Goal: Information Seeking & Learning: Learn about a topic

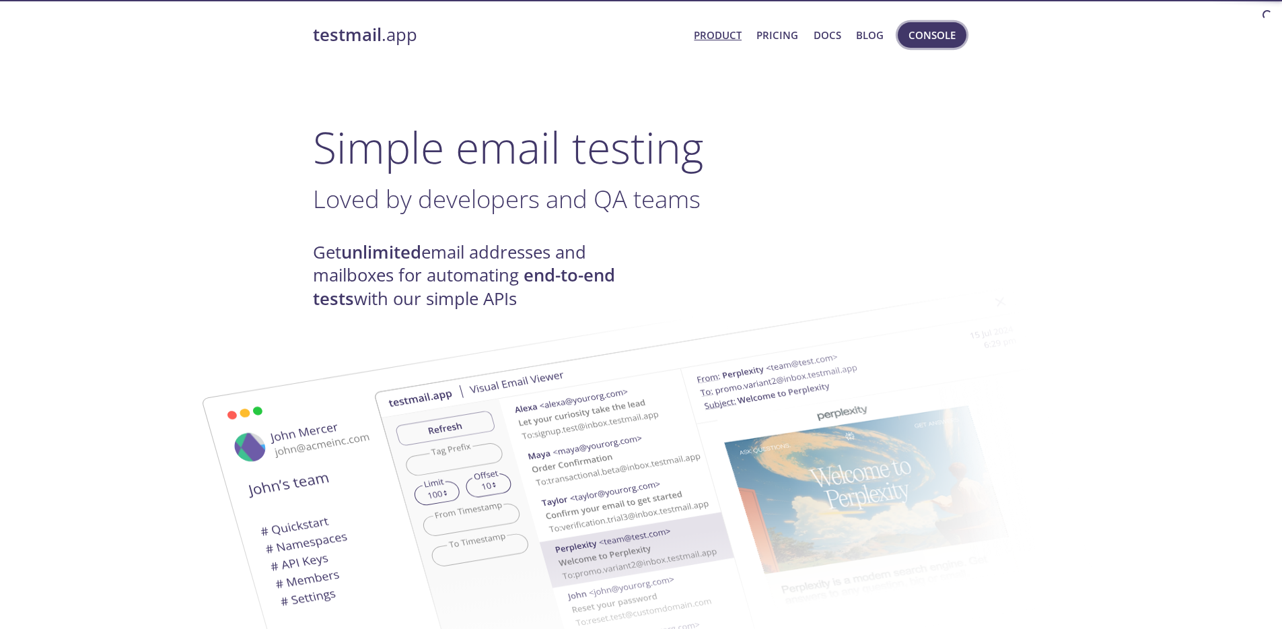
click at [910, 34] on span "Console" at bounding box center [932, 35] width 47 height 18
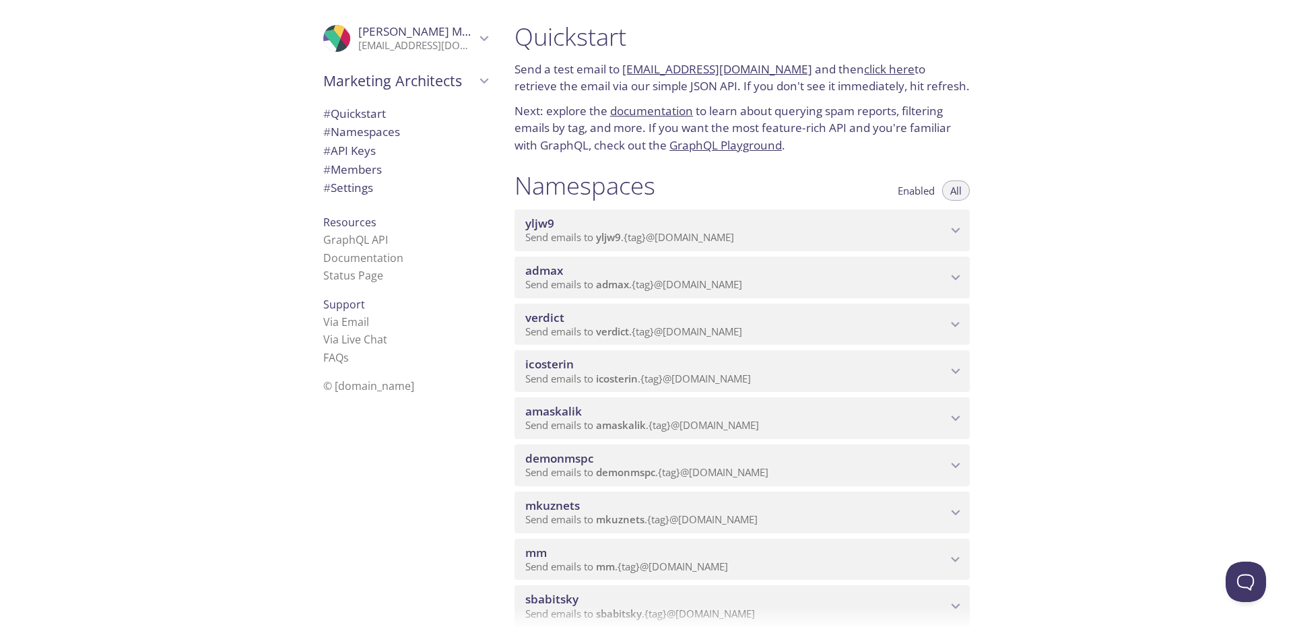
click at [683, 268] on span "admax" at bounding box center [735, 270] width 421 height 15
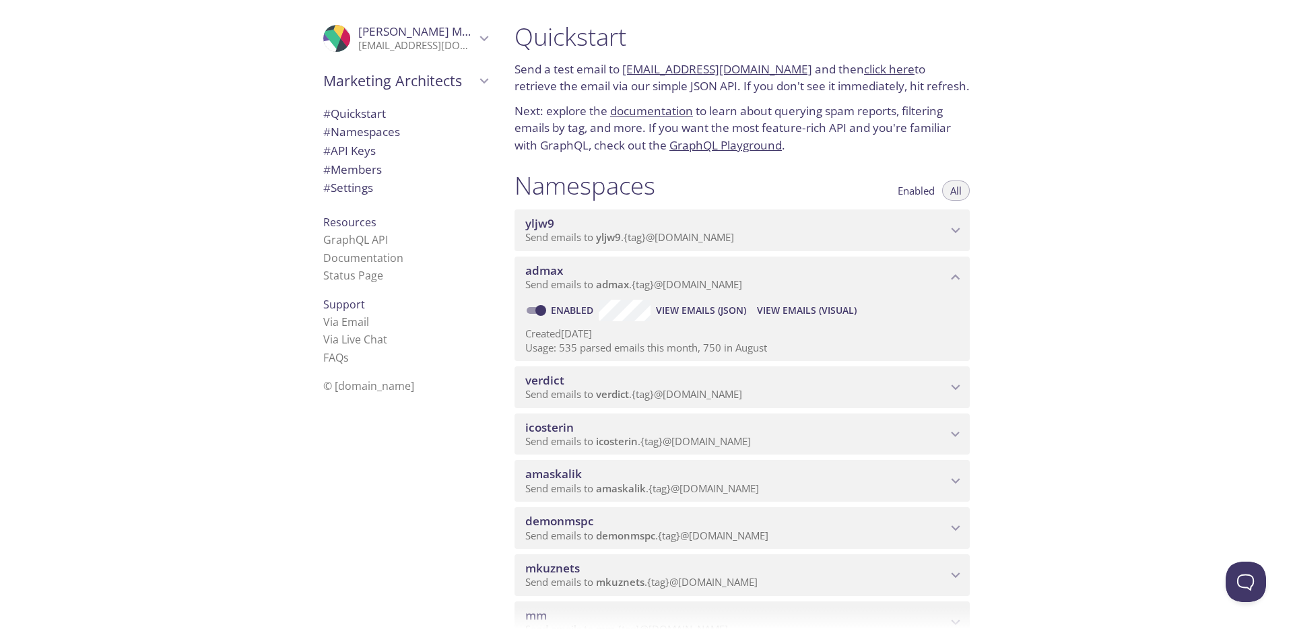
click at [811, 310] on span "View Emails (Visual)" at bounding box center [807, 310] width 100 height 16
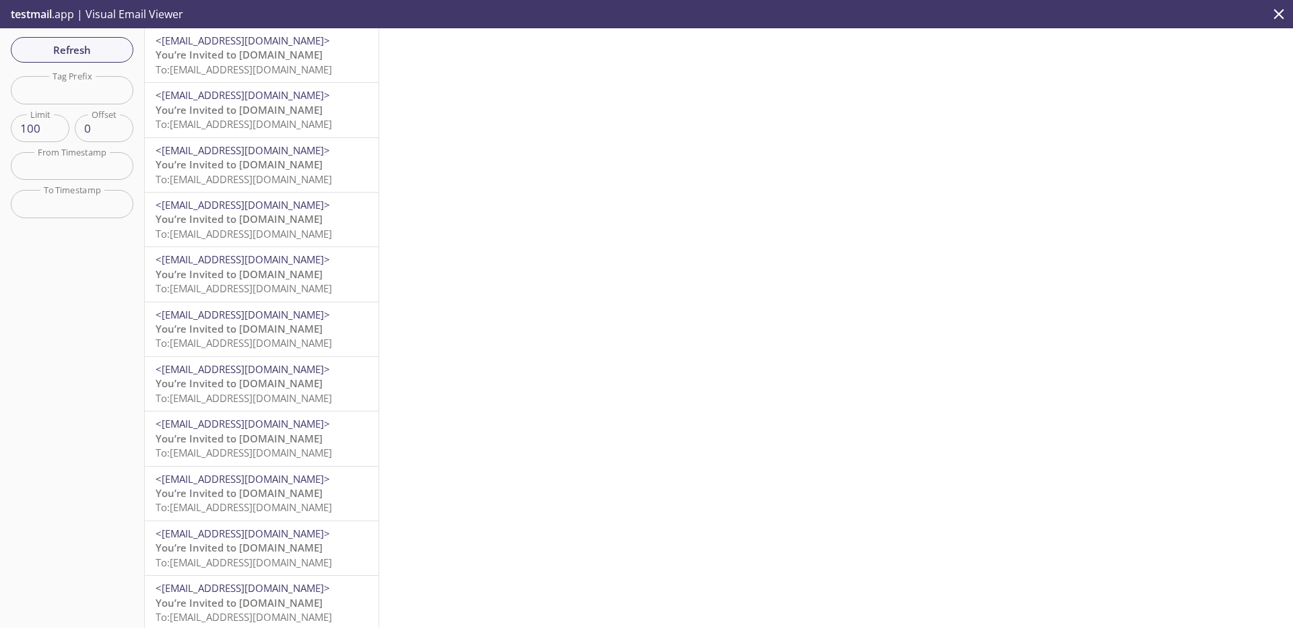
click at [274, 68] on span "To: [EMAIL_ADDRESS][DOMAIN_NAME]" at bounding box center [244, 69] width 176 height 13
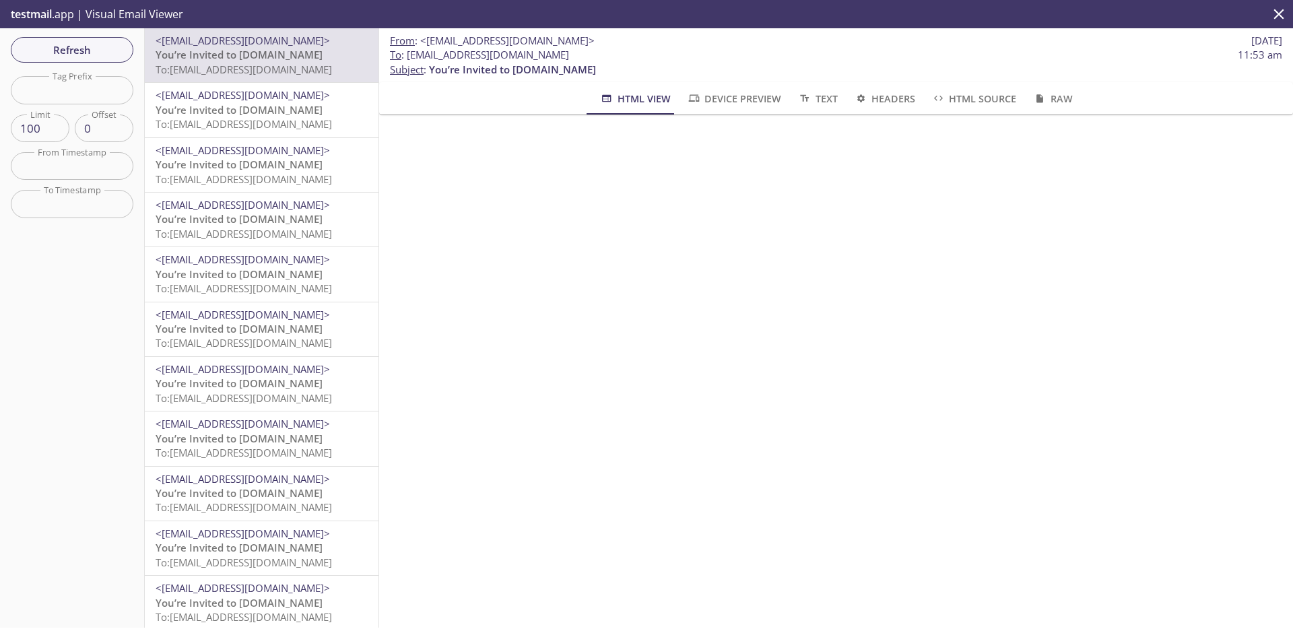
scroll to position [3, 0]
click at [975, 100] on span "HTML Source" at bounding box center [973, 98] width 85 height 17
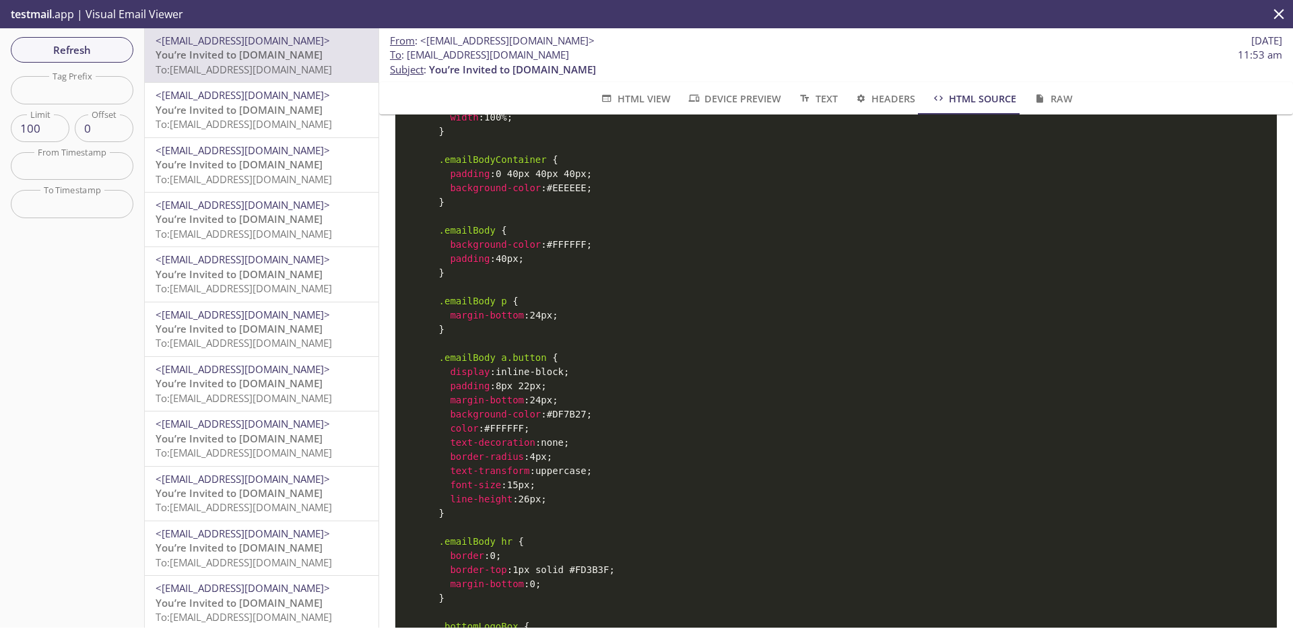
scroll to position [1311, 0]
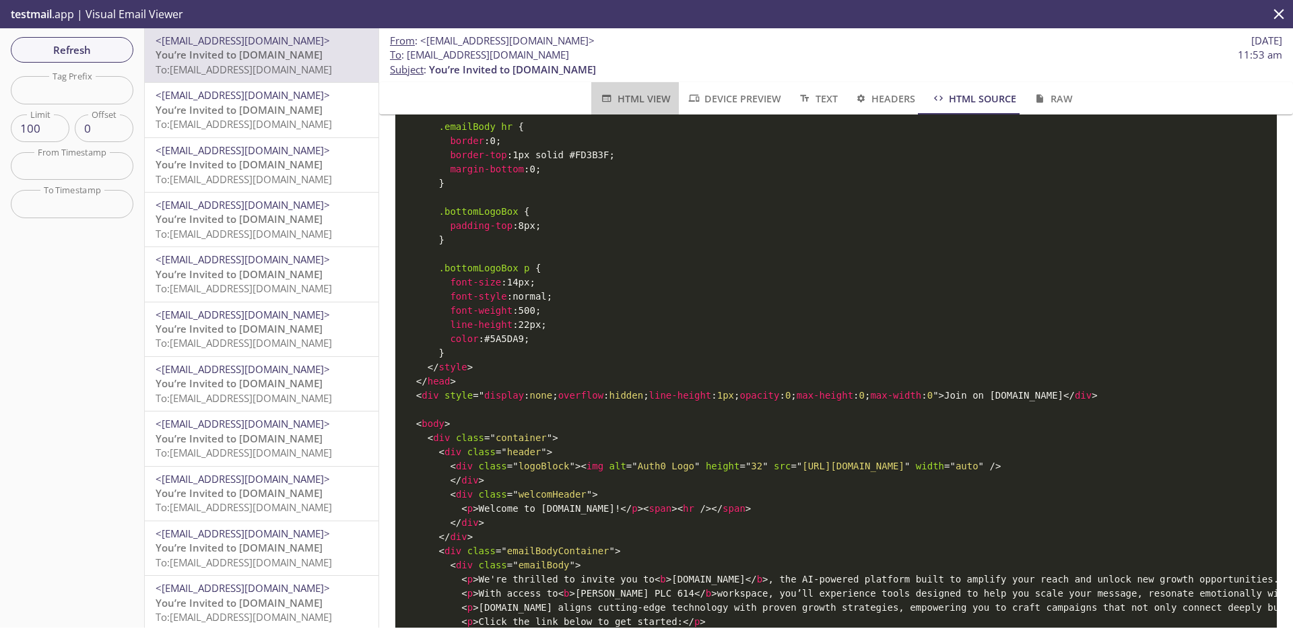
click at [641, 102] on span "HTML View" at bounding box center [634, 98] width 71 height 17
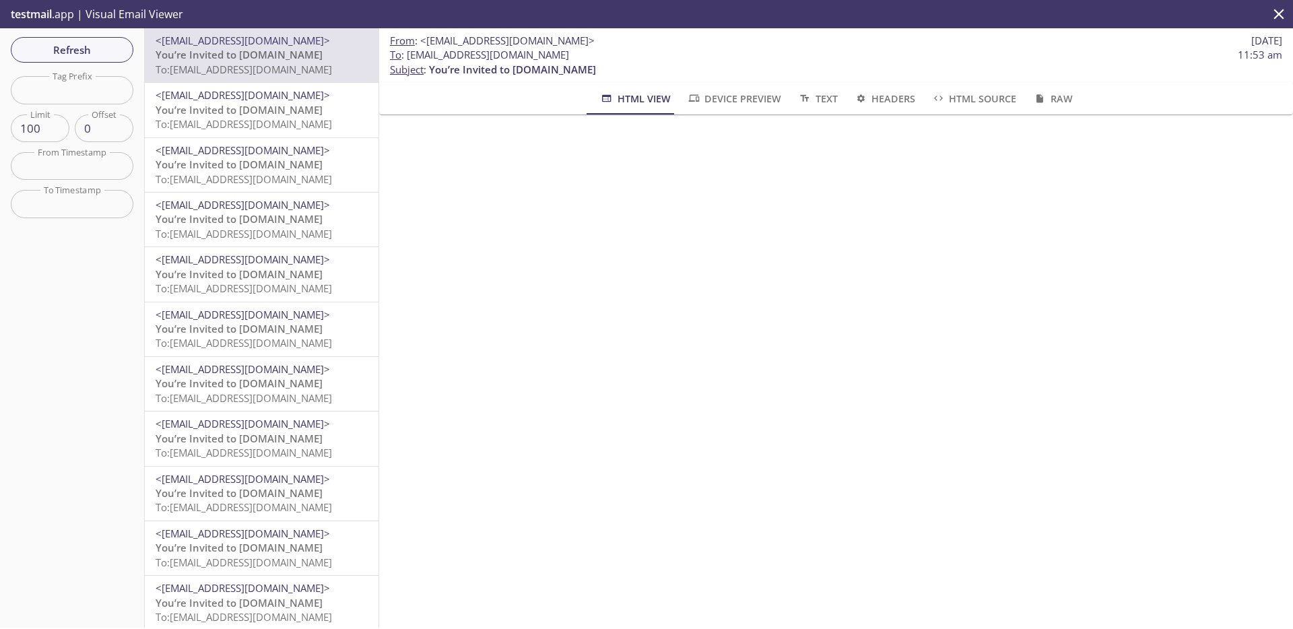
scroll to position [0, 0]
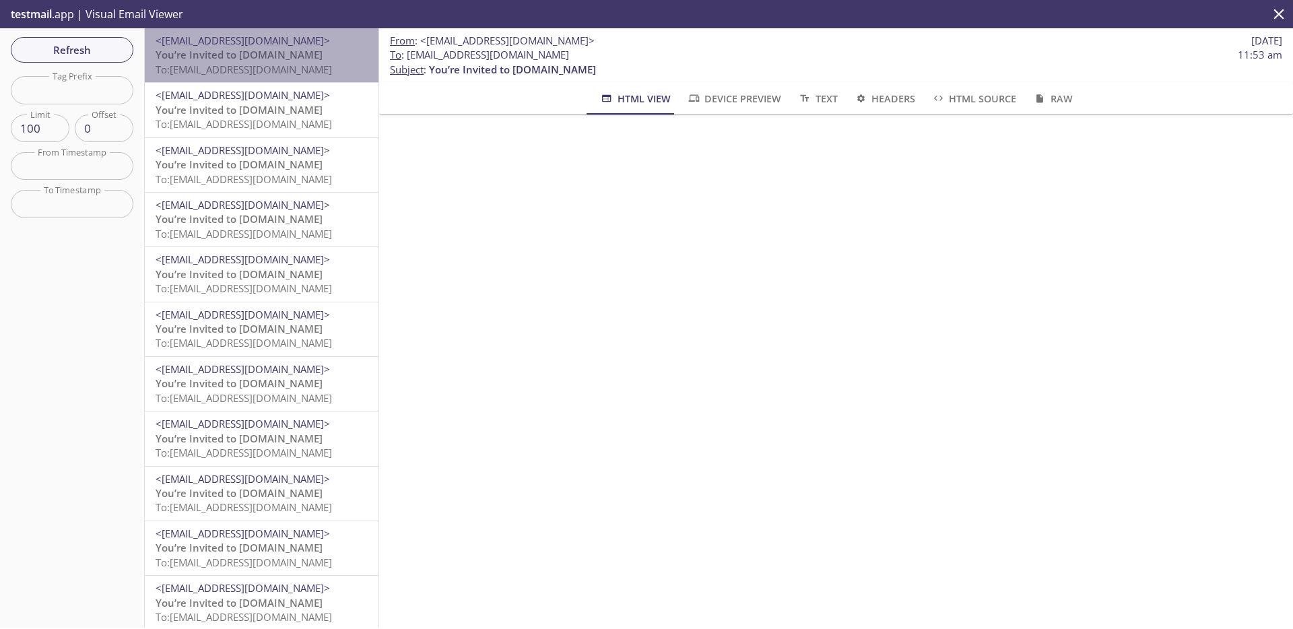
click at [307, 63] on span "To: [EMAIL_ADDRESS][DOMAIN_NAME]" at bounding box center [244, 69] width 176 height 13
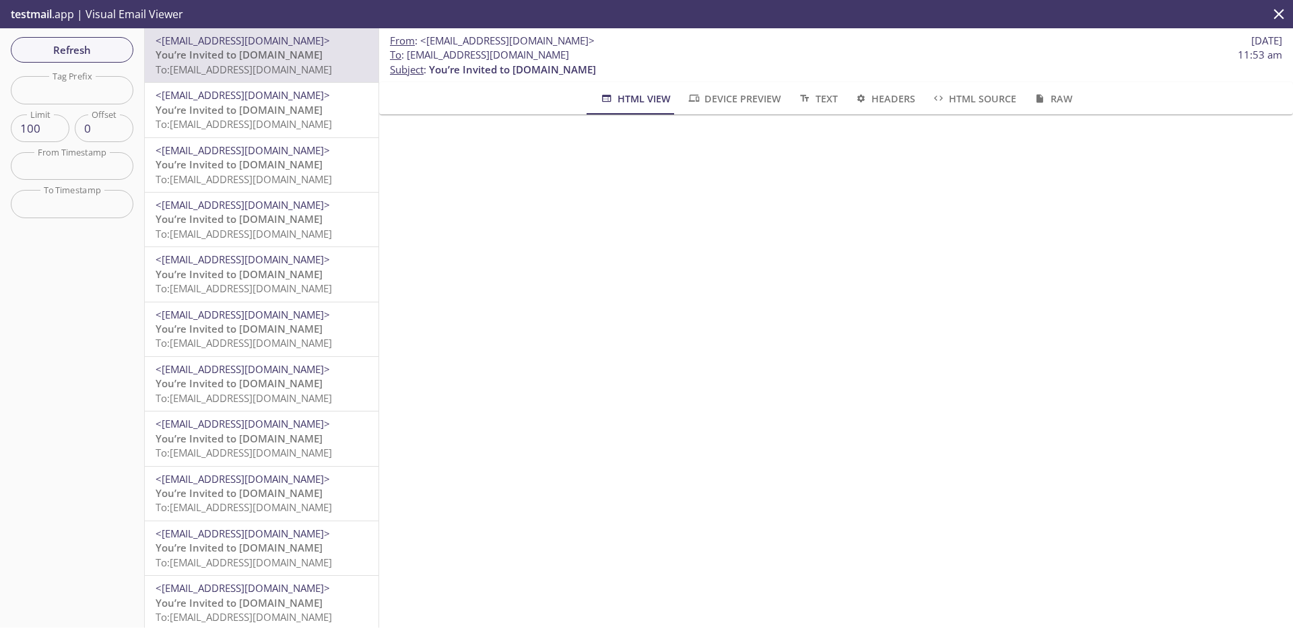
click at [495, 59] on span "To : [EMAIL_ADDRESS][DOMAIN_NAME]" at bounding box center [479, 55] width 179 height 14
click at [454, 55] on span "To : [EMAIL_ADDRESS][DOMAIN_NAME]" at bounding box center [479, 55] width 179 height 14
click at [474, 54] on span "To : [EMAIL_ADDRESS][DOMAIN_NAME]" at bounding box center [479, 55] width 179 height 14
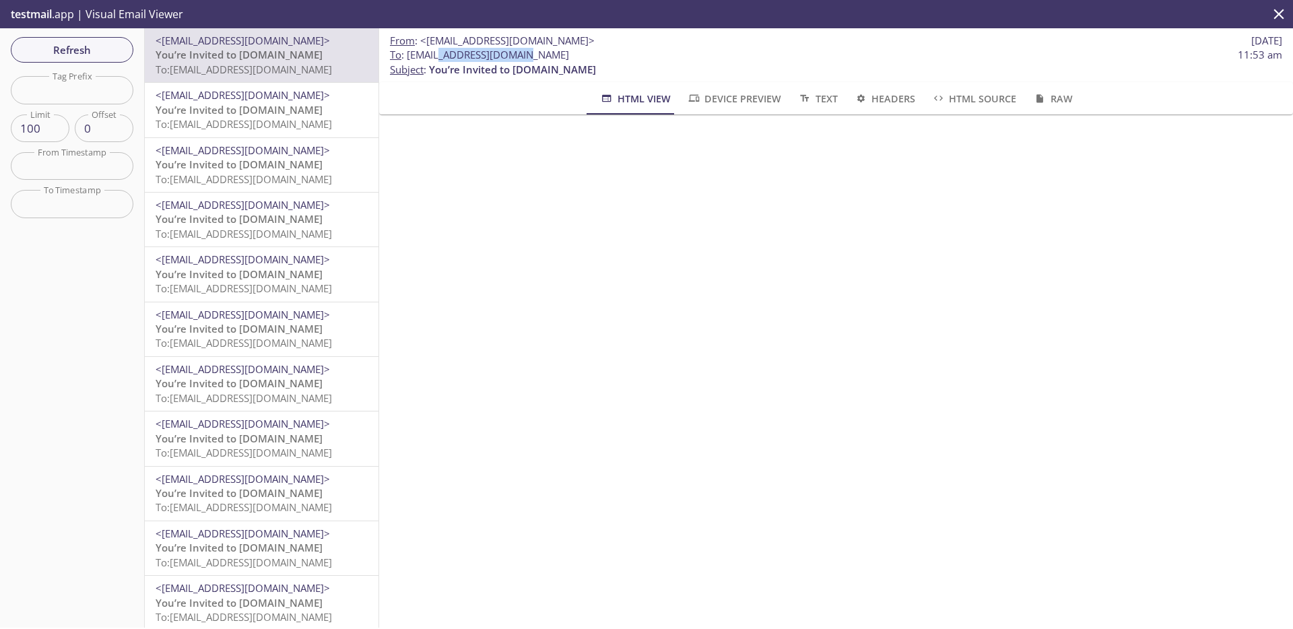
copy span "2025090213302709"
click at [503, 129] on div at bounding box center [836, 470] width 914 height 713
click at [1242, 61] on span "11:53 am" at bounding box center [1259, 55] width 44 height 14
drag, startPoint x: 1228, startPoint y: 41, endPoint x: 1281, endPoint y: 58, distance: 55.8
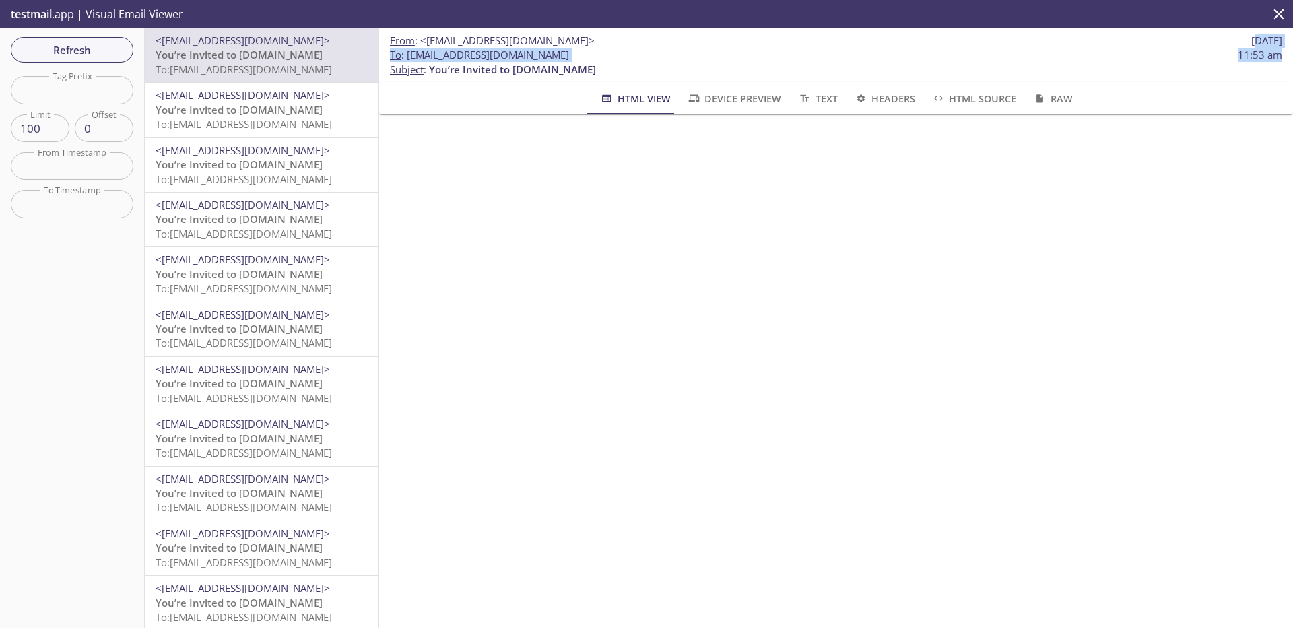
click at [1281, 58] on div "From : <[EMAIL_ADDRESS][DOMAIN_NAME]> [DATE] To : [EMAIL_ADDRESS][DOMAIN_NAME] …" at bounding box center [836, 55] width 914 height 54
click at [1250, 57] on span "11:53 am" at bounding box center [1259, 55] width 44 height 14
drag, startPoint x: 1214, startPoint y: 38, endPoint x: 1282, endPoint y: 56, distance: 70.4
click at [1282, 56] on div "From : <[EMAIL_ADDRESS][DOMAIN_NAME]> [DATE] To : [EMAIL_ADDRESS][DOMAIN_NAME] …" at bounding box center [836, 327] width 914 height 599
click at [1278, 55] on div "From : <[EMAIL_ADDRESS][DOMAIN_NAME]> [DATE] To : [EMAIL_ADDRESS][DOMAIN_NAME] …" at bounding box center [836, 55] width 914 height 54
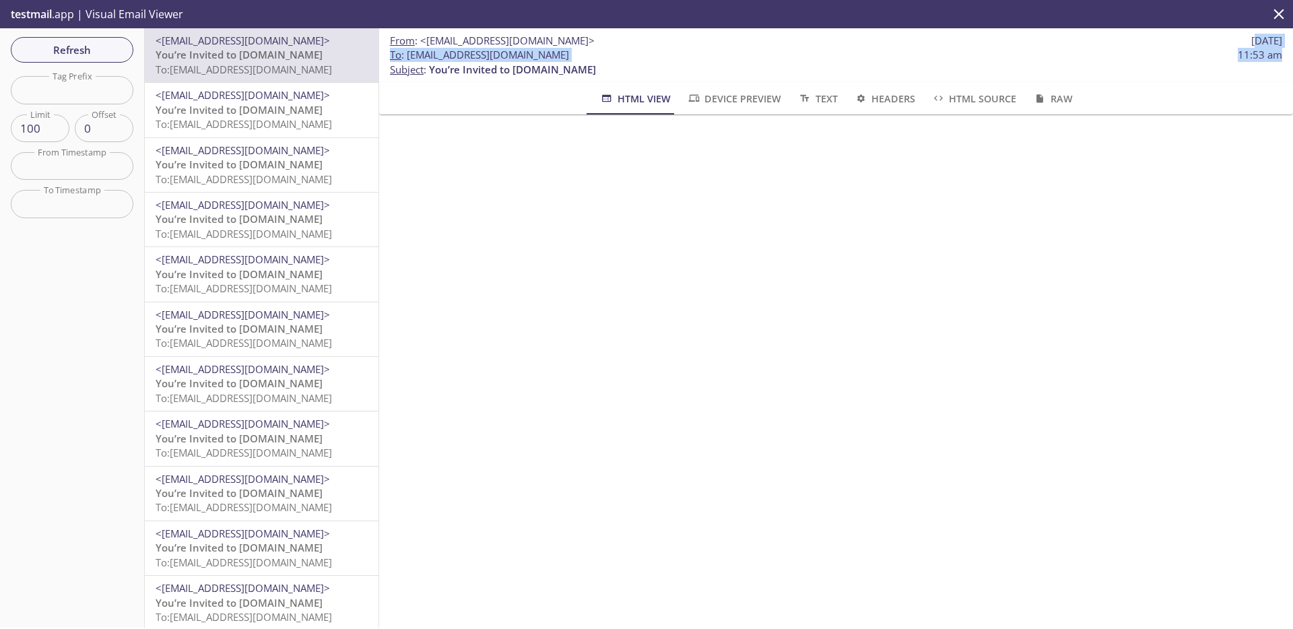
drag, startPoint x: 1276, startPoint y: 57, endPoint x: 1219, endPoint y: 38, distance: 59.4
click at [1219, 38] on div "From : <[EMAIL_ADDRESS][DOMAIN_NAME]> [DATE] To : [EMAIL_ADDRESS][DOMAIN_NAME] …" at bounding box center [836, 55] width 914 height 54
click at [1251, 43] on span "[DATE]" at bounding box center [1266, 41] width 31 height 14
drag, startPoint x: 1217, startPoint y: 42, endPoint x: 1274, endPoint y: 42, distance: 57.2
click at [1274, 42] on div "From : <[EMAIL_ADDRESS][DOMAIN_NAME]> [DATE] To : [EMAIL_ADDRESS][DOMAIN_NAME] …" at bounding box center [836, 55] width 914 height 54
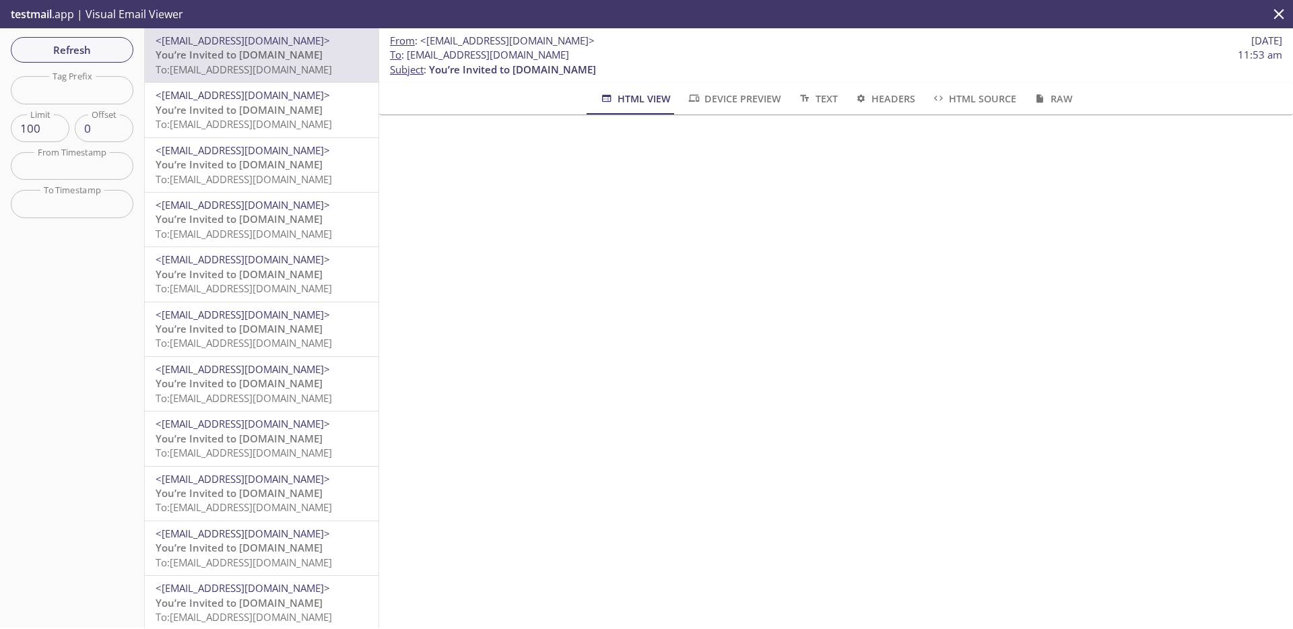
drag, startPoint x: 1274, startPoint y: 41, endPoint x: 1216, endPoint y: 43, distance: 57.9
click at [1216, 43] on div "From : <[EMAIL_ADDRESS][DOMAIN_NAME]> [DATE] To : [EMAIL_ADDRESS][DOMAIN_NAME] …" at bounding box center [836, 55] width 914 height 54
copy span "[DATE]"
click at [1251, 42] on span "[DATE]" at bounding box center [1266, 41] width 31 height 14
drag, startPoint x: 1214, startPoint y: 42, endPoint x: 1285, endPoint y: 57, distance: 72.9
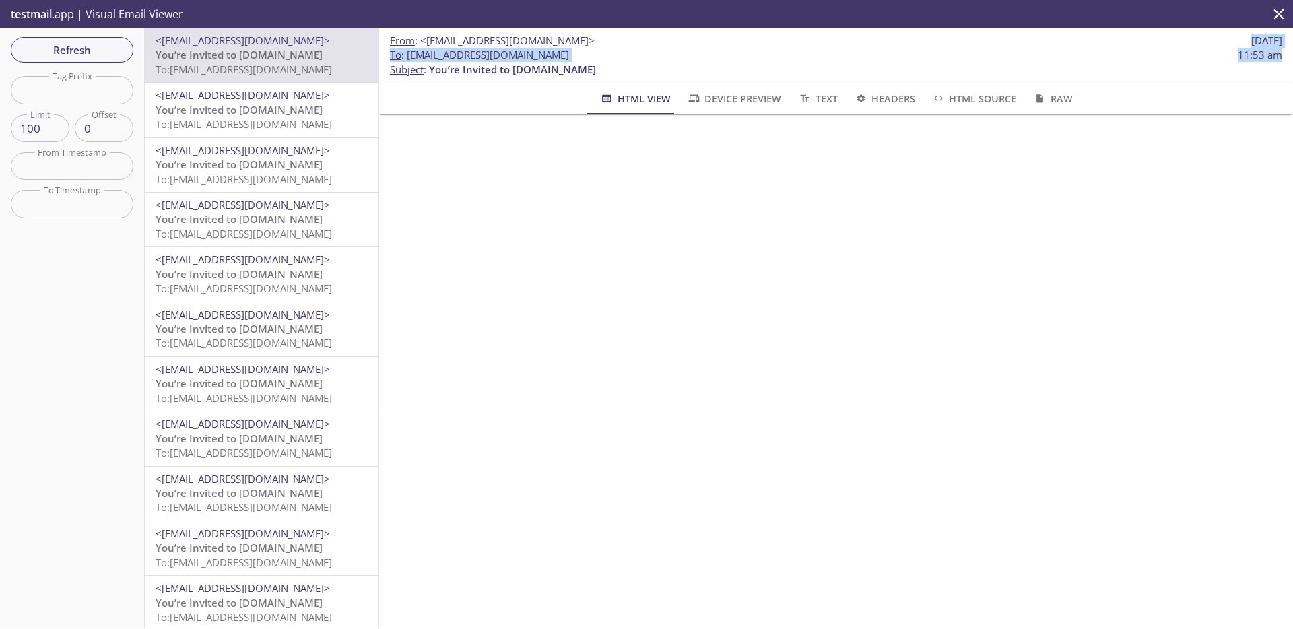
click at [1282, 57] on div "From : <[EMAIL_ADDRESS][DOMAIN_NAME]> [DATE] To : [EMAIL_ADDRESS][DOMAIN_NAME] …" at bounding box center [836, 327] width 914 height 599
click at [1280, 55] on div "From : <[EMAIL_ADDRESS][DOMAIN_NAME]> [DATE] To : [EMAIL_ADDRESS][DOMAIN_NAME] …" at bounding box center [836, 55] width 914 height 54
drag, startPoint x: 1280, startPoint y: 55, endPoint x: 1195, endPoint y: 39, distance: 86.2
click at [1195, 39] on div "From : <[EMAIL_ADDRESS][DOMAIN_NAME]> [DATE] To : [EMAIL_ADDRESS][DOMAIN_NAME] …" at bounding box center [836, 55] width 914 height 54
copy div "[DATE] To : [EMAIL_ADDRESS][DOMAIN_NAME] 11:53 am"
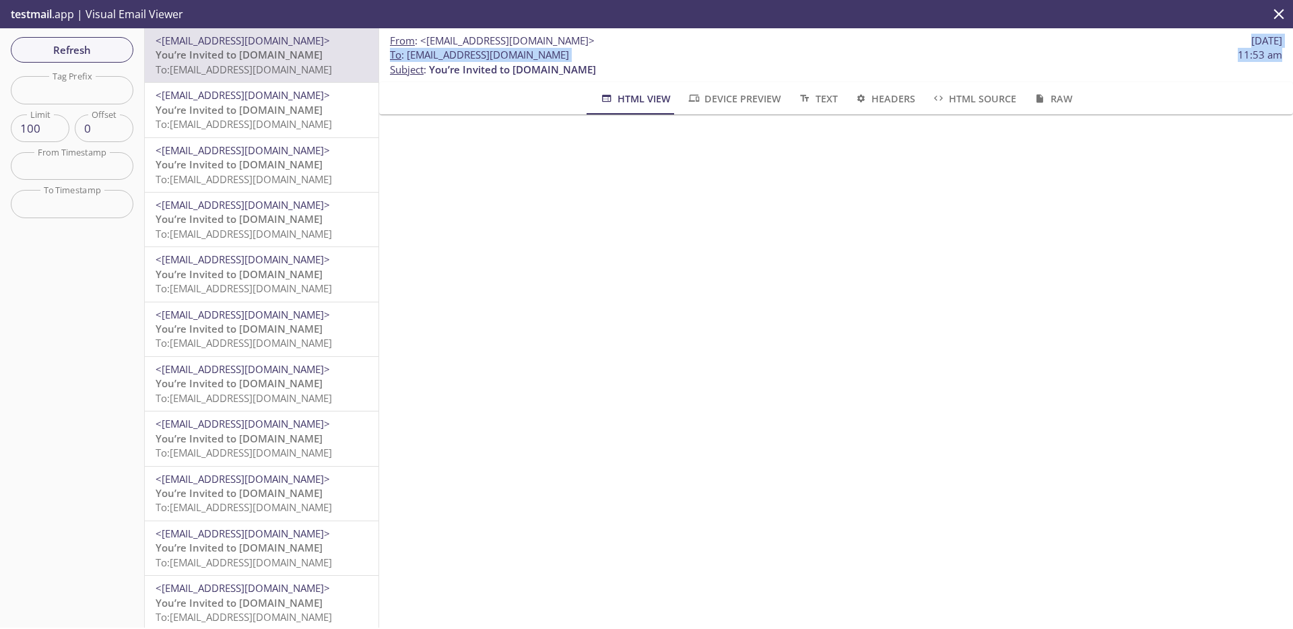
click at [473, 55] on span "To : [EMAIL_ADDRESS][DOMAIN_NAME]" at bounding box center [479, 55] width 179 height 14
copy span "2025090213302709"
click at [107, 89] on input "text" at bounding box center [72, 90] width 123 height 28
paste input "2025090213302709"
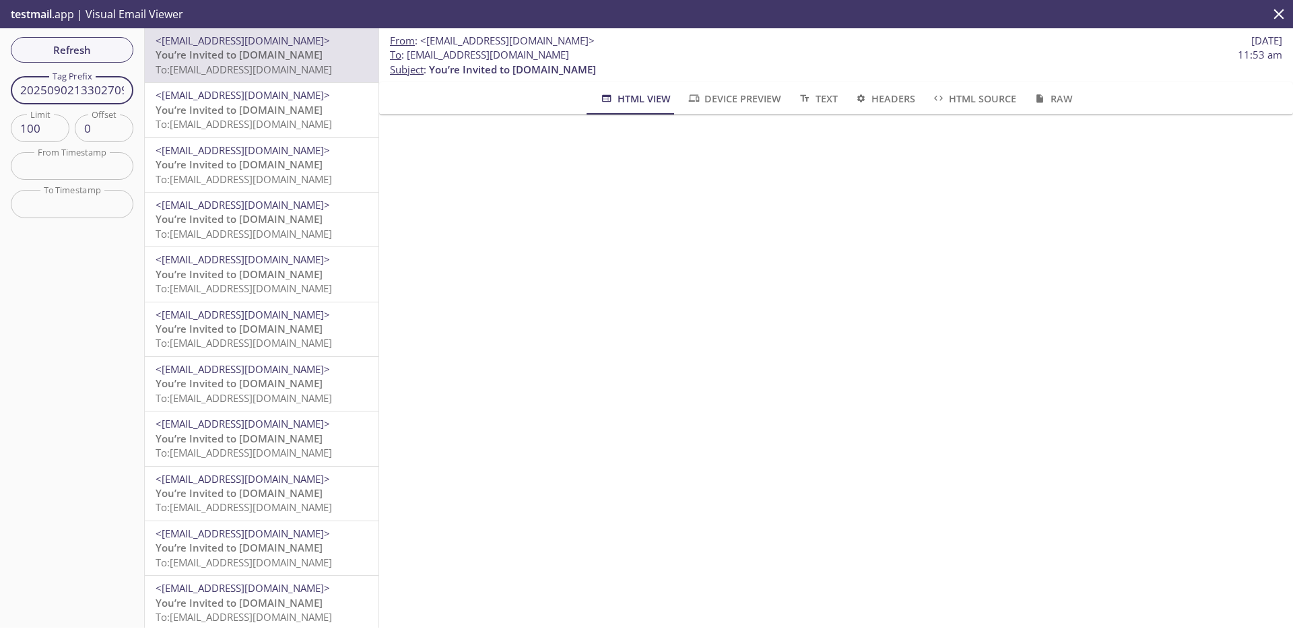
scroll to position [0, 1]
type input "2025090213302709"
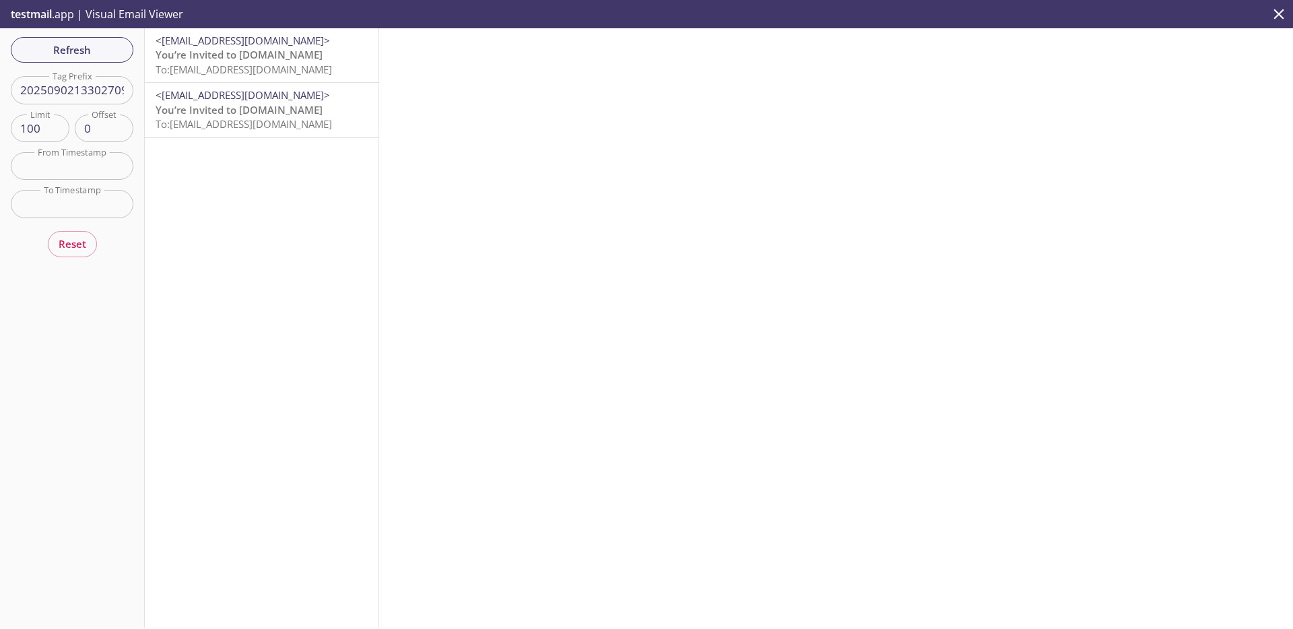
click at [279, 64] on span "To: [EMAIL_ADDRESS][DOMAIN_NAME]" at bounding box center [244, 69] width 176 height 13
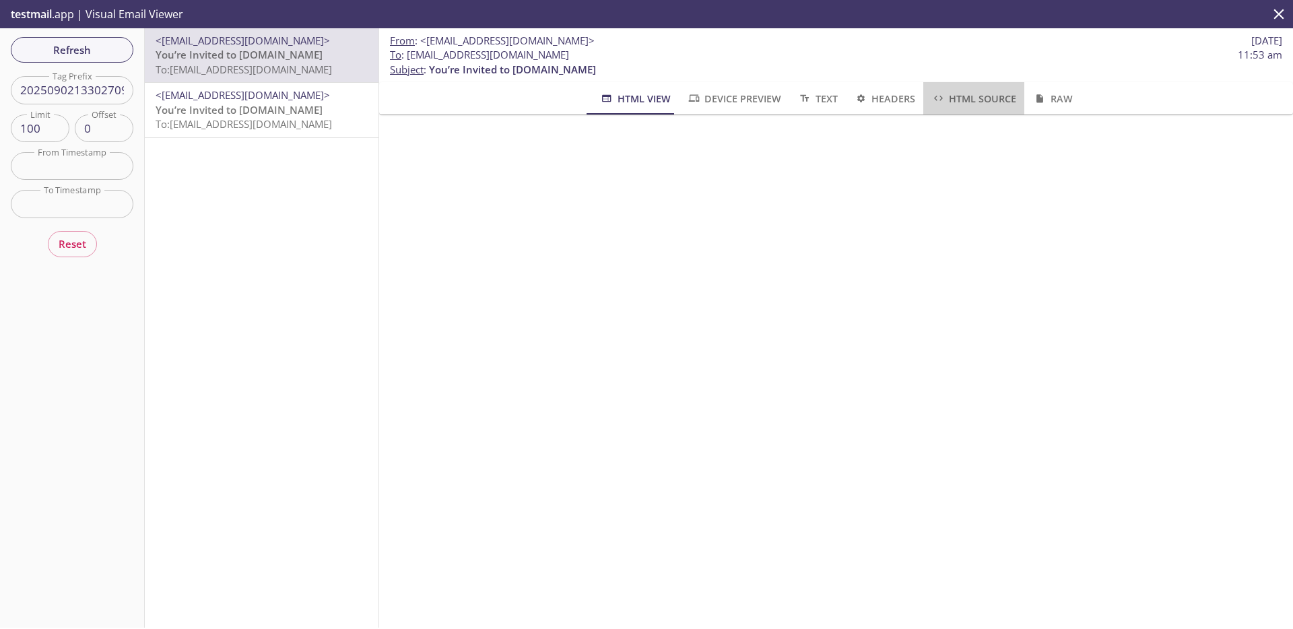
click at [992, 100] on span "HTML Source" at bounding box center [973, 98] width 85 height 17
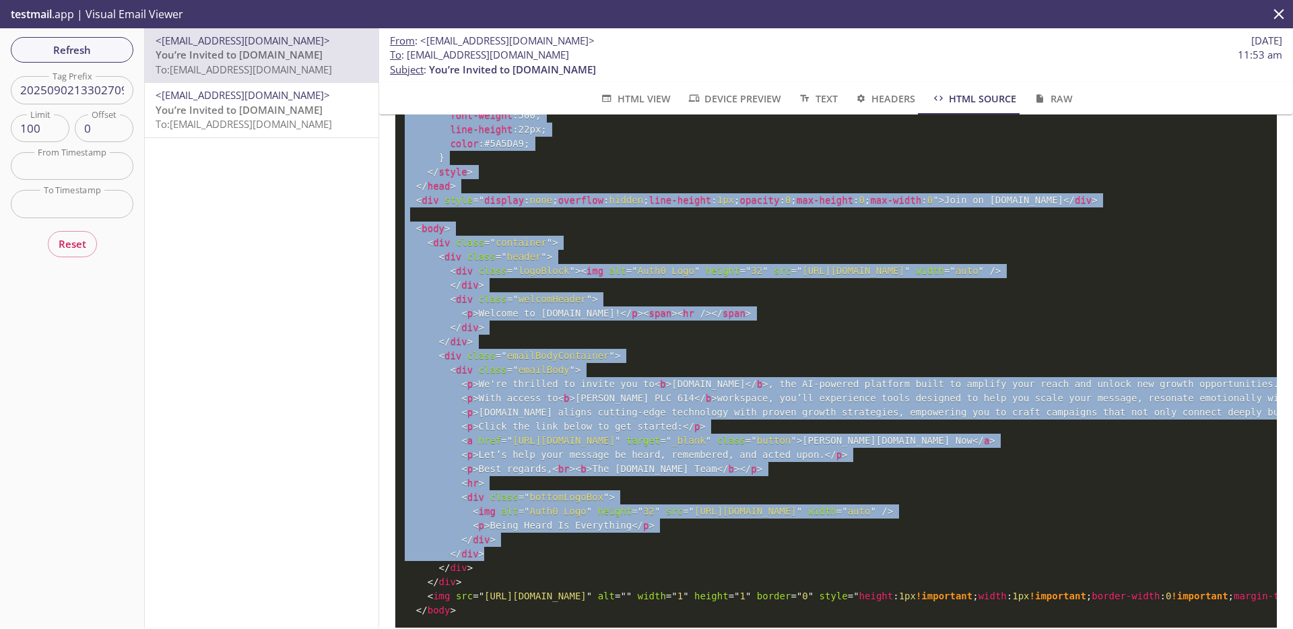
scroll to position [1589, 0]
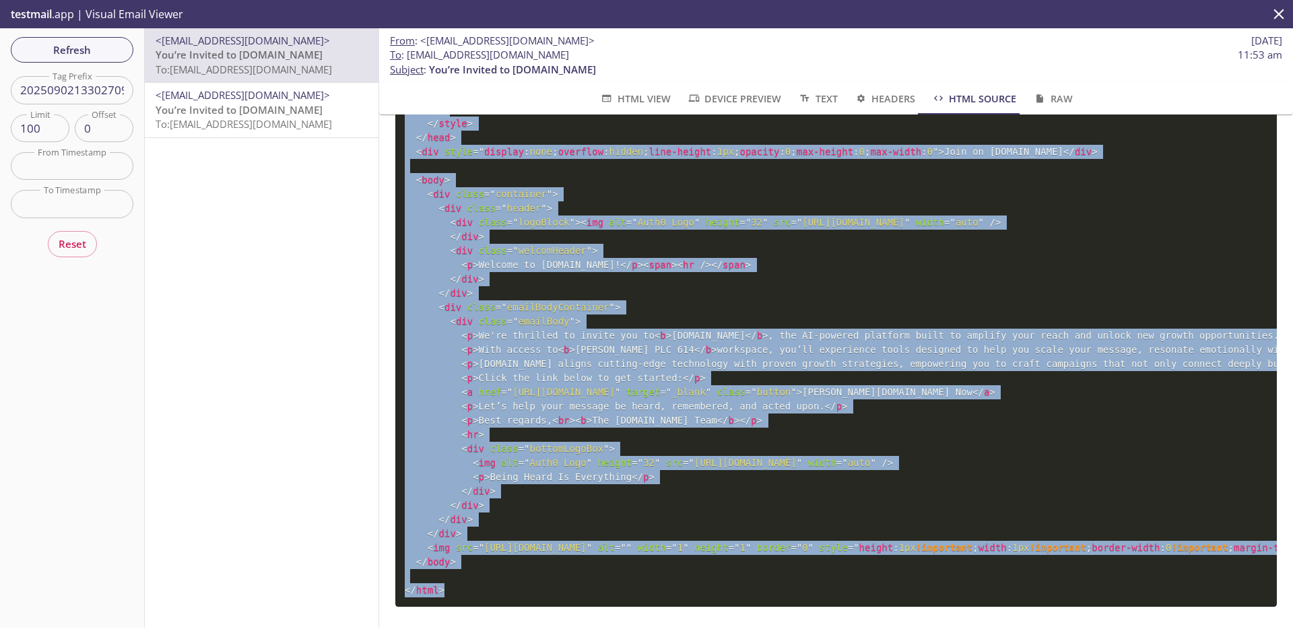
drag, startPoint x: 405, startPoint y: 151, endPoint x: 480, endPoint y: 564, distance: 420.0
copy code "<! DOCTYPE html PUBLIC "-//W3C//DTD XHTML 1.0 Transitional//EN" "[URL][DOMAIN_N…"
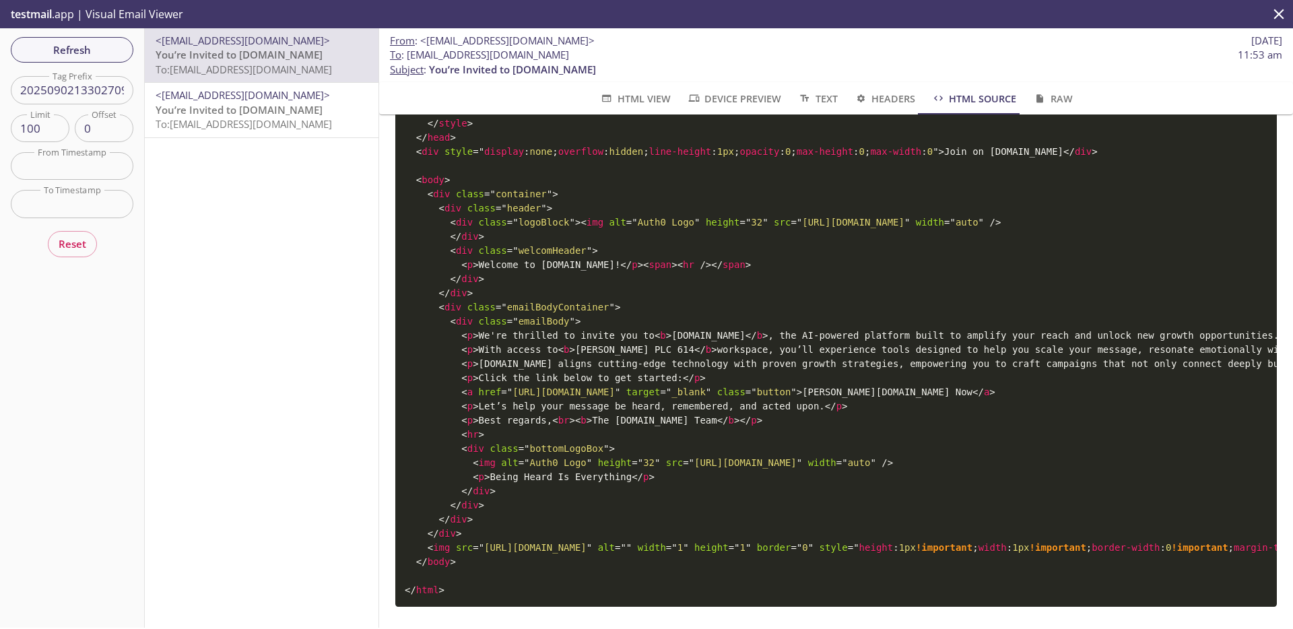
click at [563, 415] on span "< br" at bounding box center [560, 420] width 17 height 11
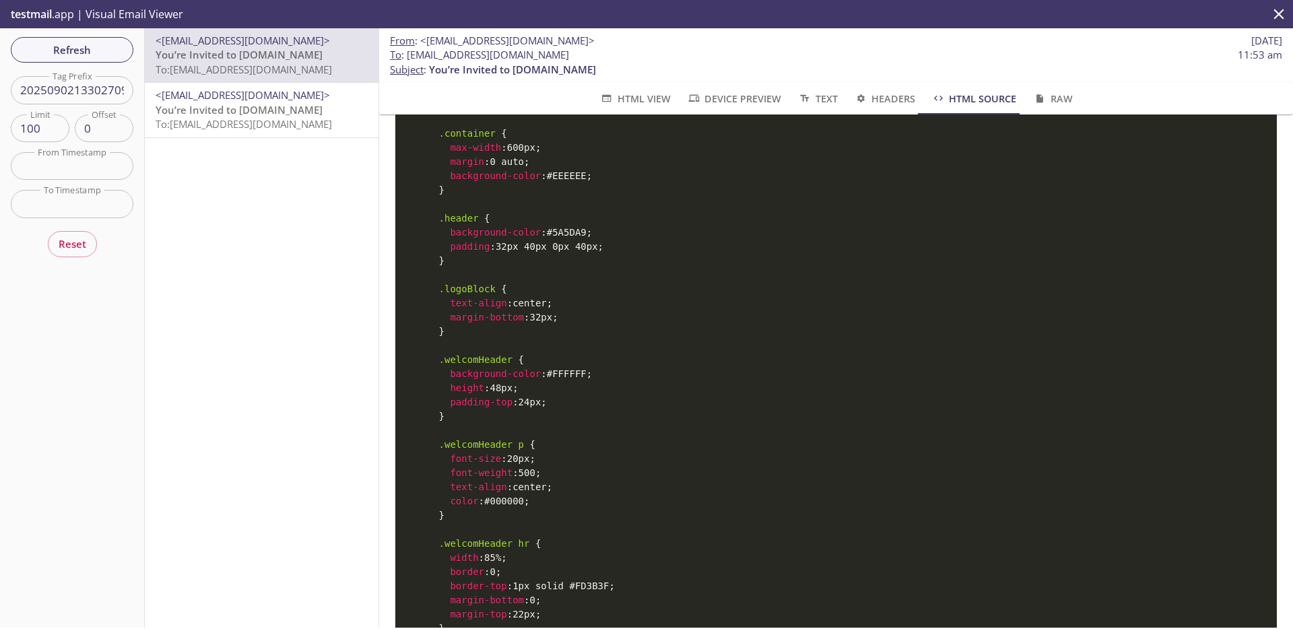
scroll to position [0, 0]
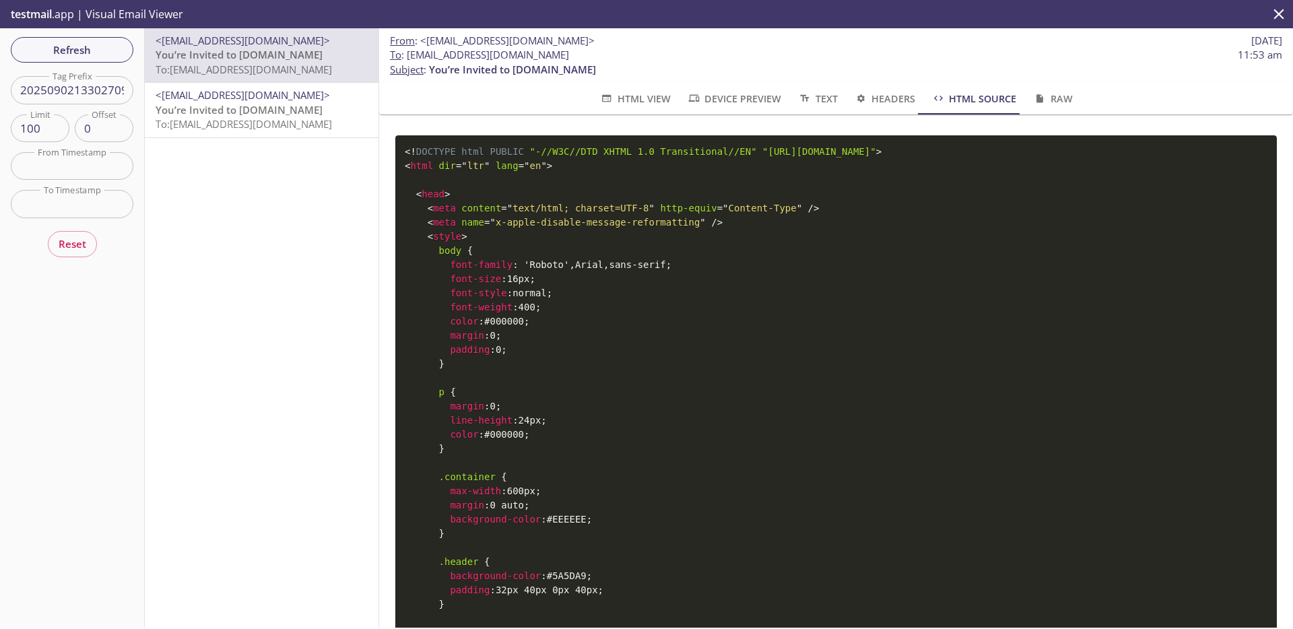
click at [430, 160] on span "< html" at bounding box center [419, 165] width 28 height 11
click at [412, 153] on span "<!" at bounding box center [410, 151] width 11 height 11
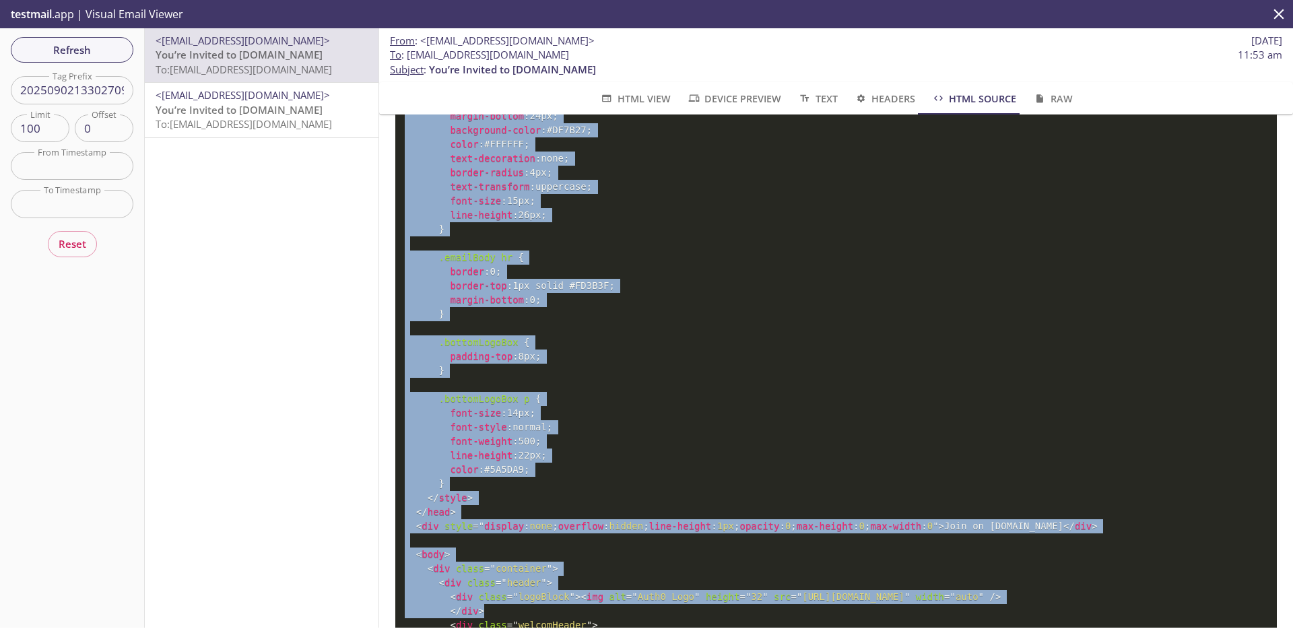
scroll to position [1589, 0]
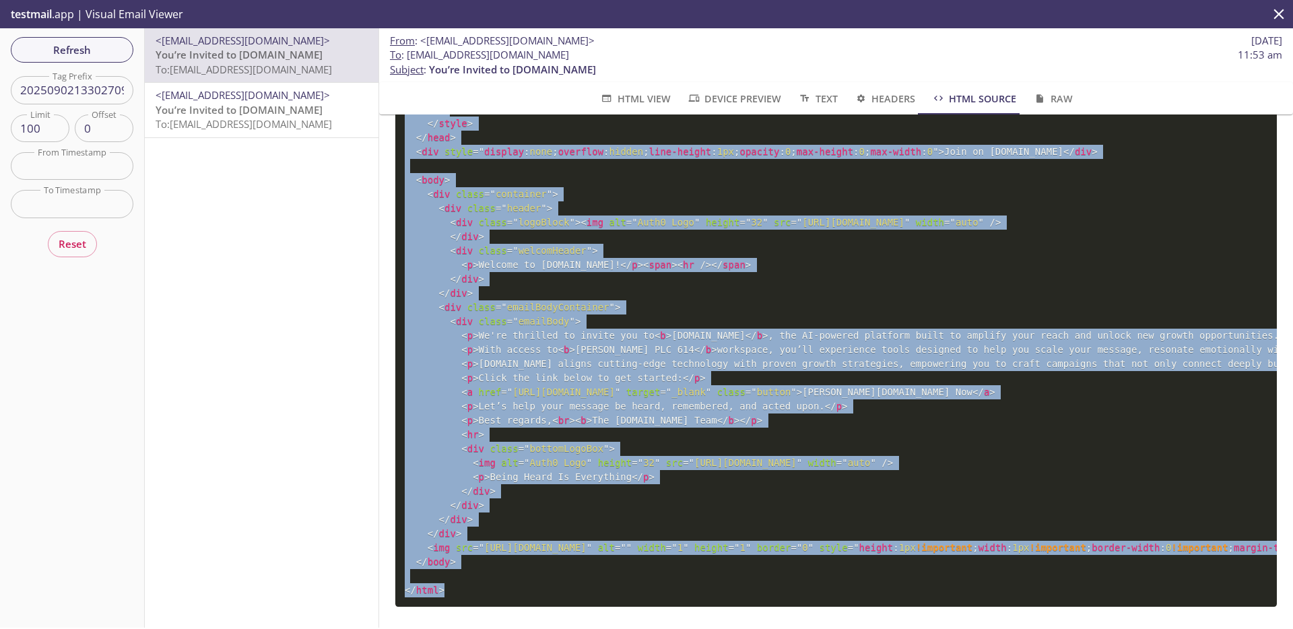
drag, startPoint x: 407, startPoint y: 151, endPoint x: 491, endPoint y: 574, distance: 430.5
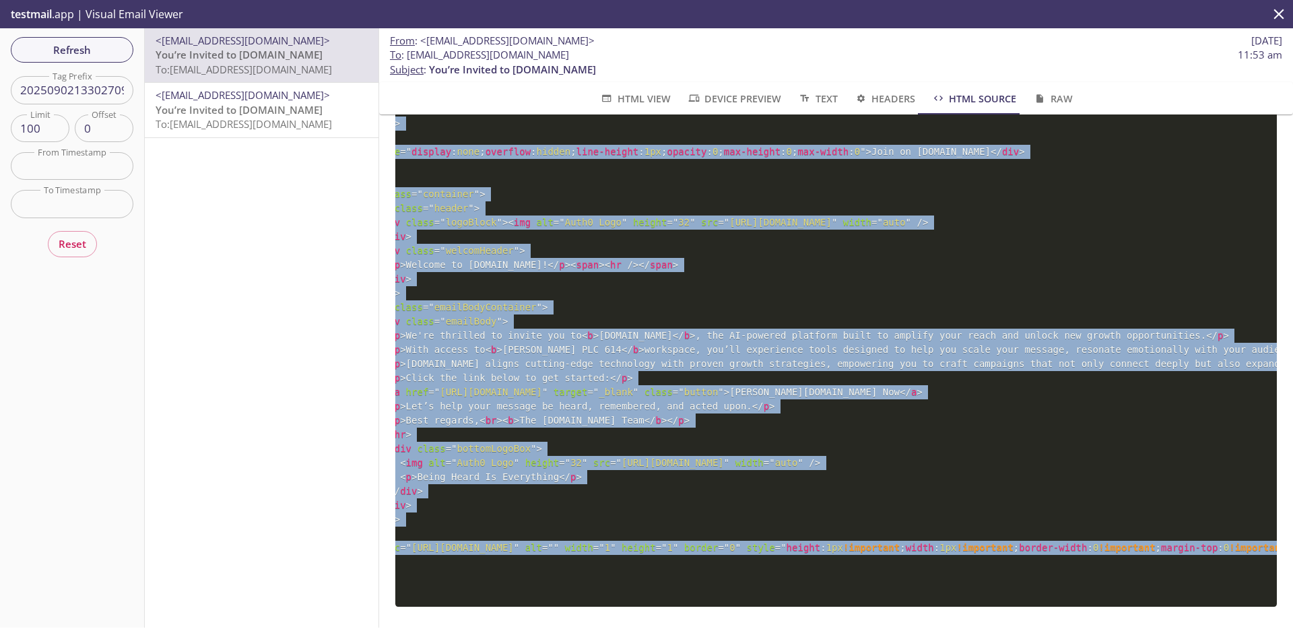
scroll to position [0, 0]
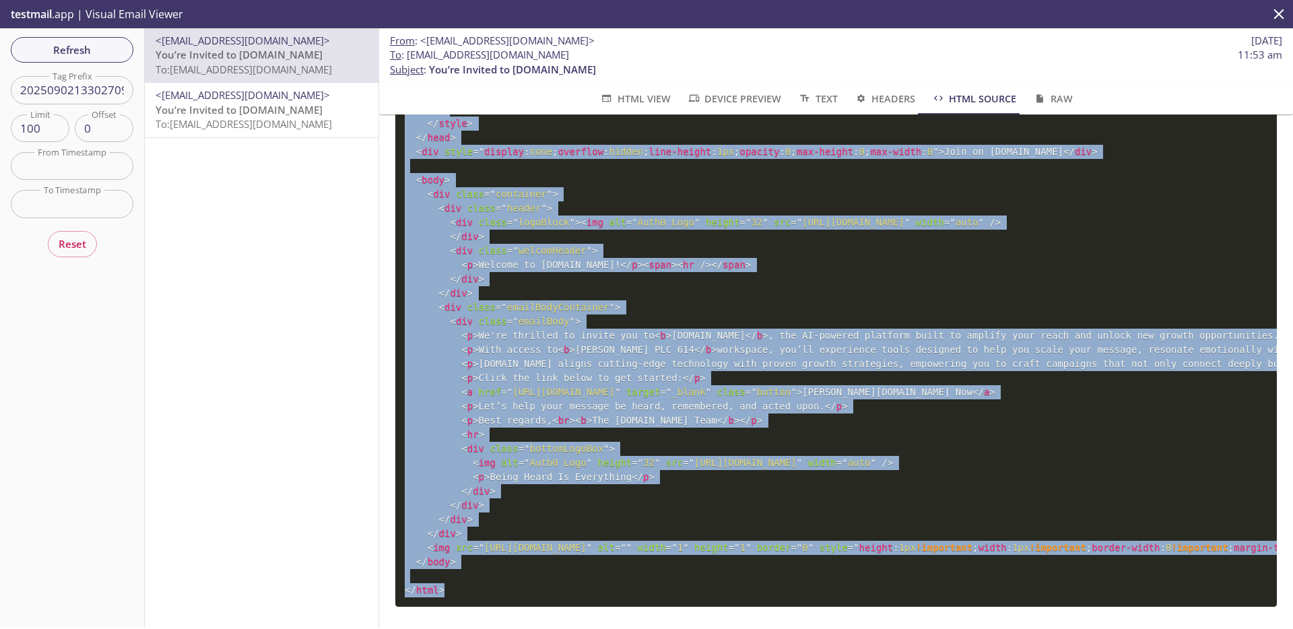
copy code "<! DOCTYPE html PUBLIC "-//W3C//DTD XHTML 1.0 Transitional//EN" "[URL][DOMAIN_N…"
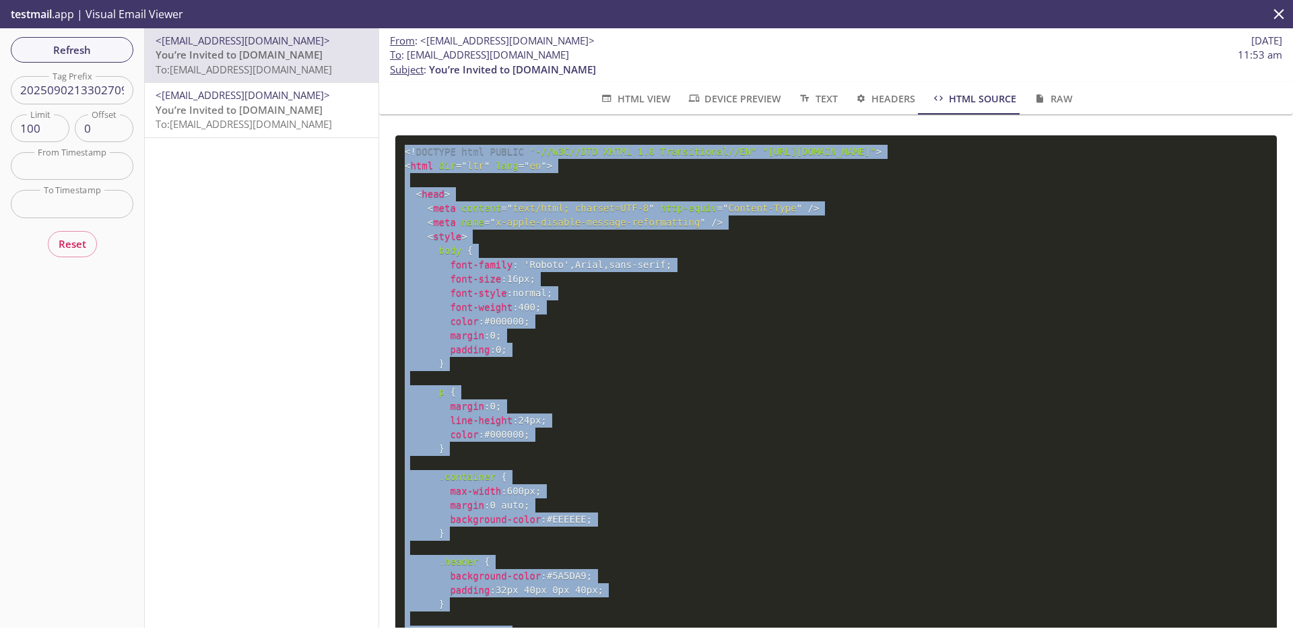
click at [757, 98] on span "Device Preview" at bounding box center [734, 98] width 94 height 17
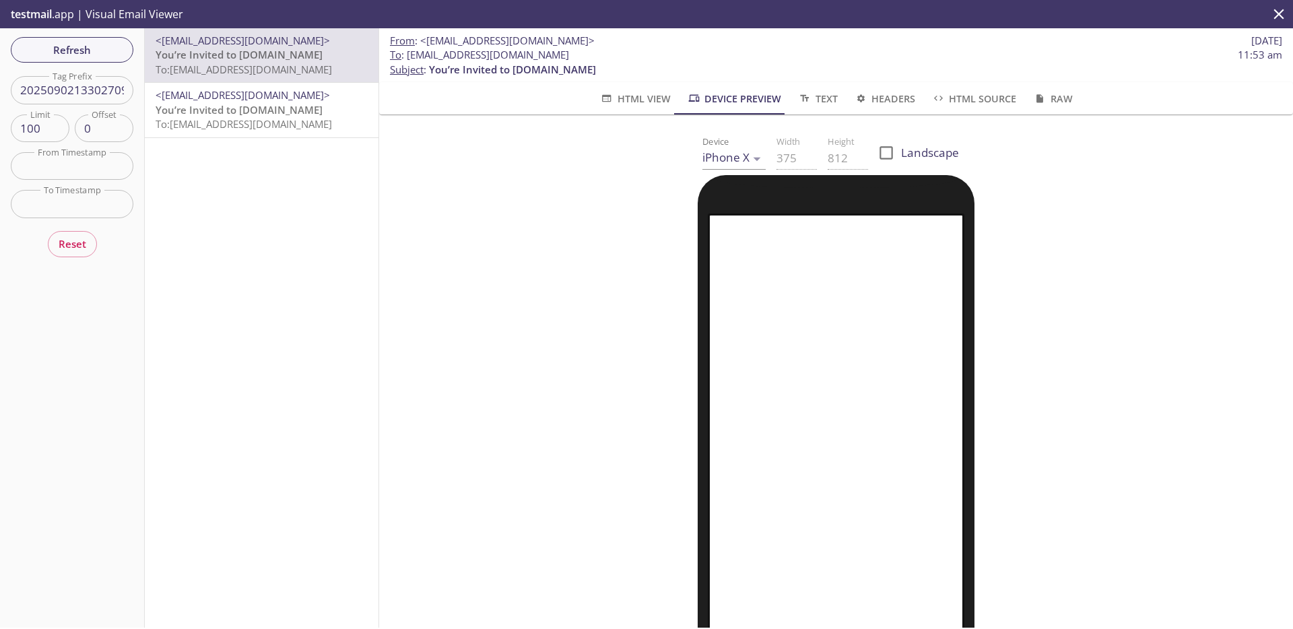
click at [644, 98] on span "HTML View" at bounding box center [634, 98] width 71 height 17
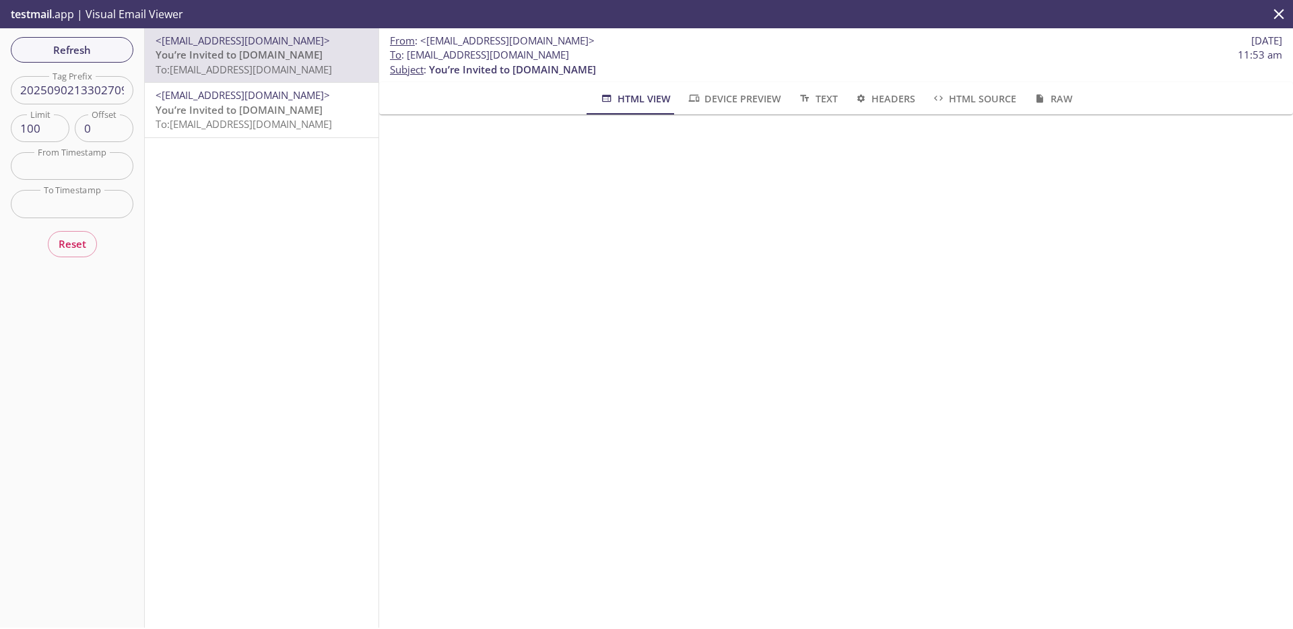
drag, startPoint x: 658, startPoint y: 59, endPoint x: 407, endPoint y: 57, distance: 251.1
click at [407, 57] on span "To : [EMAIL_ADDRESS][DOMAIN_NAME] 11:53 am" at bounding box center [836, 55] width 892 height 14
copy span "[EMAIL_ADDRESS][DOMAIN_NAME]"
click at [107, 53] on span "Refresh" at bounding box center [72, 50] width 101 height 18
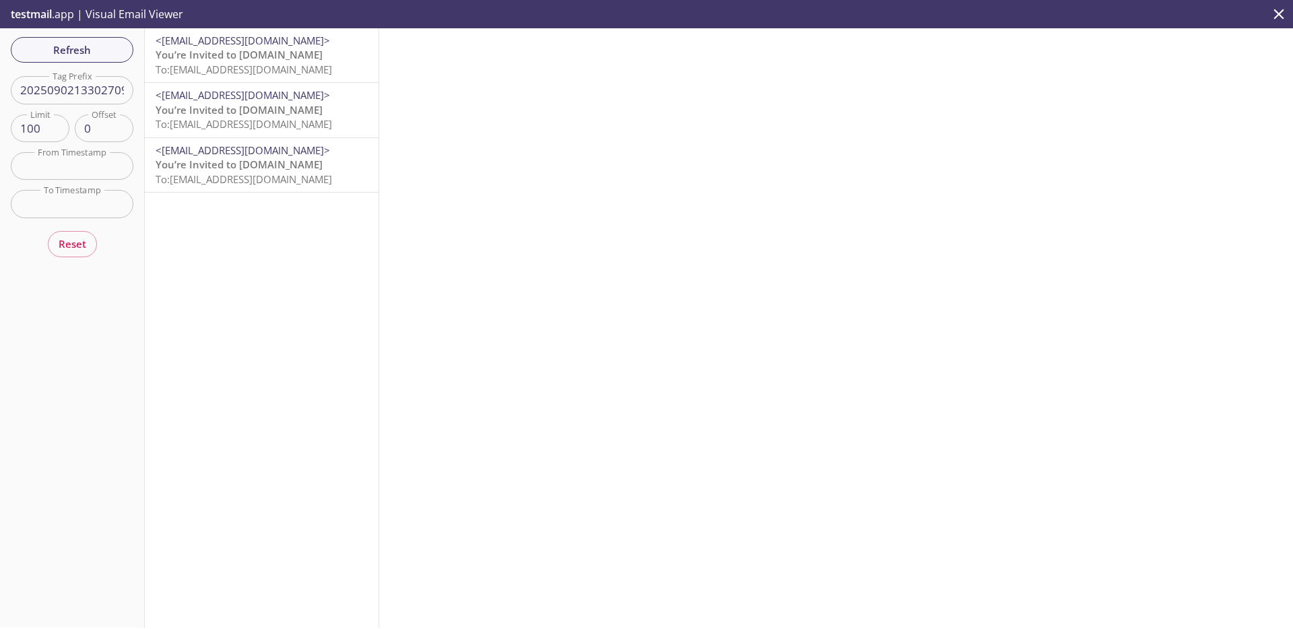
click at [277, 63] on span "To: [EMAIL_ADDRESS][DOMAIN_NAME]" at bounding box center [244, 69] width 176 height 13
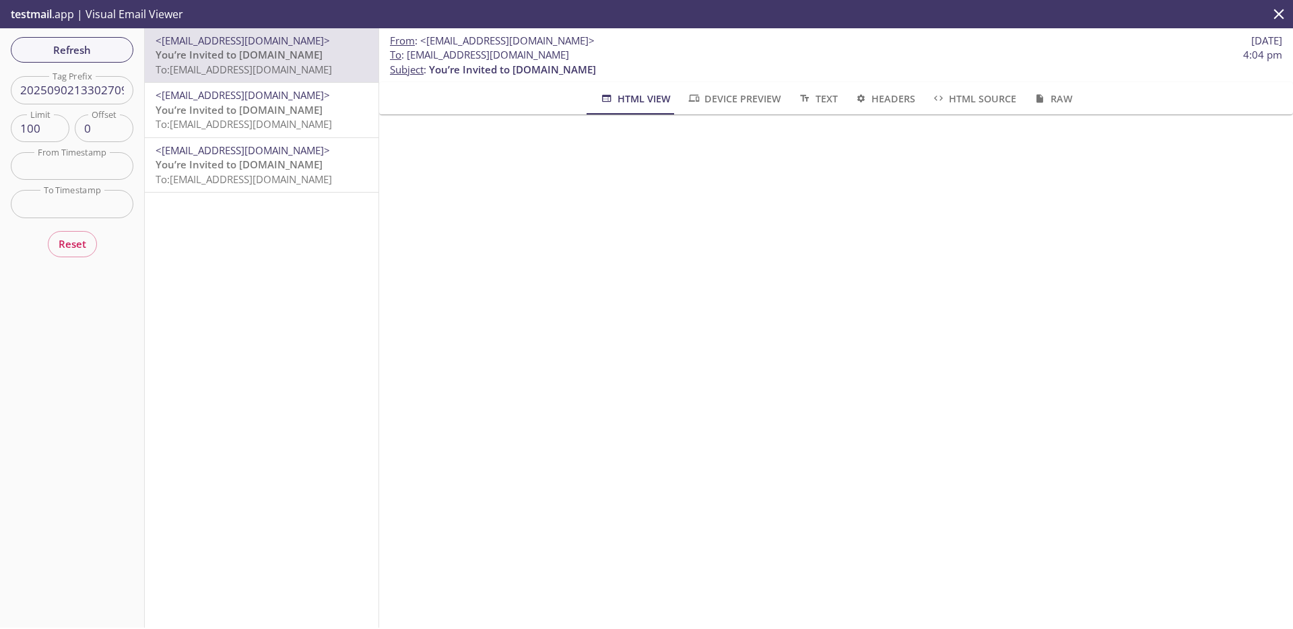
scroll to position [22, 0]
click at [1000, 100] on span "HTML Source" at bounding box center [973, 98] width 85 height 17
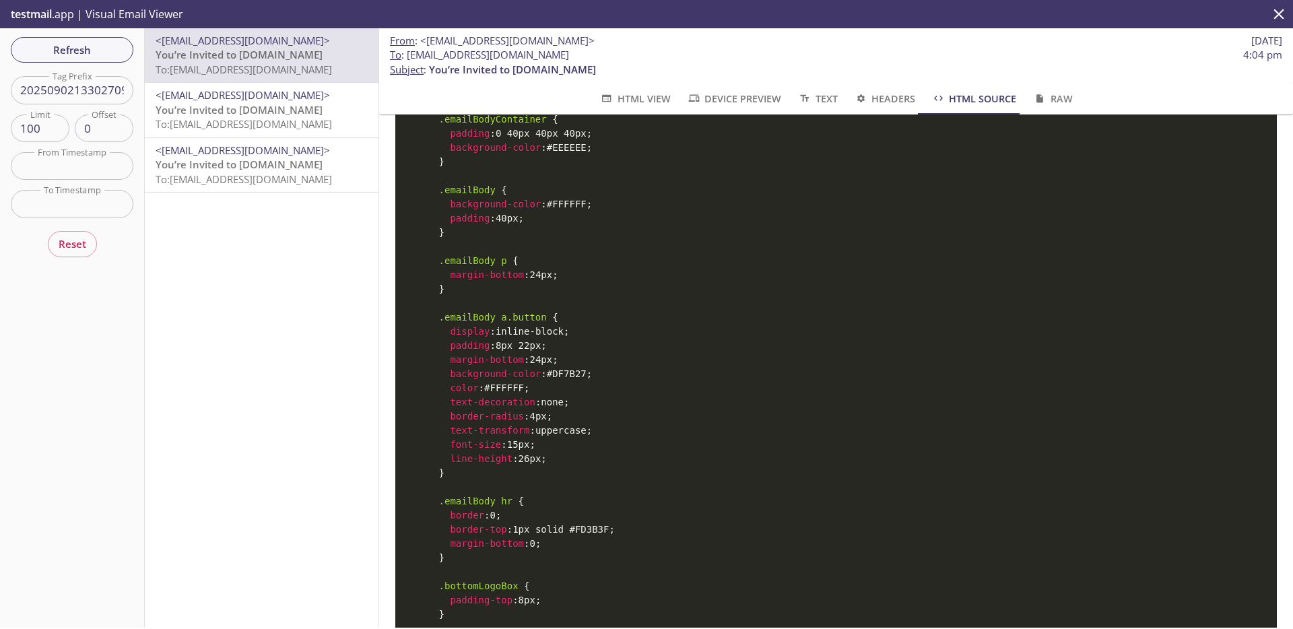
scroll to position [0, 0]
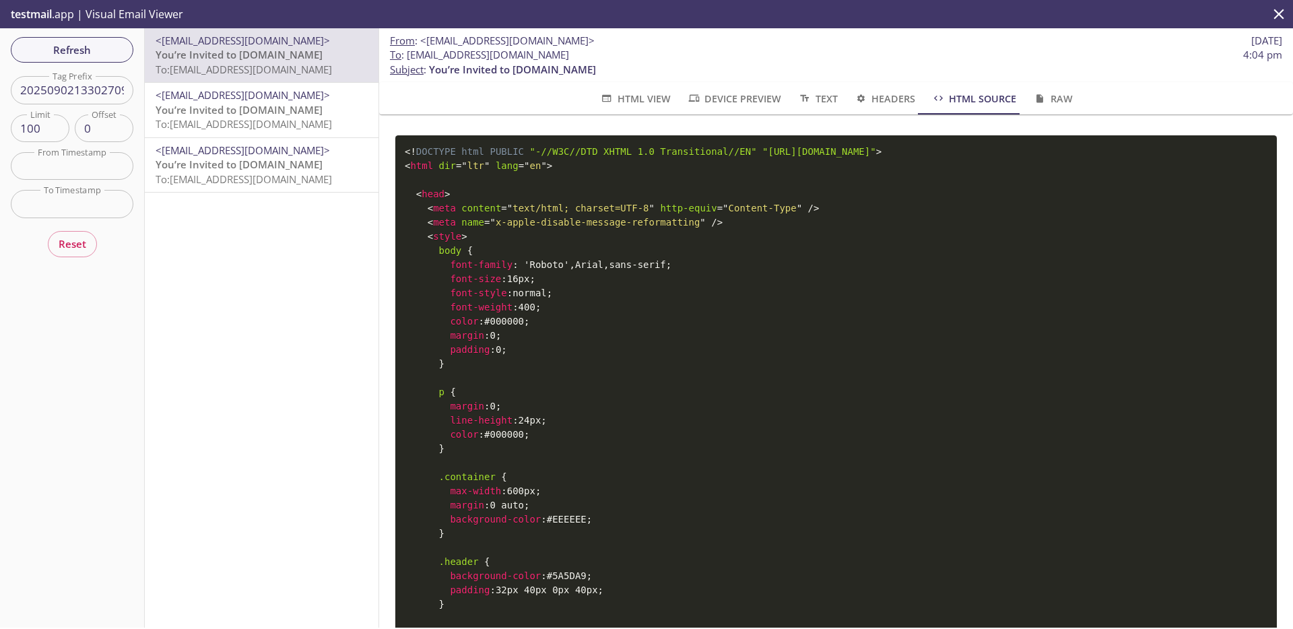
click at [651, 100] on span "HTML View" at bounding box center [634, 98] width 71 height 17
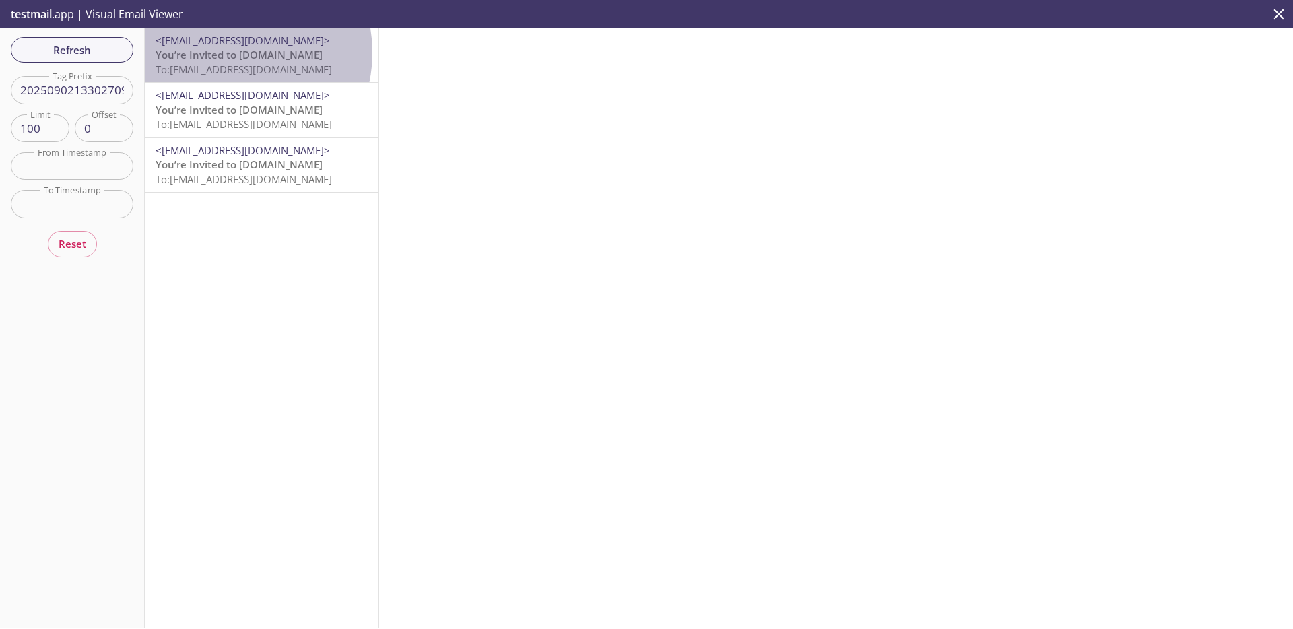
click at [226, 53] on span "You’re Invited to [DOMAIN_NAME]" at bounding box center [239, 54] width 167 height 13
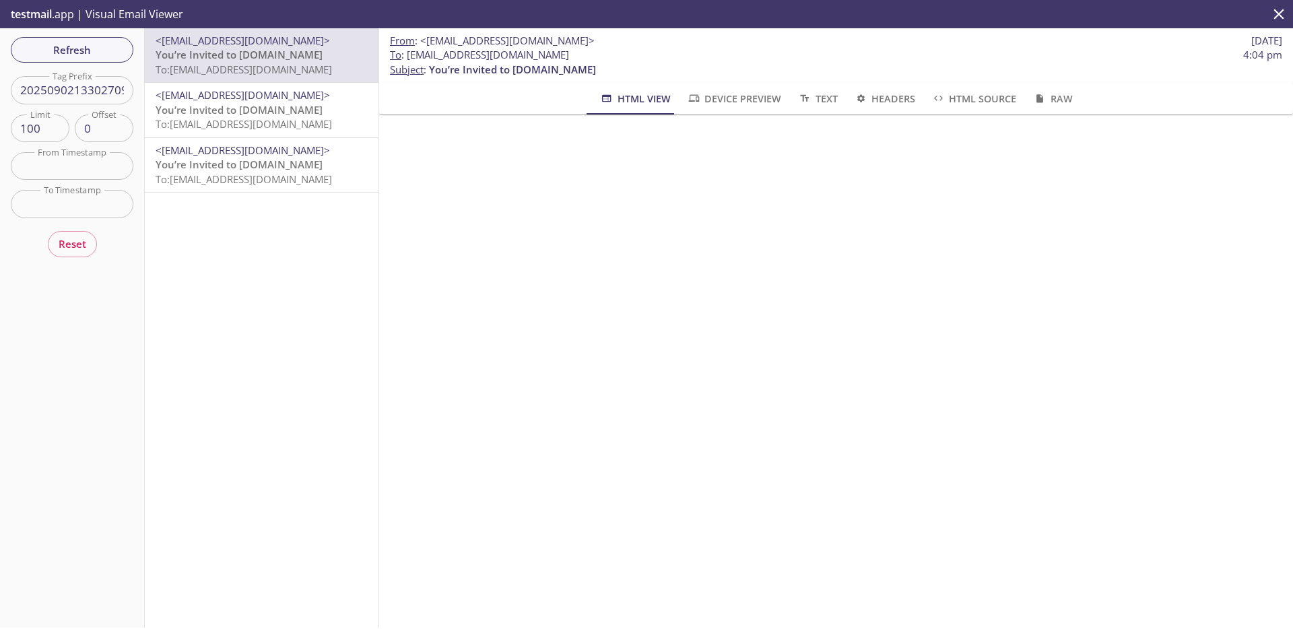
click at [952, 100] on span "HTML Source" at bounding box center [973, 98] width 85 height 17
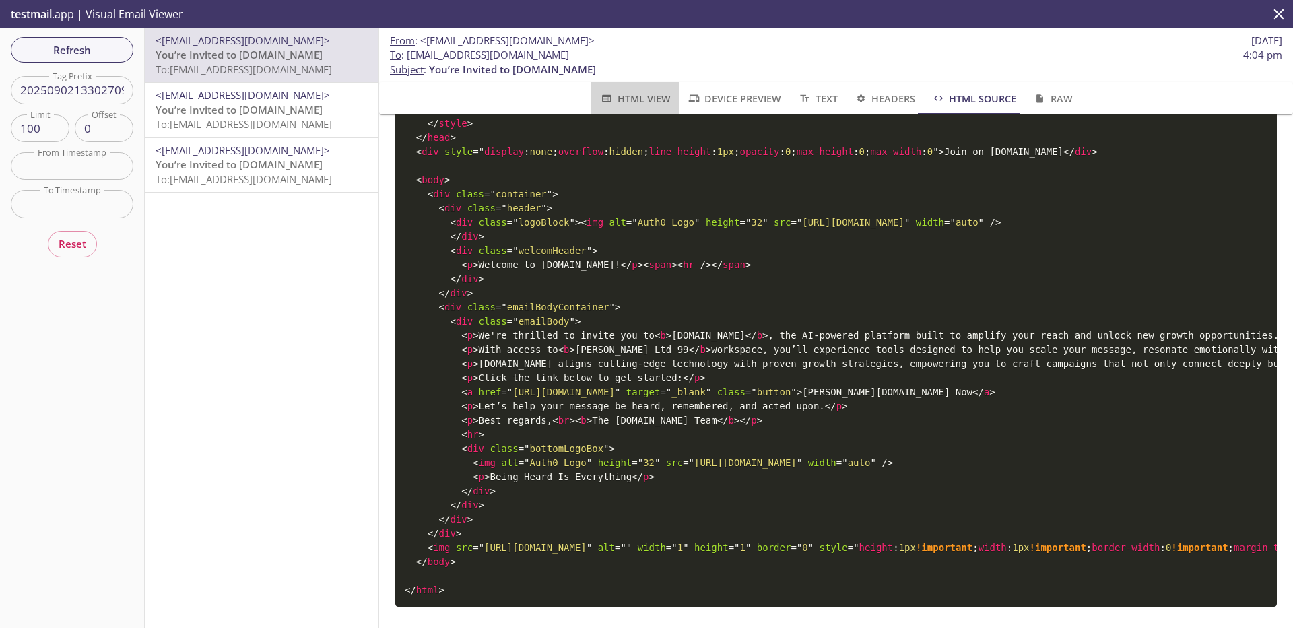
click at [632, 102] on span "HTML View" at bounding box center [634, 98] width 71 height 17
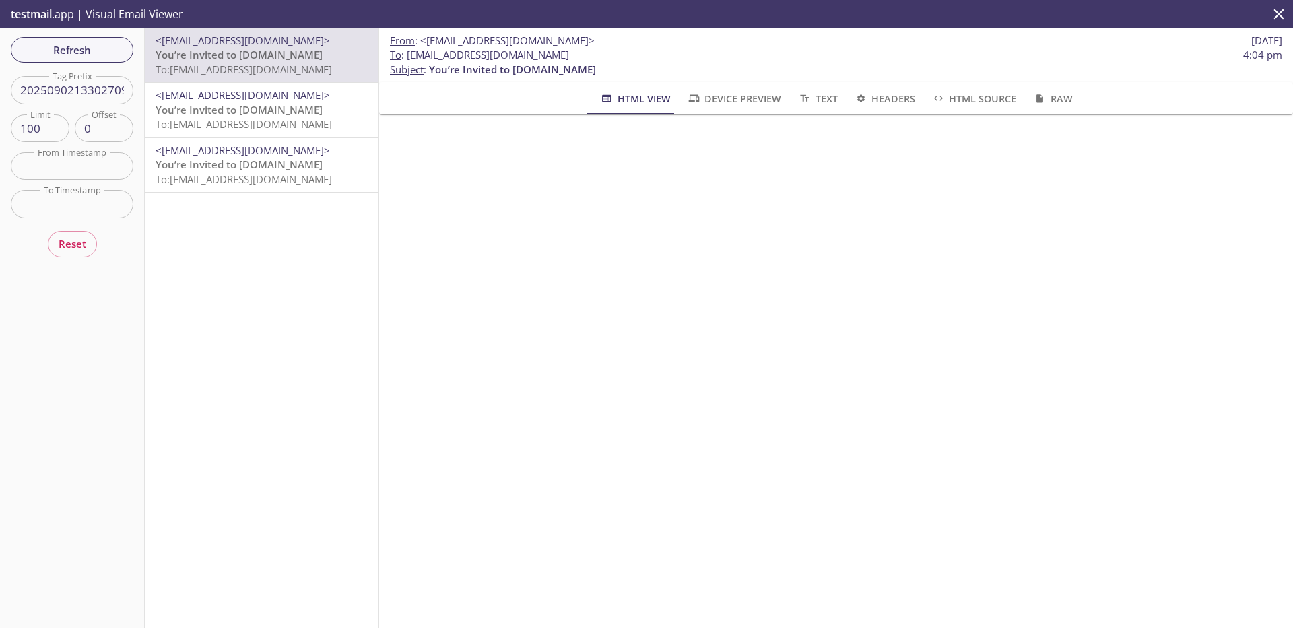
click at [295, 118] on span "To: [EMAIL_ADDRESS][DOMAIN_NAME]" at bounding box center [244, 123] width 176 height 13
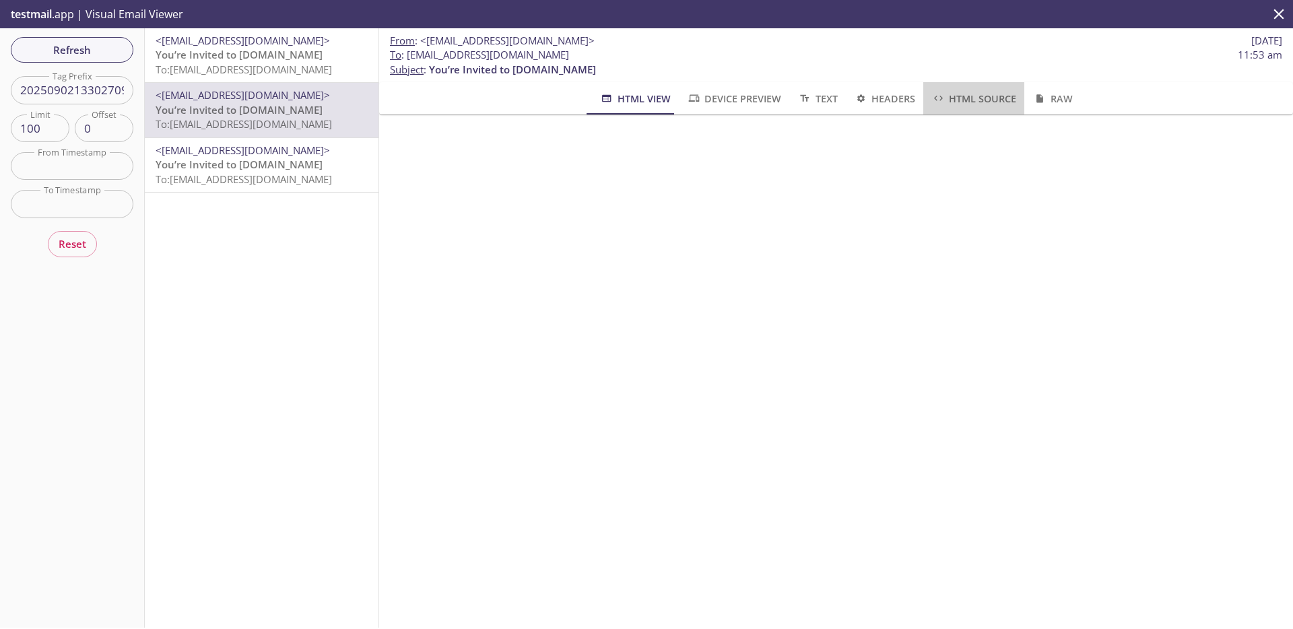
click at [941, 96] on span "HTML Source" at bounding box center [973, 98] width 85 height 17
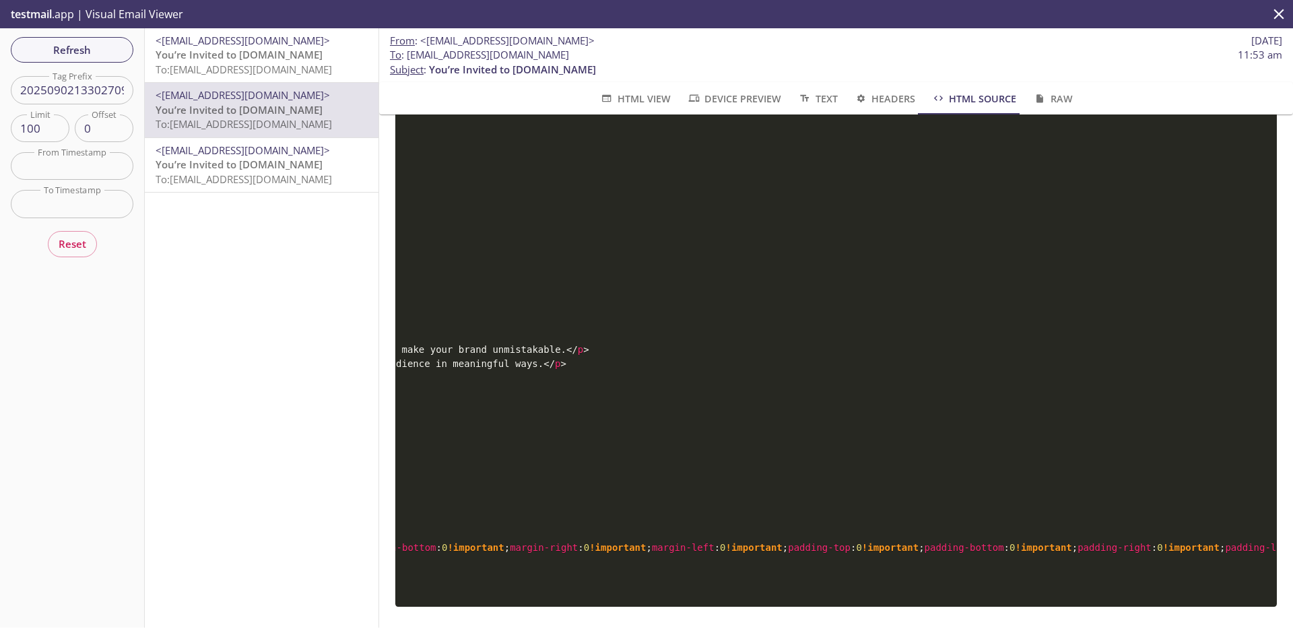
scroll to position [0, 1475]
drag, startPoint x: 883, startPoint y: 529, endPoint x: 1123, endPoint y: 530, distance: 240.3
click at [1123, 542] on span "< img src = " [URL][DOMAIN_NAME] " alt = " " width = " 1 " height = " 1 " borde…" at bounding box center [285, 547] width 1964 height 11
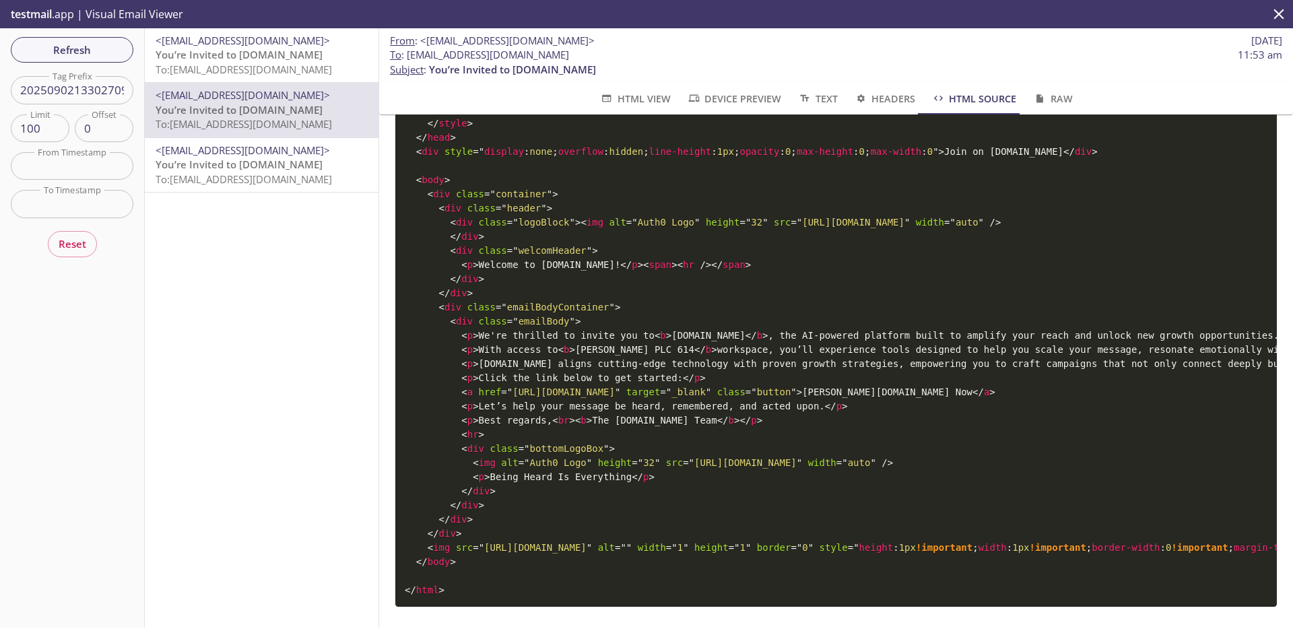
drag, startPoint x: 802, startPoint y: 527, endPoint x: 485, endPoint y: 530, distance: 317.1
click at [485, 542] on span "= " [URL][DOMAIN_NAME] "" at bounding box center [532, 547] width 119 height 11
click at [713, 457] on span "= " [URL][DOMAIN_NAME] "" at bounding box center [742, 462] width 119 height 11
click at [565, 386] on span "= " [URL][DOMAIN_NAME] "" at bounding box center [560, 391] width 119 height 11
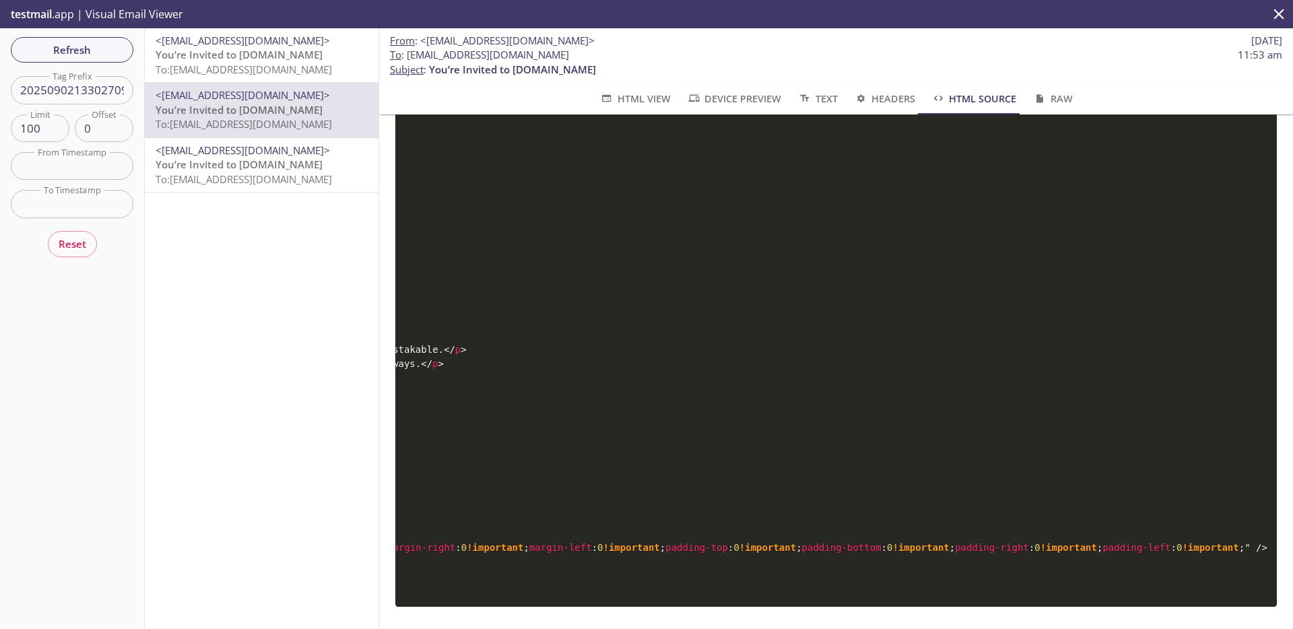
scroll to position [0, 10]
drag, startPoint x: 516, startPoint y: 372, endPoint x: 1191, endPoint y: 375, distance: 675.2
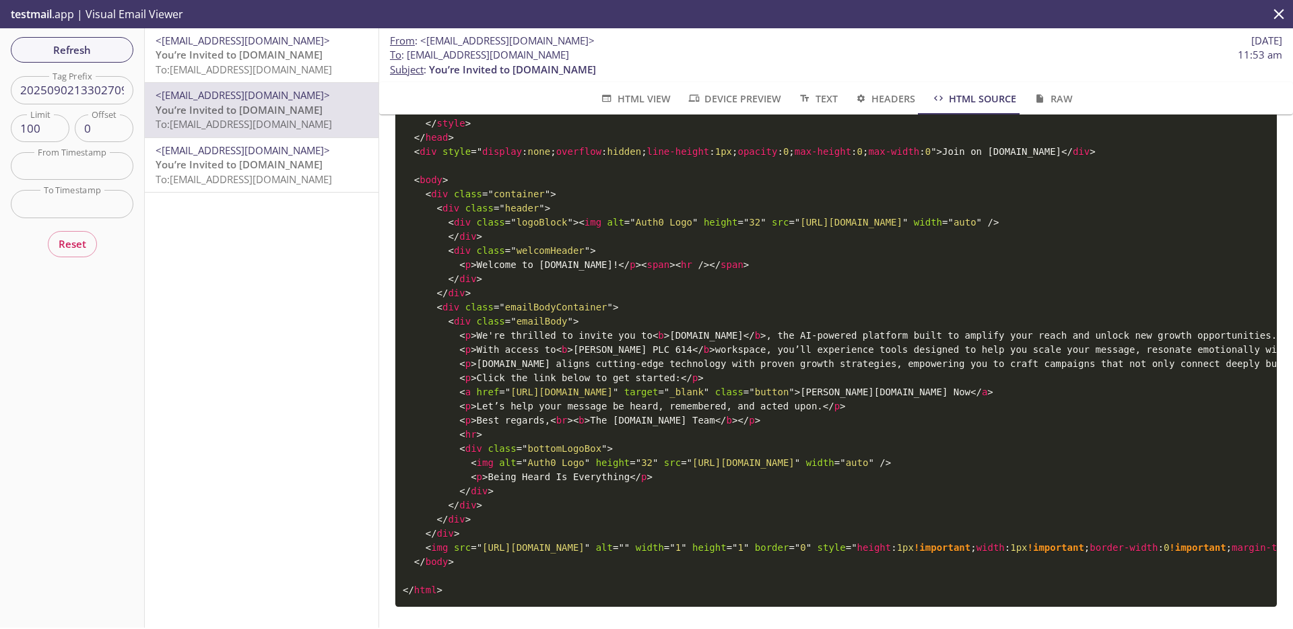
scroll to position [0, 0]
drag, startPoint x: 924, startPoint y: 372, endPoint x: 510, endPoint y: 374, distance: 414.0
click at [510, 386] on span "= " [URL][DOMAIN_NAME] "" at bounding box center [560, 391] width 119 height 11
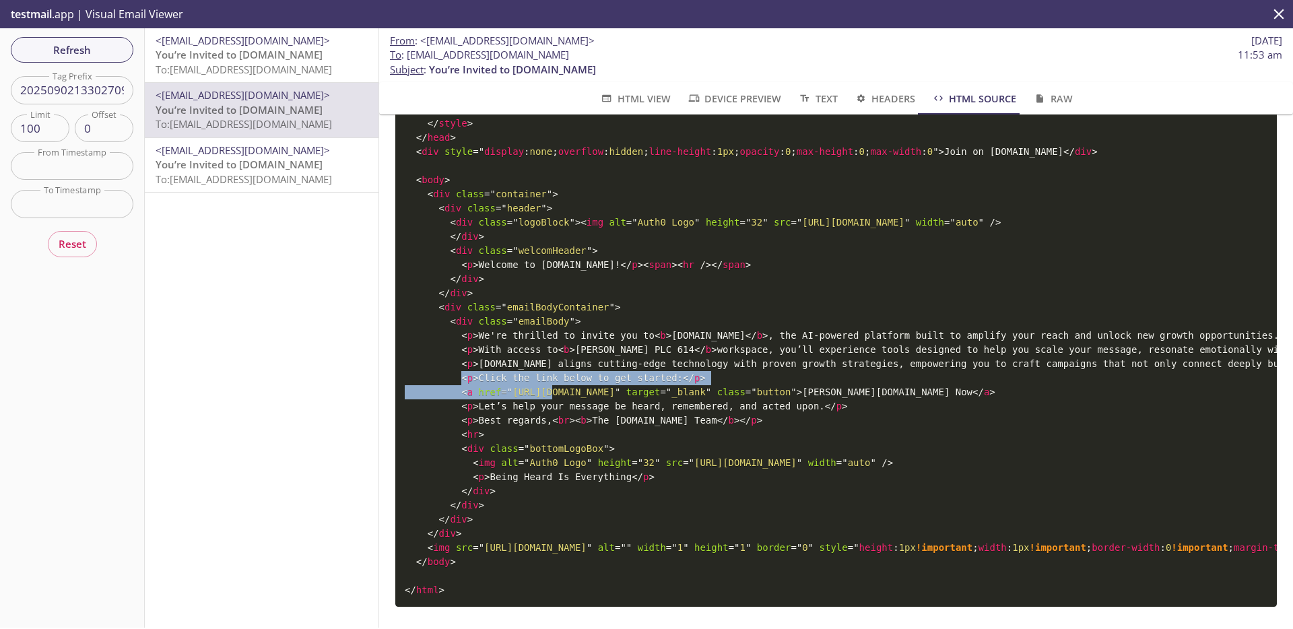
drag, startPoint x: 459, startPoint y: 357, endPoint x: 554, endPoint y: 379, distance: 97.3
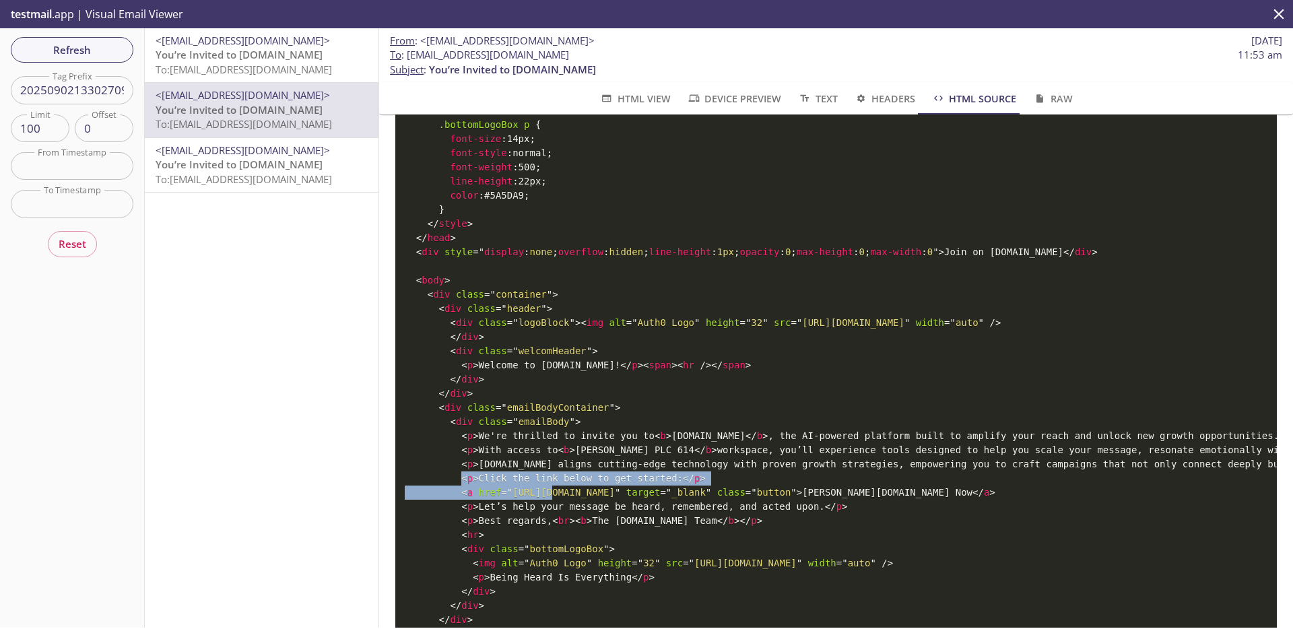
scroll to position [1474, 0]
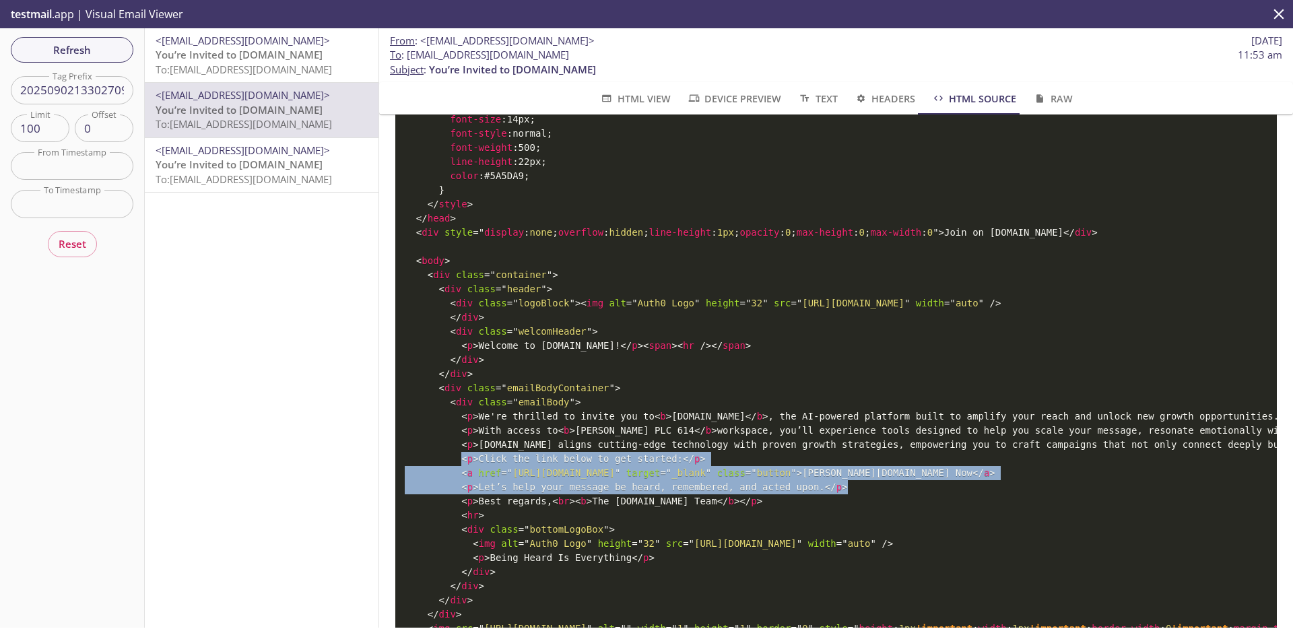
drag, startPoint x: 458, startPoint y: 473, endPoint x: 873, endPoint y: 503, distance: 415.7
copy code "< p > Click the link below to get started: </ p > < a href = " [URL][DOMAIN_NAM…"
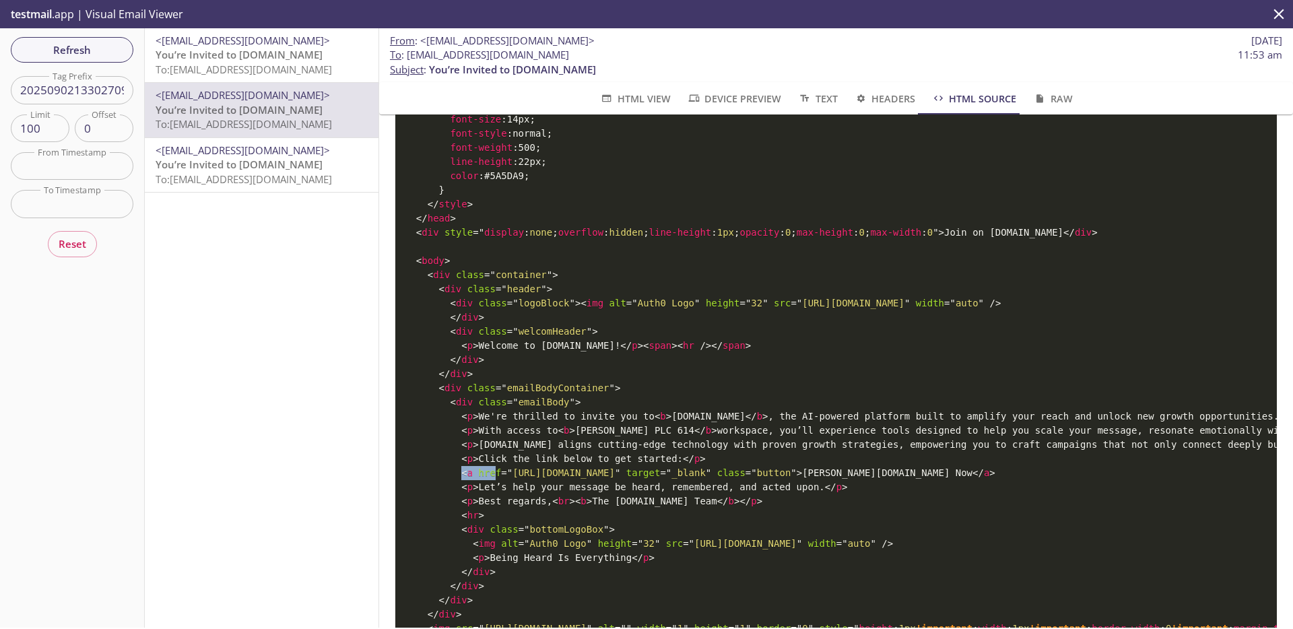
drag, startPoint x: 462, startPoint y: 486, endPoint x: 494, endPoint y: 486, distance: 31.6
click at [494, 478] on span "< a href = " [URL][DOMAIN_NAME] " target = " _blank " class = " button " >" at bounding box center [631, 472] width 341 height 11
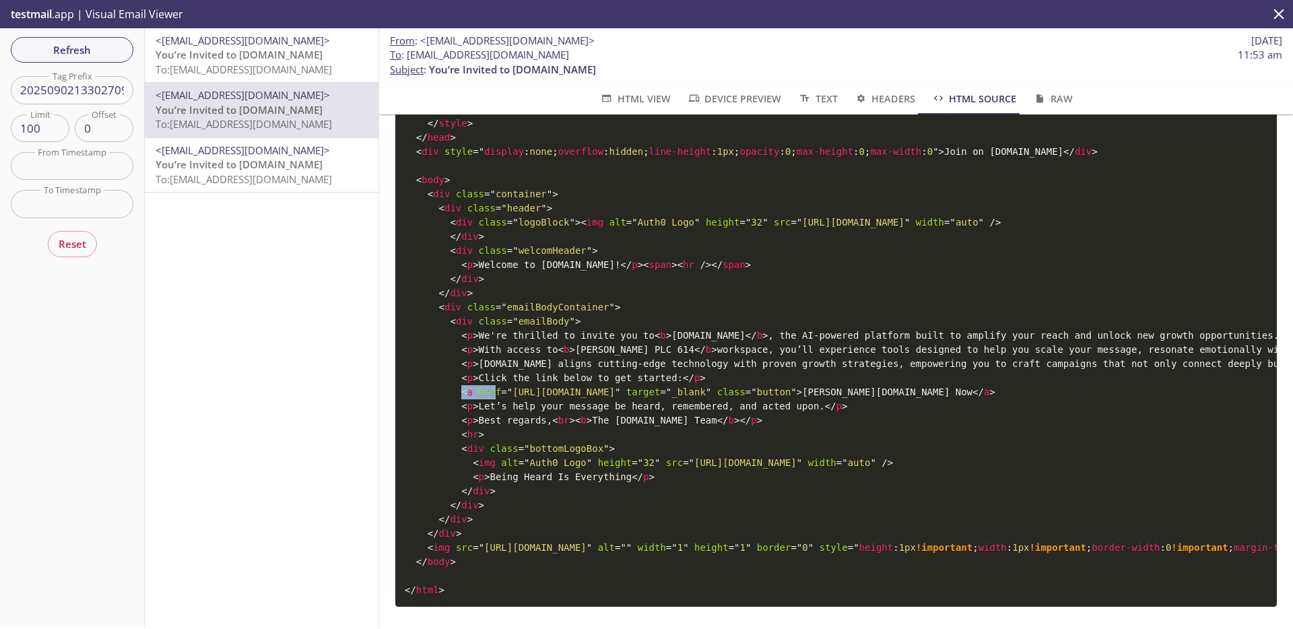
scroll to position [1589, 0]
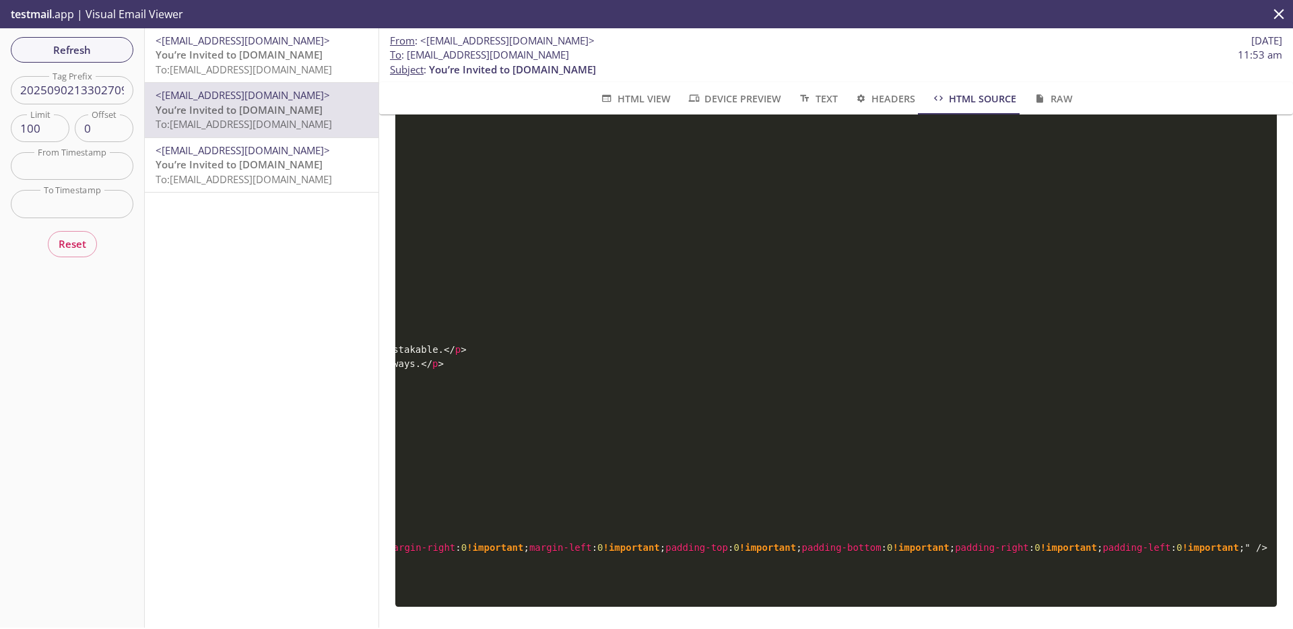
scroll to position [0, 10]
drag, startPoint x: 508, startPoint y: 372, endPoint x: 930, endPoint y: 373, distance: 421.4
copy span "" [URL][DOMAIN_NAME] ""
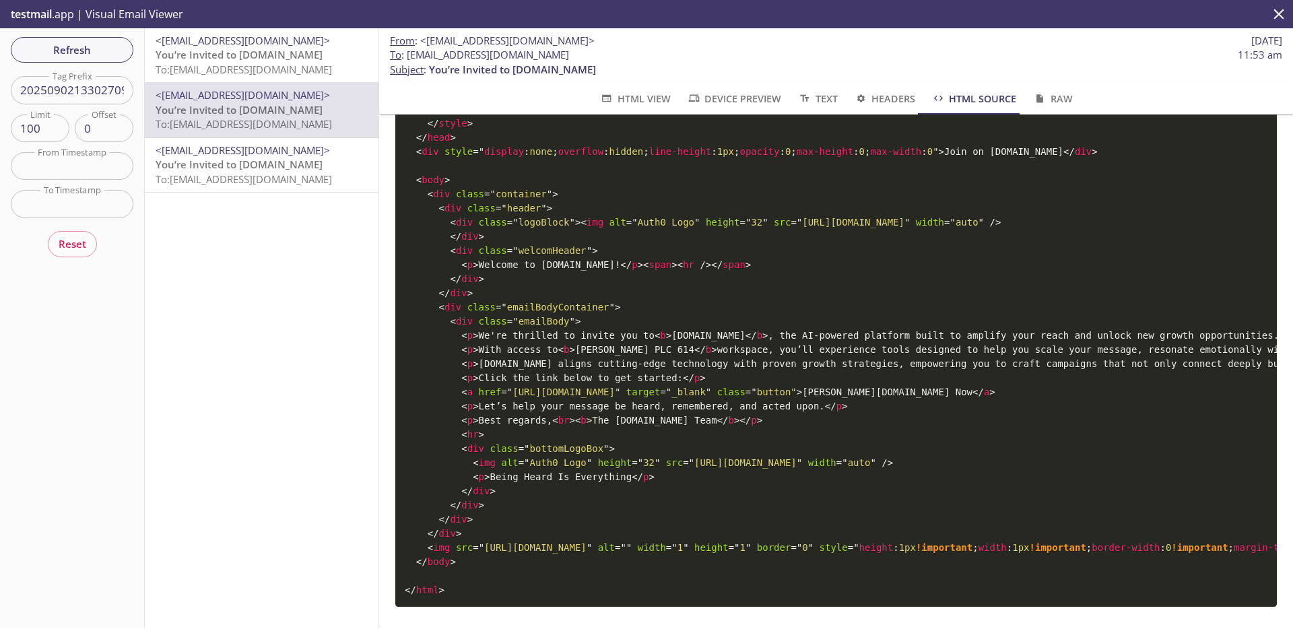
scroll to position [0, 0]
drag, startPoint x: 774, startPoint y: 373, endPoint x: 181, endPoint y: 346, distance: 593.0
click at [181, 346] on div "Refresh Filters Tag Prefix 2025090213302709 Tag Prefix Limit 100 Limit Offset 0…" at bounding box center [646, 327] width 1293 height 599
click at [620, 386] on span "= " [URL][DOMAIN_NAME] "" at bounding box center [560, 391] width 119 height 11
click at [645, 93] on span "HTML View" at bounding box center [634, 98] width 71 height 17
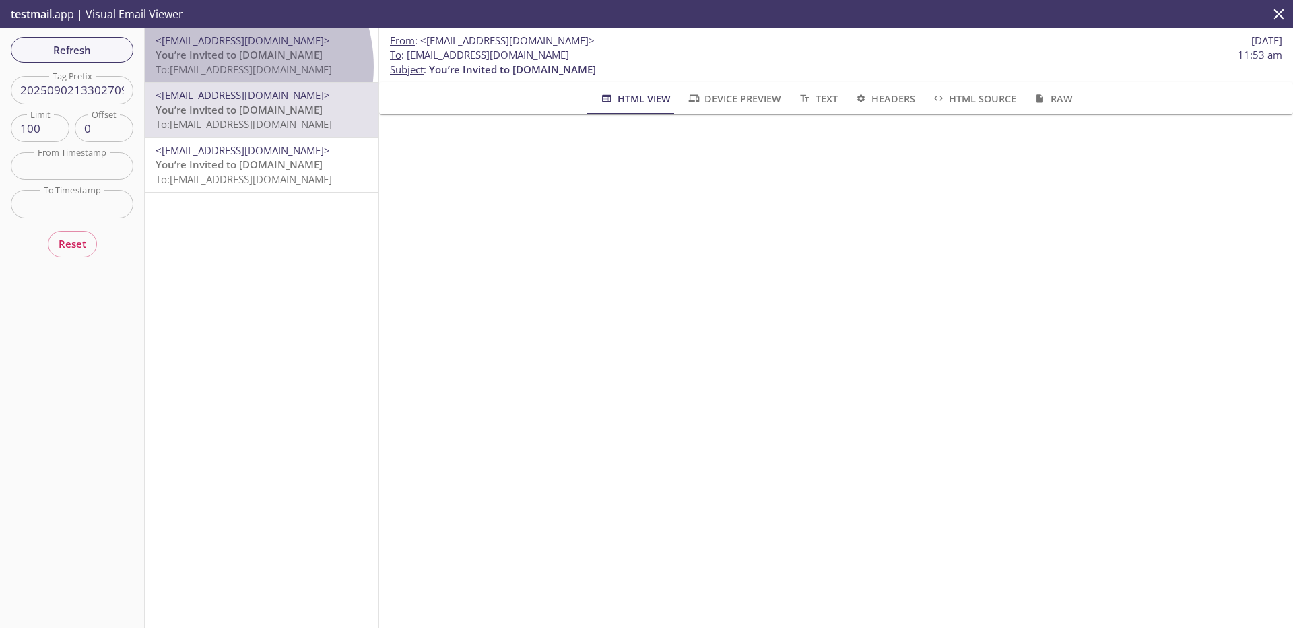
click at [219, 67] on span "To: [EMAIL_ADDRESS][DOMAIN_NAME]" at bounding box center [244, 69] width 176 height 13
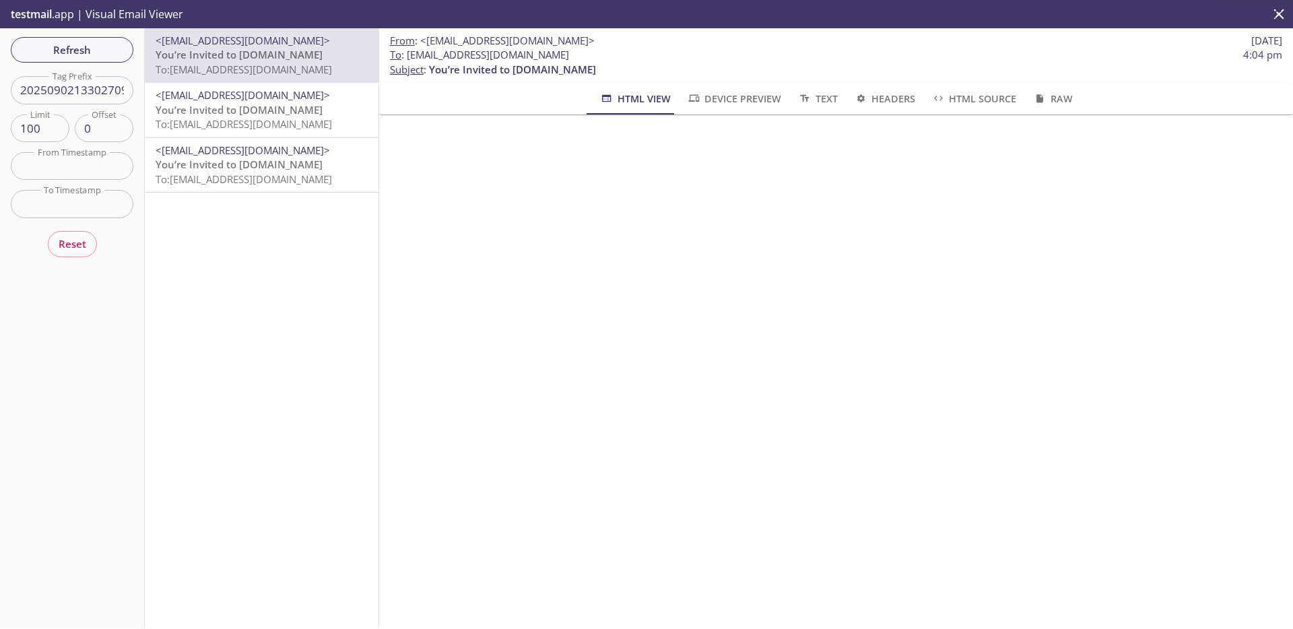
click at [246, 119] on span "To: [EMAIL_ADDRESS][DOMAIN_NAME]" at bounding box center [244, 123] width 176 height 13
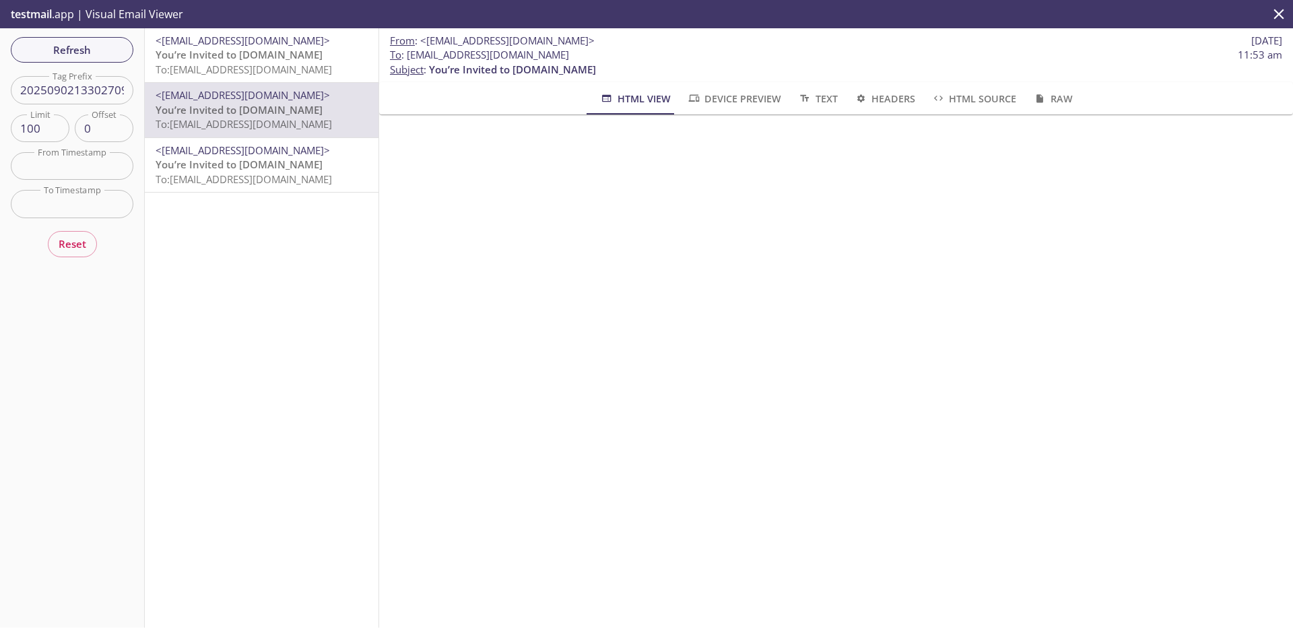
click at [967, 105] on span "HTML Source" at bounding box center [973, 98] width 85 height 17
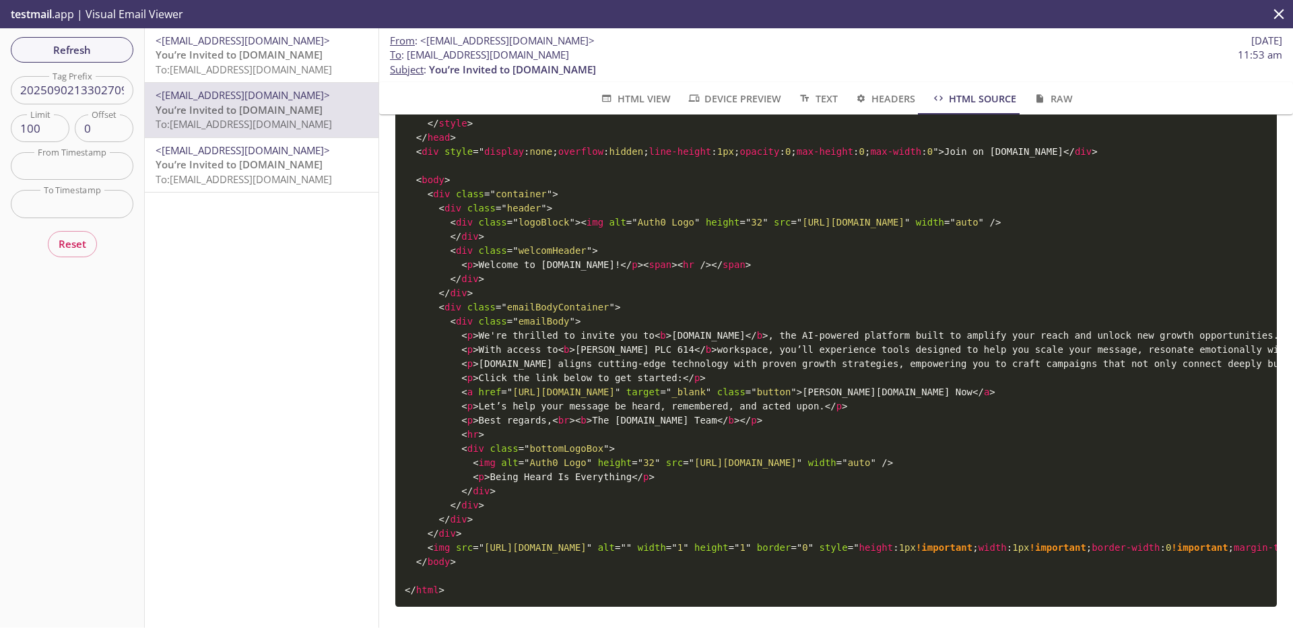
scroll to position [1589, 0]
click at [620, 386] on span "= " [URL][DOMAIN_NAME] "" at bounding box center [560, 391] width 119 height 11
click at [483, 542] on span "= " [URL][DOMAIN_NAME] "" at bounding box center [532, 547] width 119 height 11
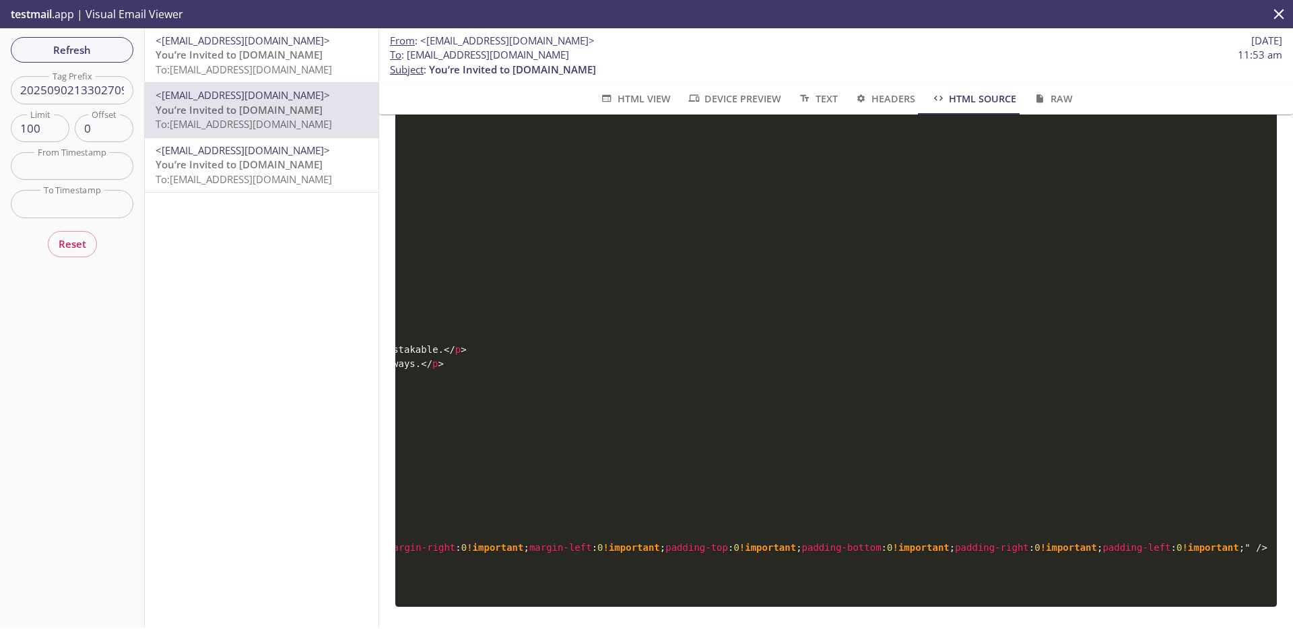
scroll to position [0, 10]
drag, startPoint x: 514, startPoint y: 374, endPoint x: 927, endPoint y: 372, distance: 413.4
copy span "[URL][DOMAIN_NAME]"
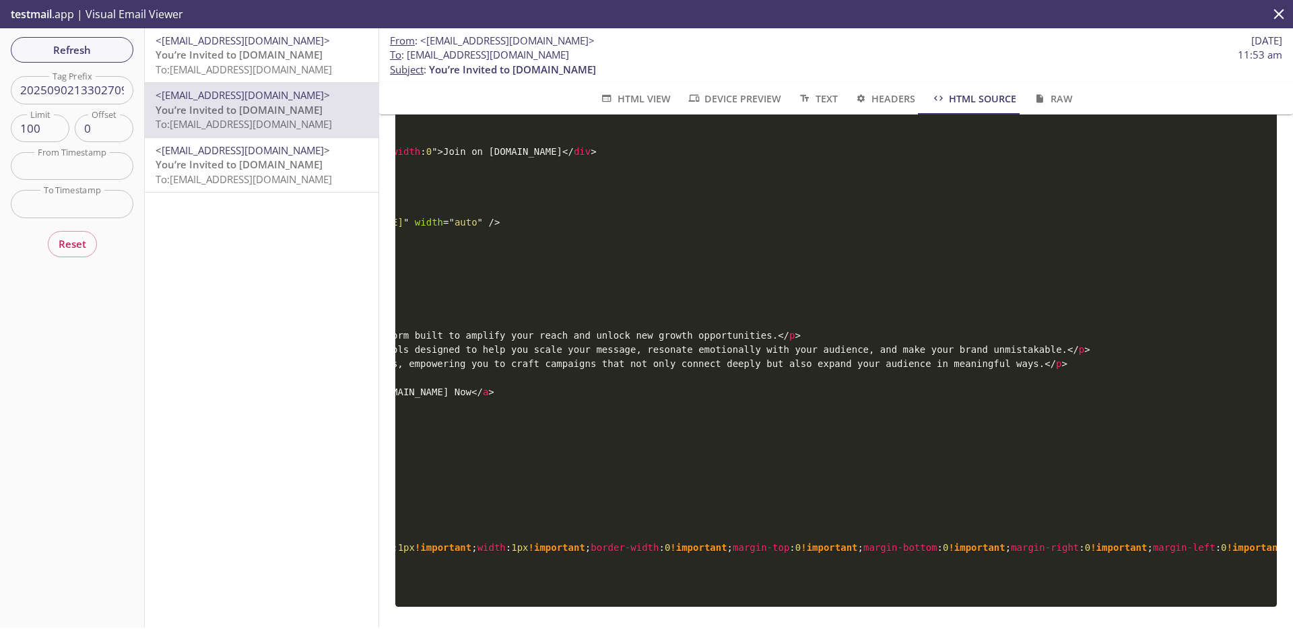
scroll to position [0, 0]
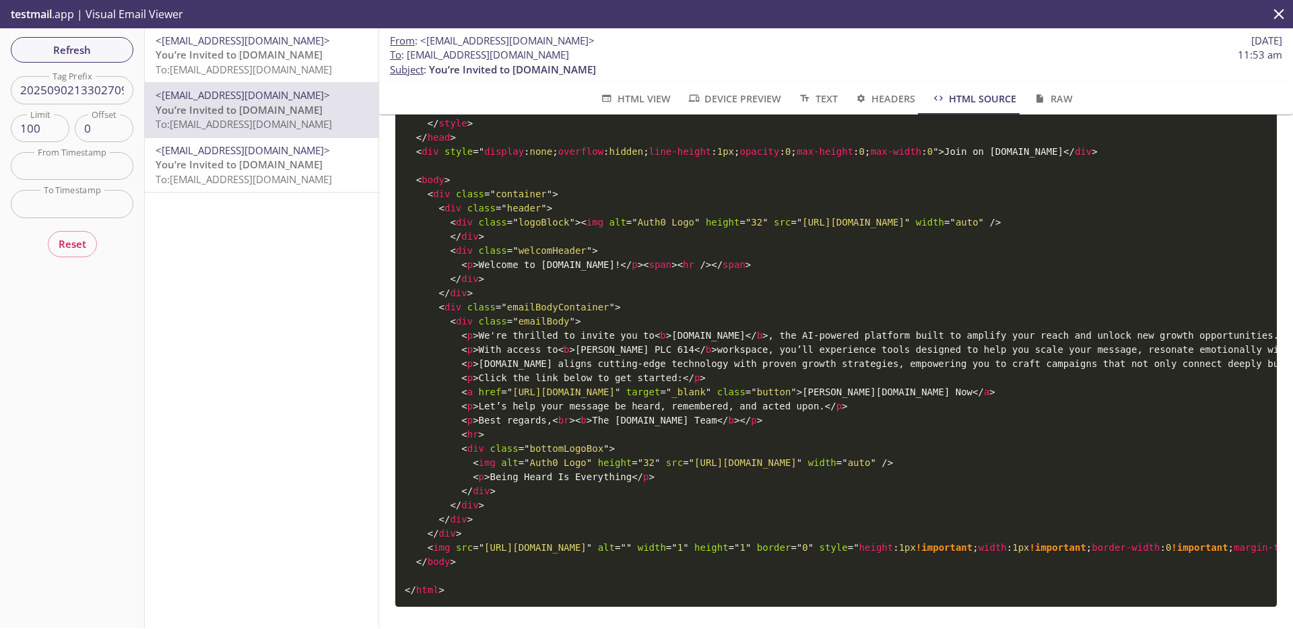
drag, startPoint x: 646, startPoint y: 372, endPoint x: 171, endPoint y: 358, distance: 475.5
click at [171, 358] on div "Refresh Filters Tag Prefix 2025090213302709 Tag Prefix Limit 100 Limit Offset 0…" at bounding box center [646, 327] width 1293 height 599
click at [538, 542] on span "= " [URL][DOMAIN_NAME] "" at bounding box center [532, 547] width 119 height 11
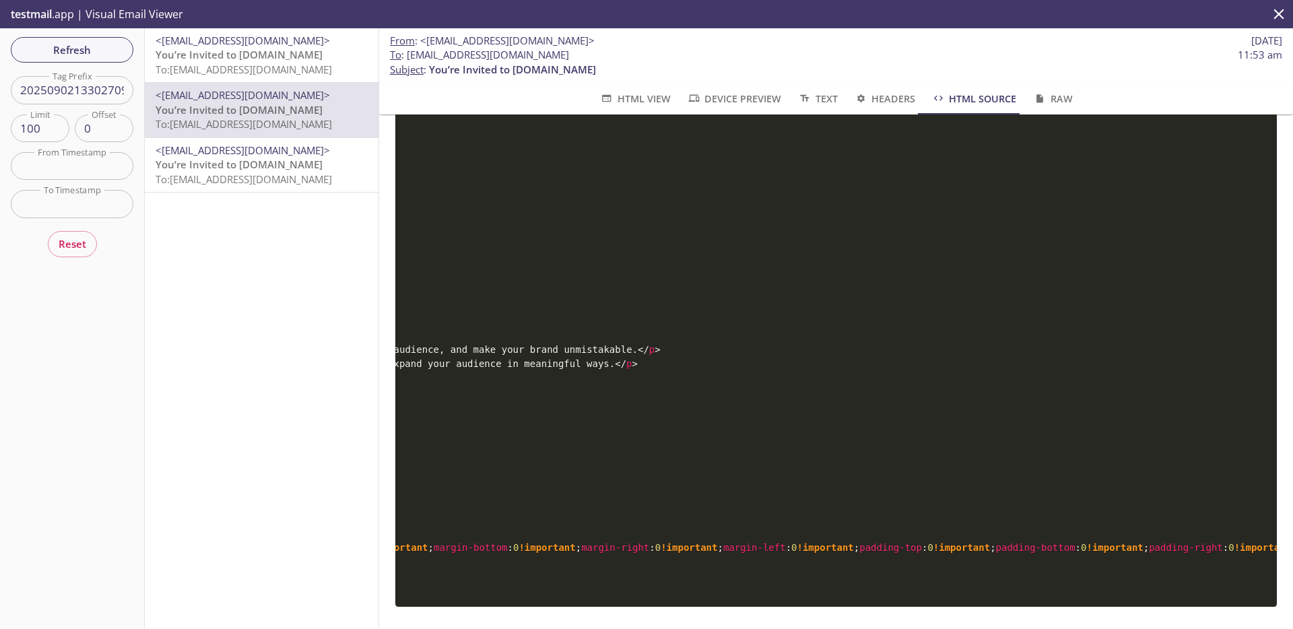
scroll to position [0, 1002]
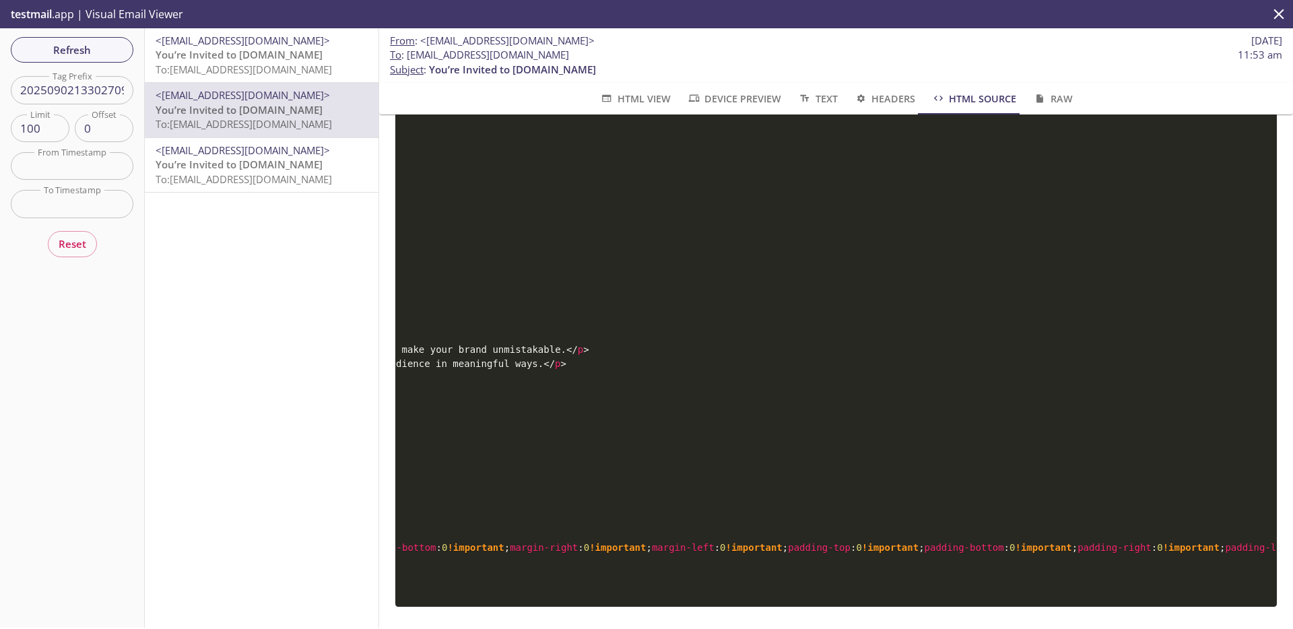
drag, startPoint x: 556, startPoint y: 529, endPoint x: 936, endPoint y: 530, distance: 380.4
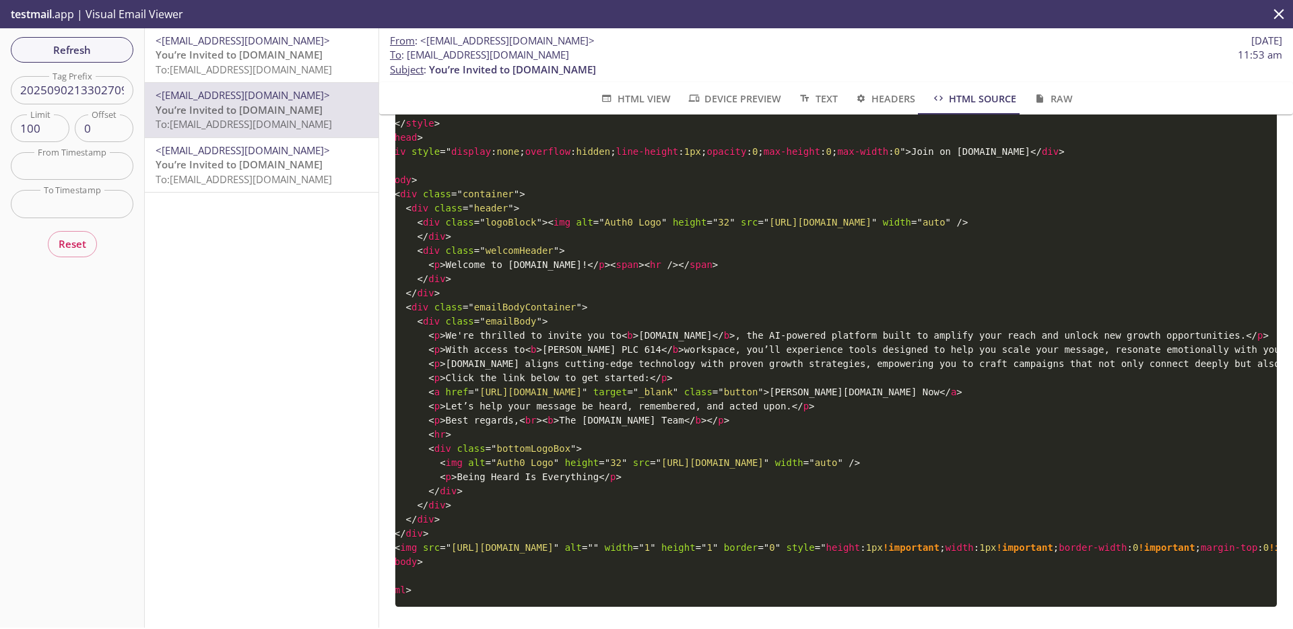
scroll to position [0, 0]
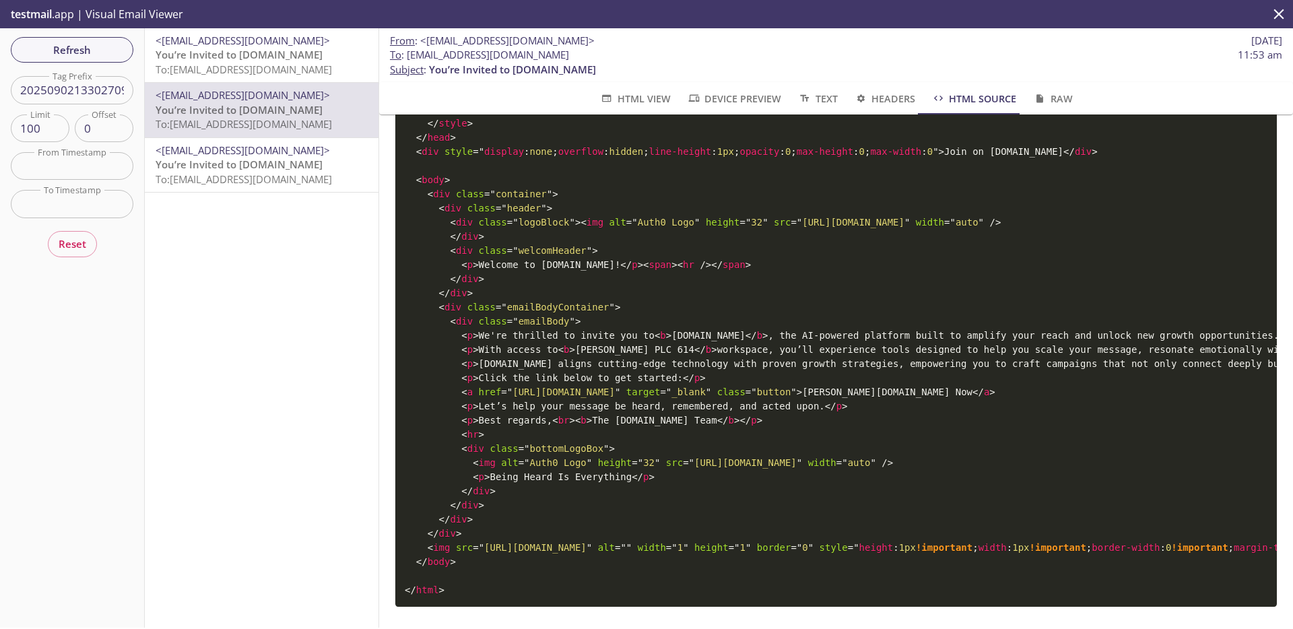
click at [631, 93] on span "HTML View" at bounding box center [634, 98] width 71 height 17
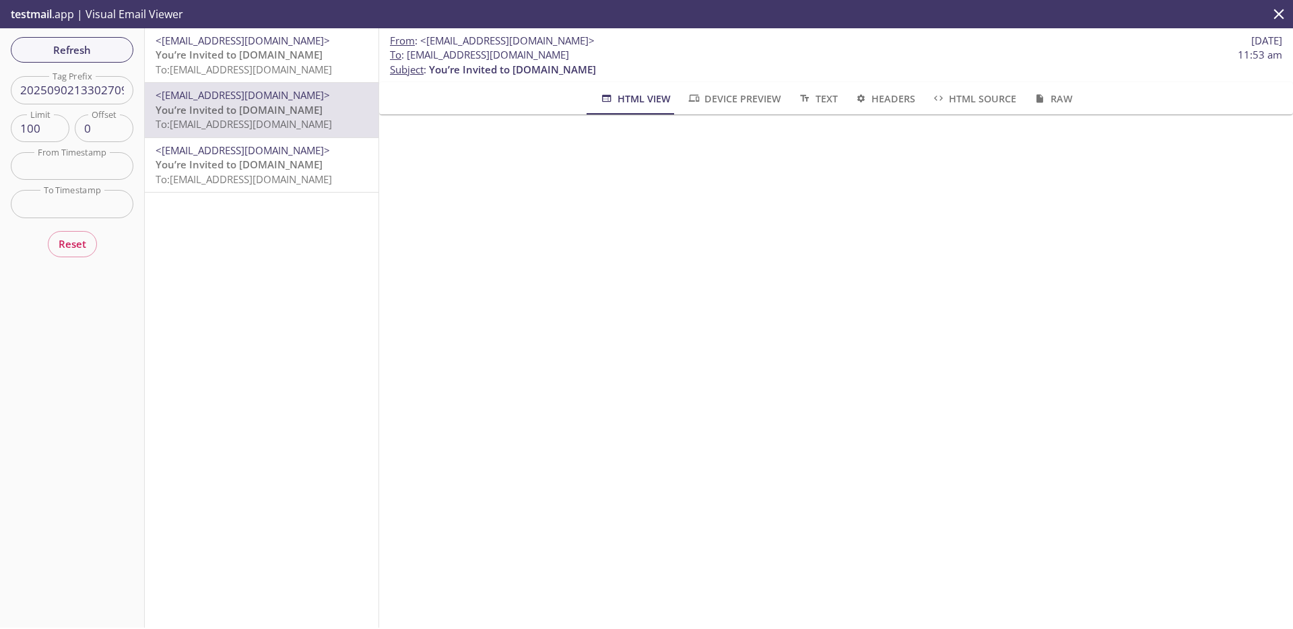
click at [1044, 100] on span "Raw" at bounding box center [1052, 98] width 40 height 17
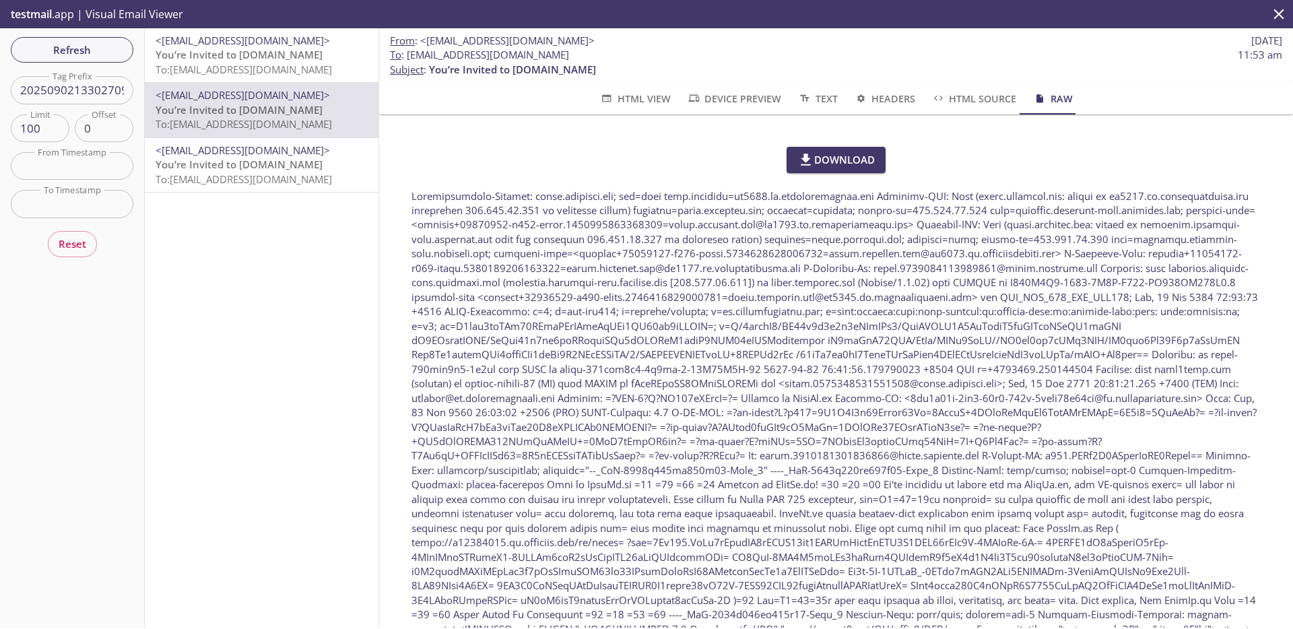
click at [961, 100] on span "HTML Source" at bounding box center [973, 98] width 85 height 17
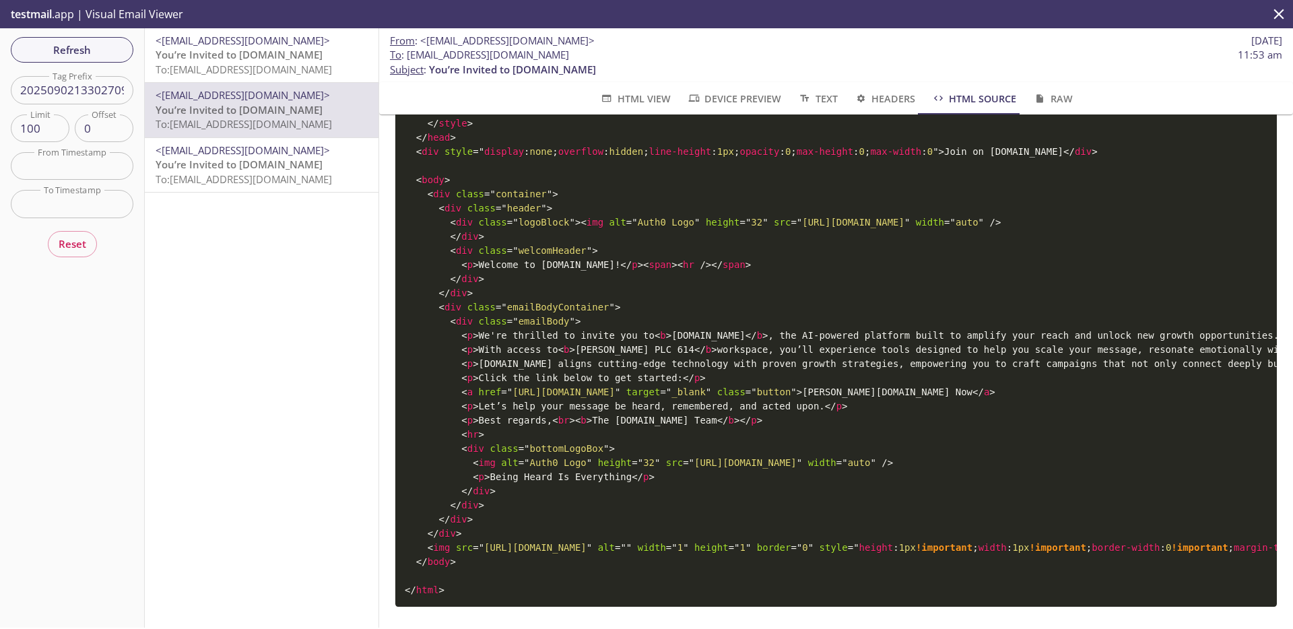
scroll to position [1561, 0]
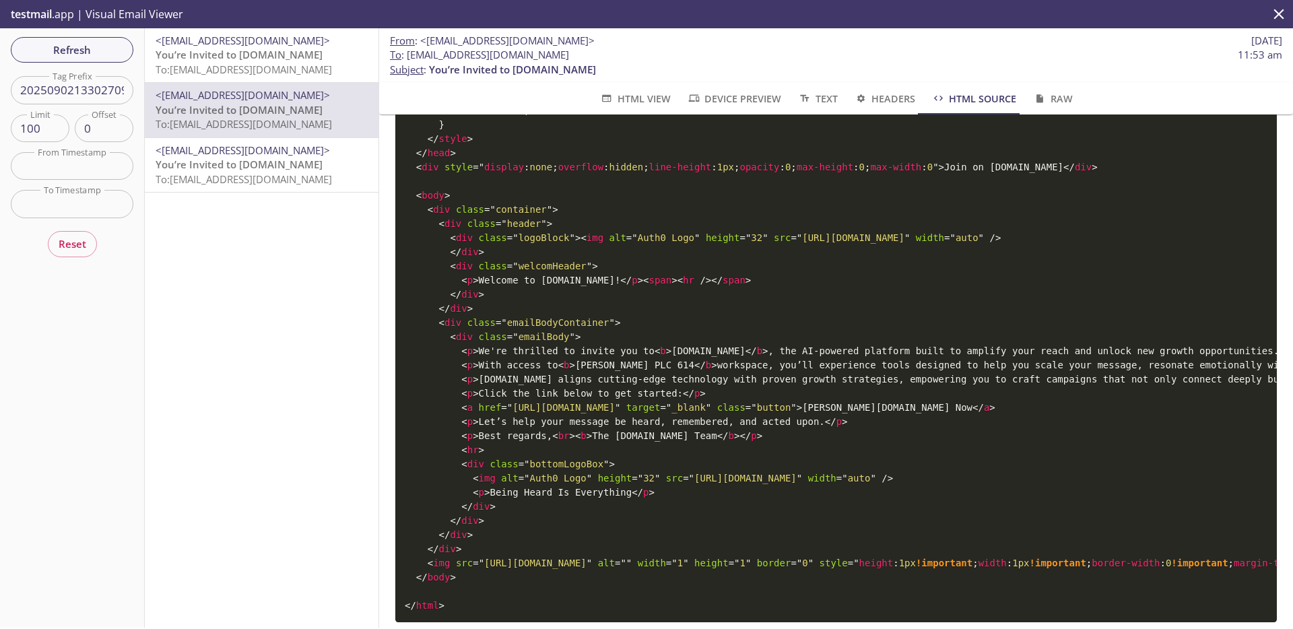
scroll to position [1534, 0]
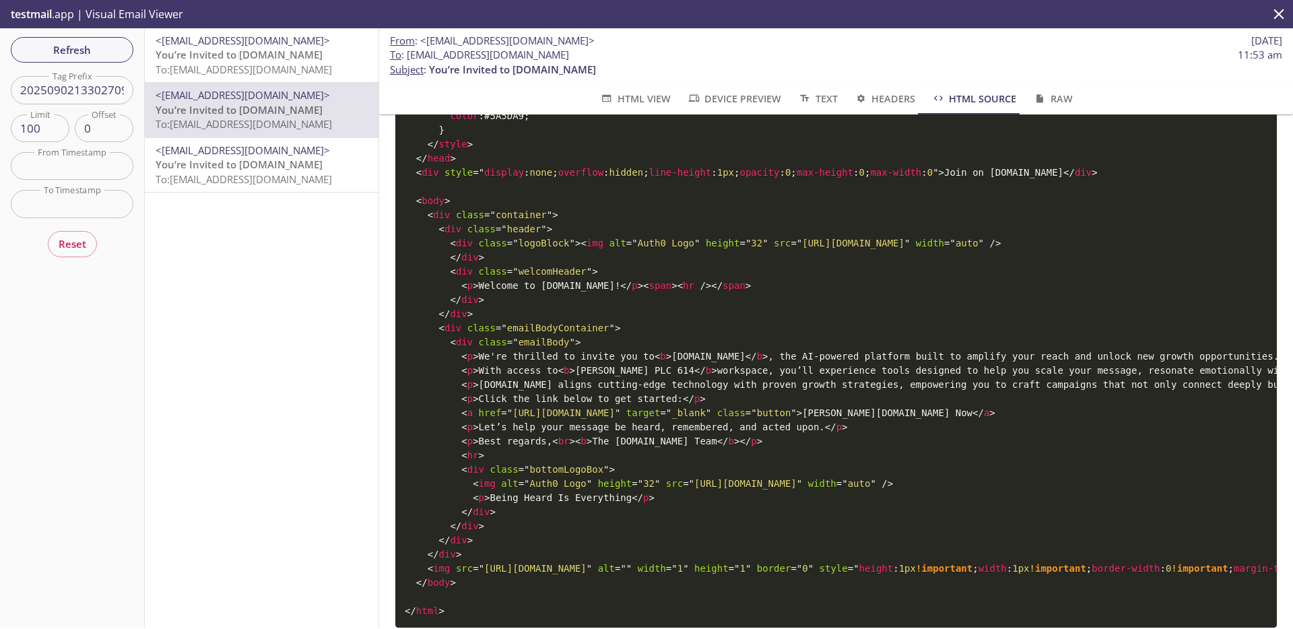
click at [611, 418] on span "= " [URL][DOMAIN_NAME] "" at bounding box center [560, 412] width 119 height 11
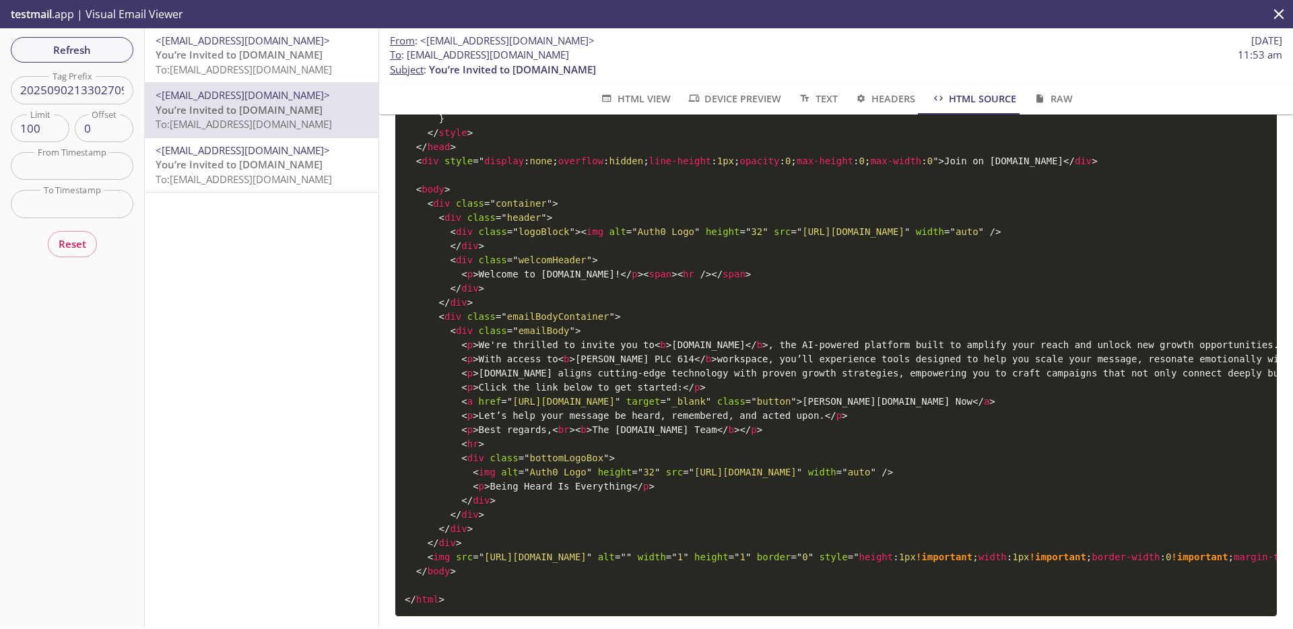
scroll to position [1562, 0]
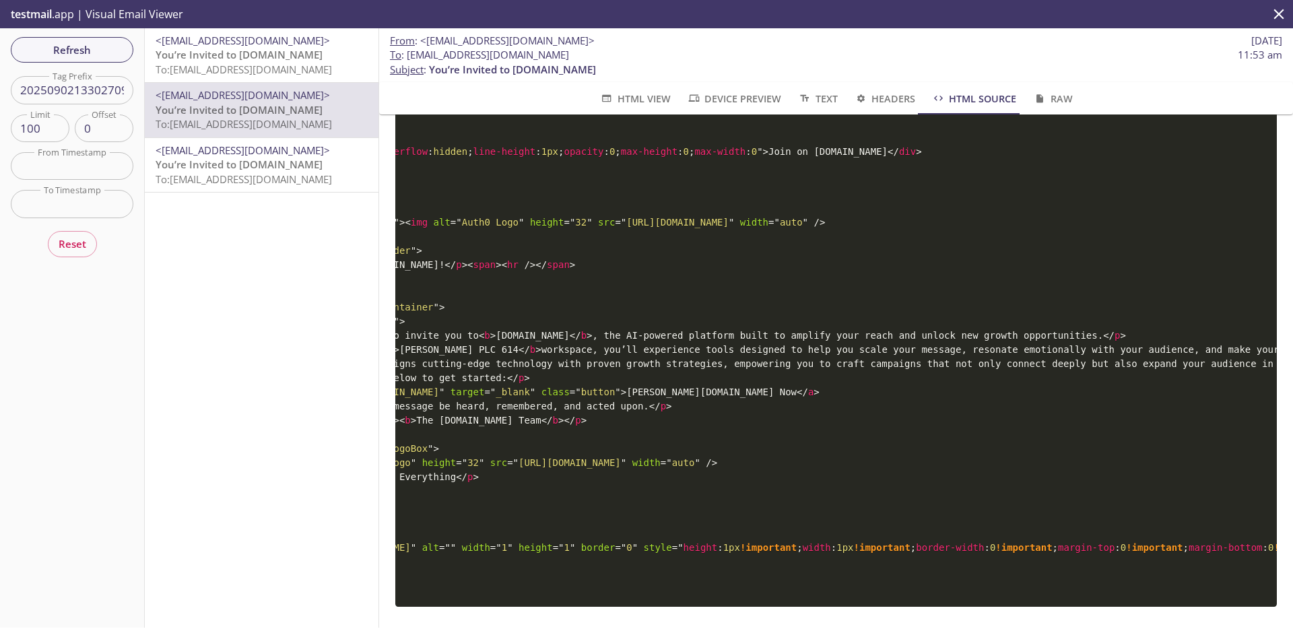
scroll to position [0, 0]
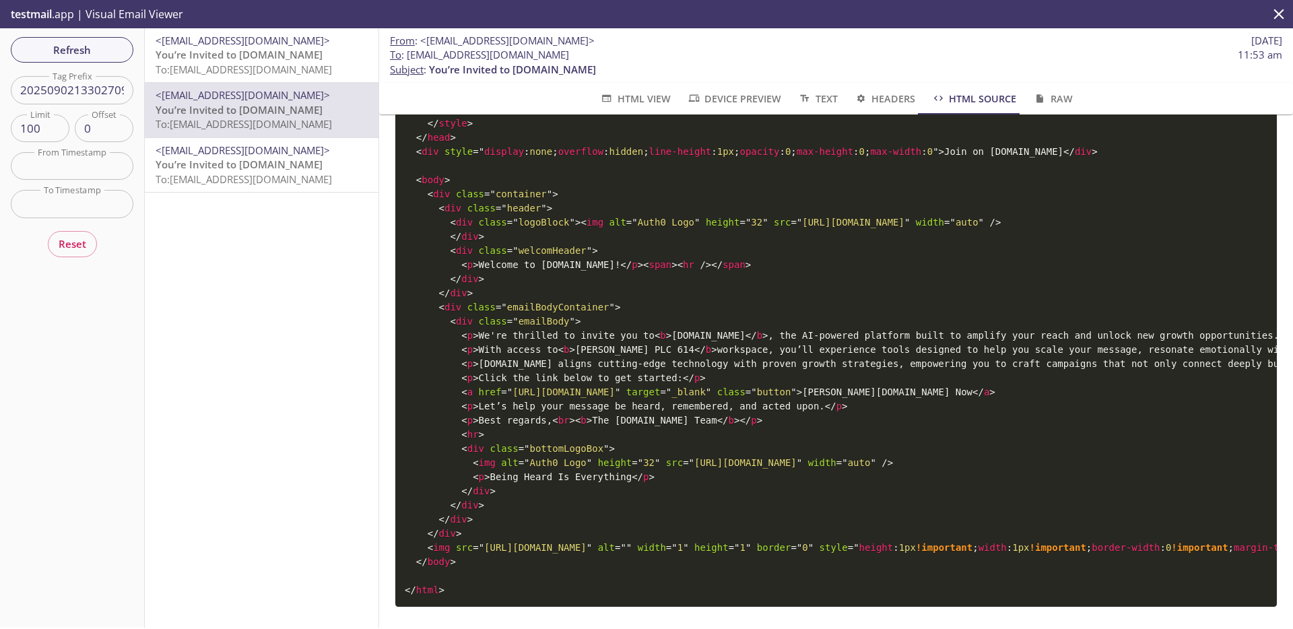
drag, startPoint x: 934, startPoint y: 399, endPoint x: 560, endPoint y: 400, distance: 373.6
click at [560, 397] on span "= " [URL][DOMAIN_NAME] "" at bounding box center [560, 391] width 119 height 11
click at [484, 397] on span "href" at bounding box center [490, 391] width 23 height 11
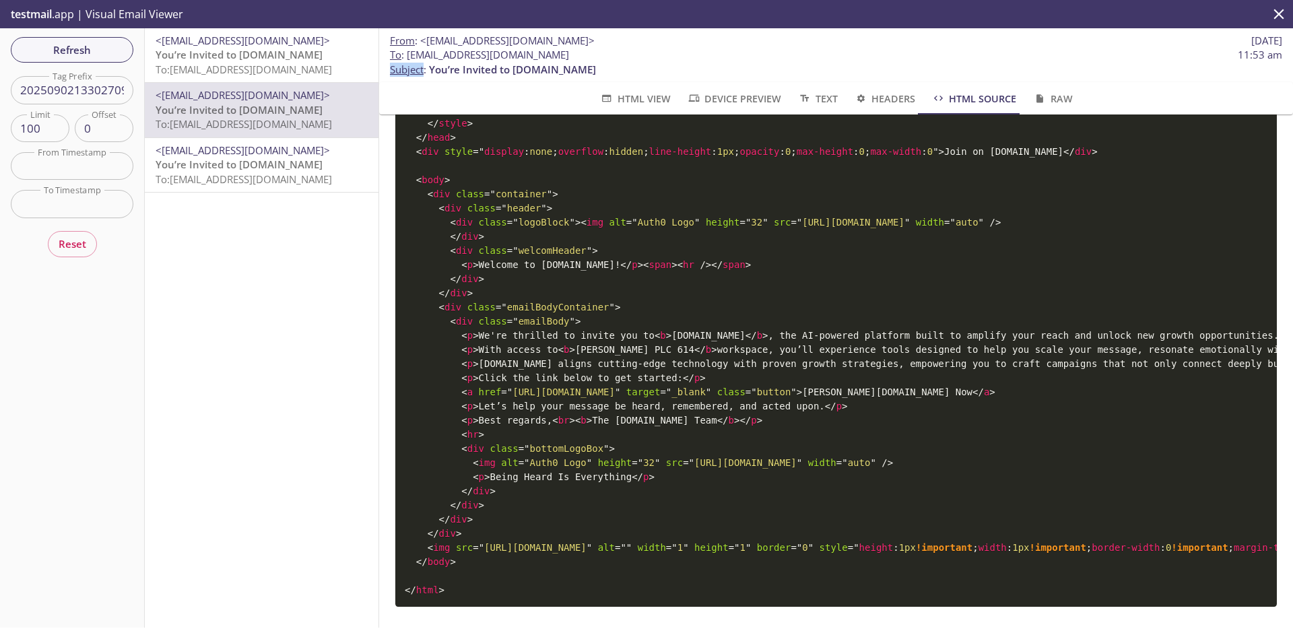
drag, startPoint x: 390, startPoint y: 71, endPoint x: 425, endPoint y: 72, distance: 34.4
click at [425, 72] on p "To : [EMAIL_ADDRESS][DOMAIN_NAME] 11:53 am Subject : You’re Invited to [DOMAIN_…" at bounding box center [836, 62] width 892 height 29
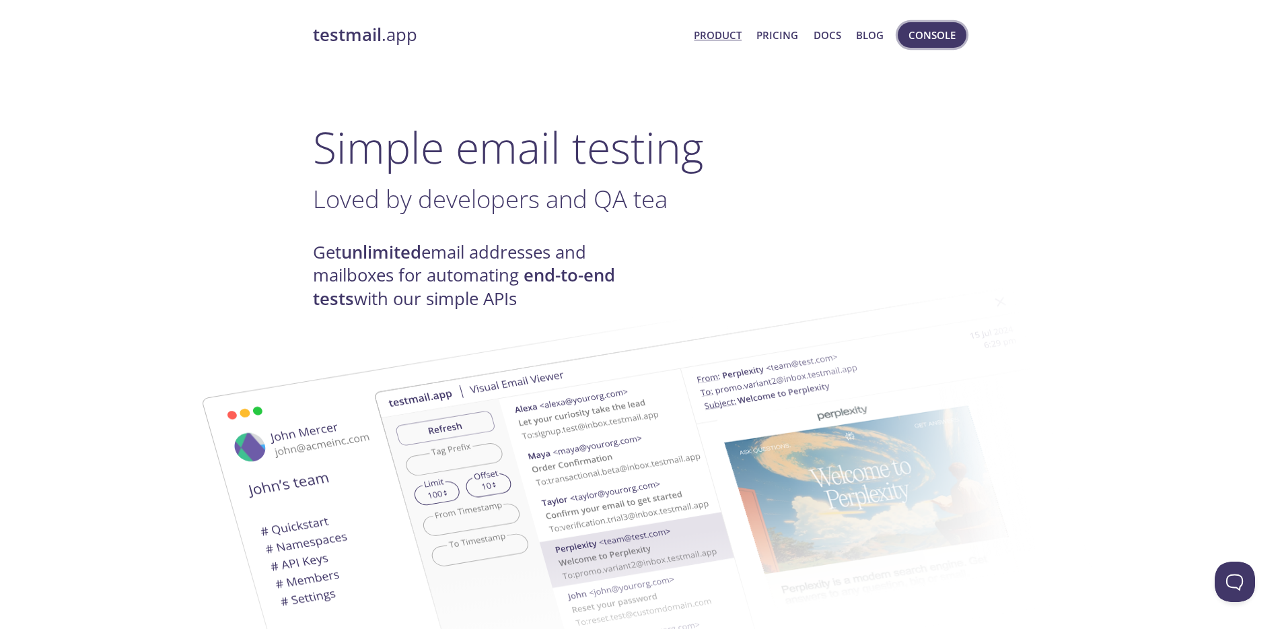
click at [919, 38] on span "Console" at bounding box center [932, 35] width 47 height 18
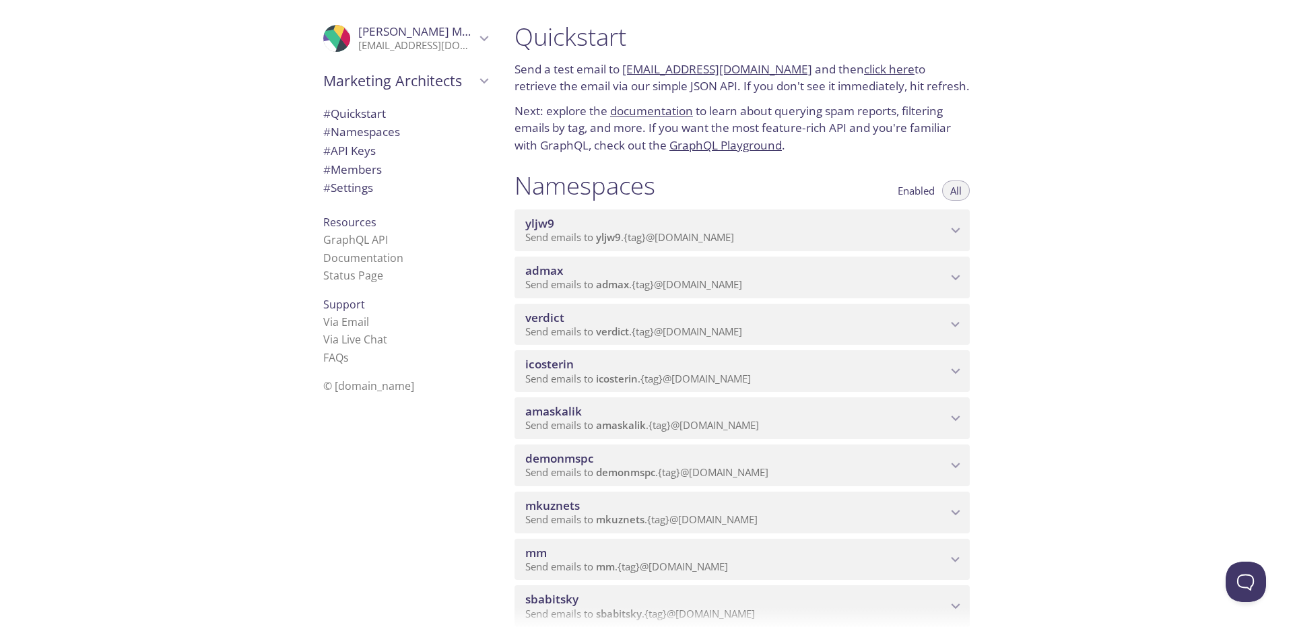
click at [653, 273] on span "admax" at bounding box center [735, 270] width 421 height 15
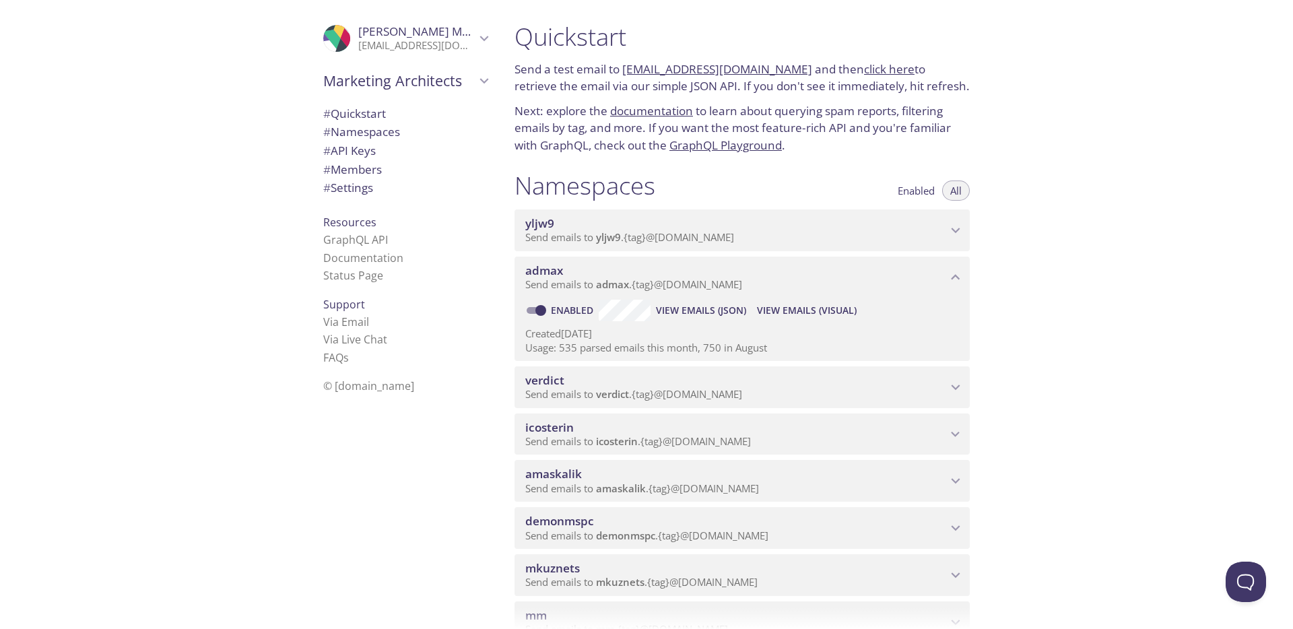
click at [359, 151] on span "# API Keys" at bounding box center [349, 150] width 53 height 15
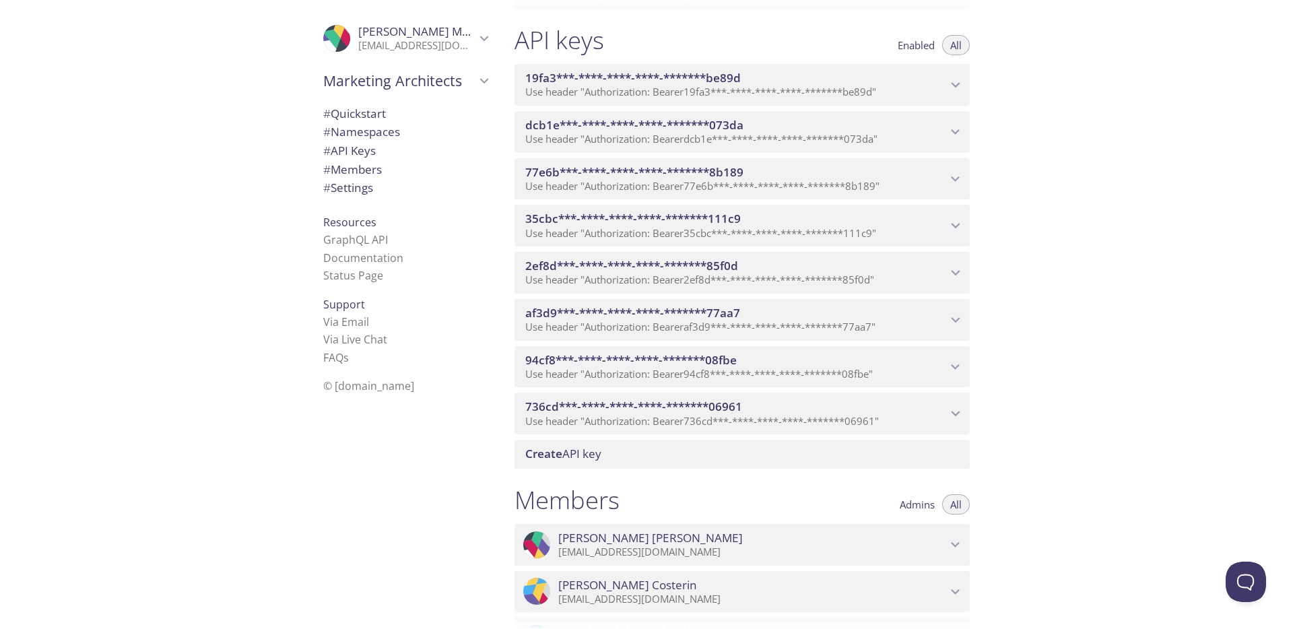
scroll to position [900, 0]
click at [362, 188] on span "# Settings" at bounding box center [348, 187] width 50 height 15
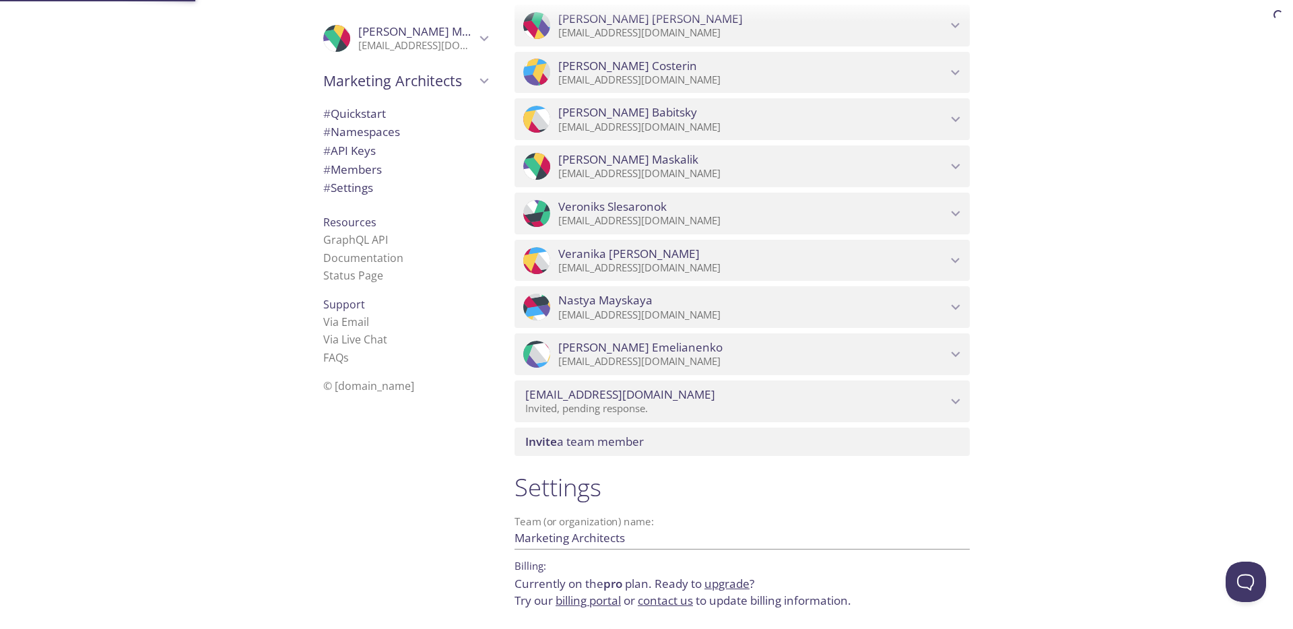
scroll to position [1469, 0]
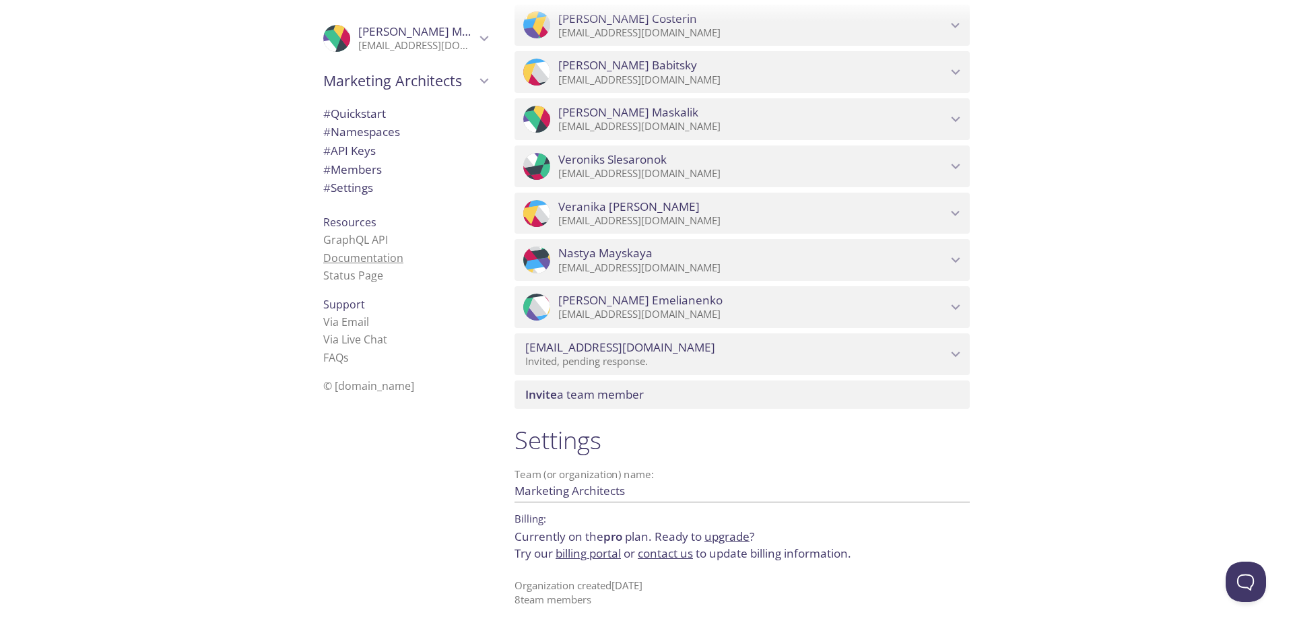
click at [370, 263] on link "Documentation" at bounding box center [363, 257] width 80 height 15
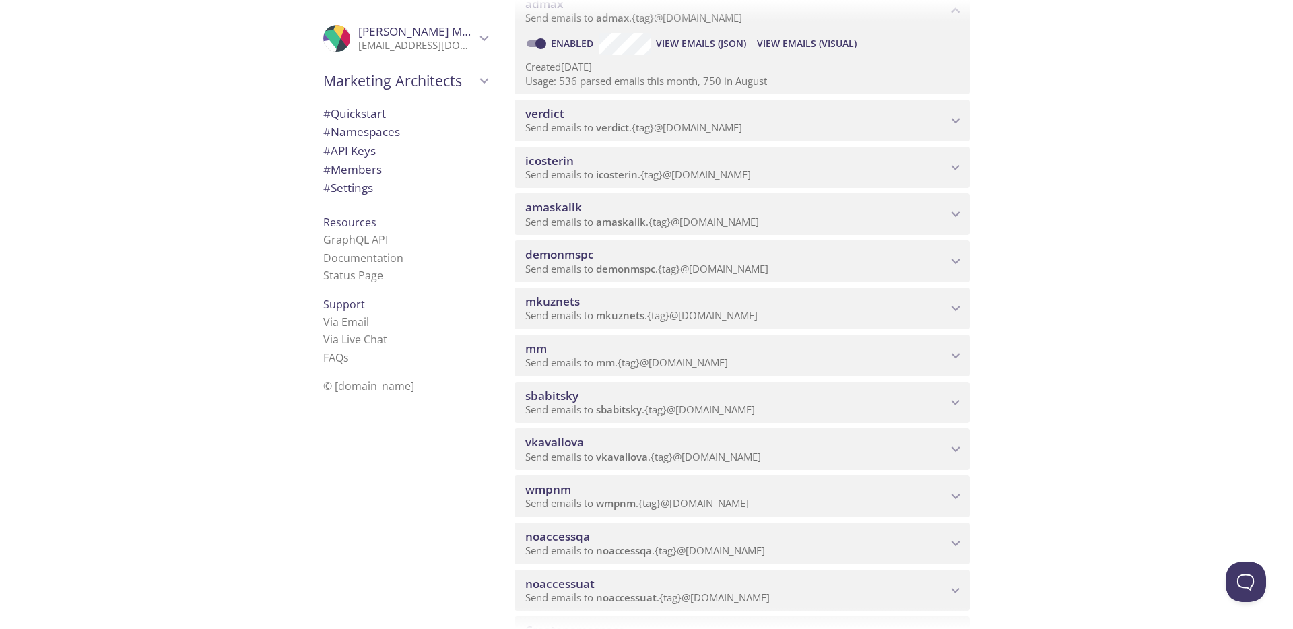
scroll to position [53, 0]
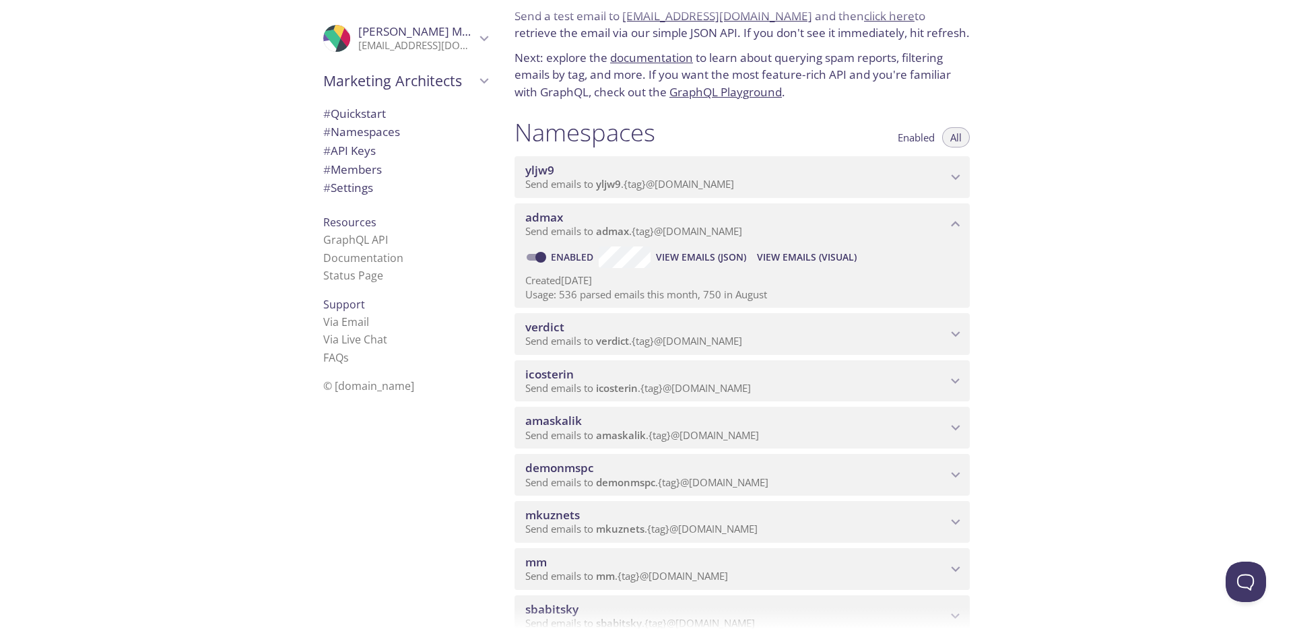
click at [576, 216] on span "admax" at bounding box center [735, 217] width 421 height 15
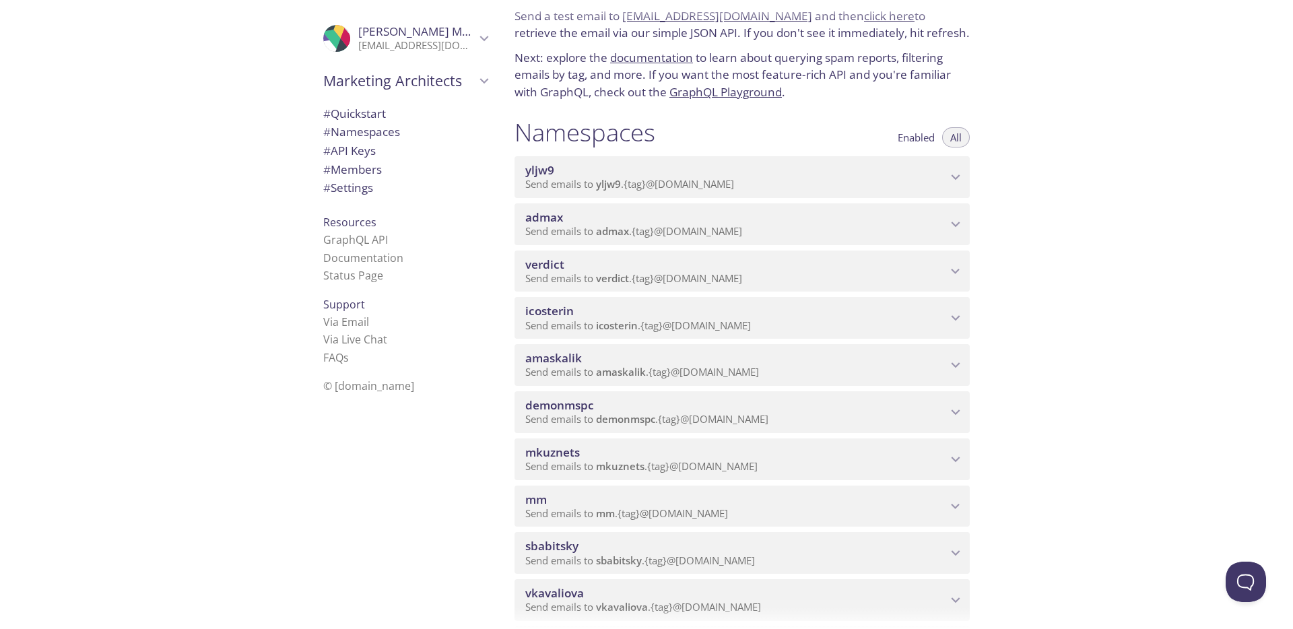
click at [654, 223] on span "admax" at bounding box center [735, 217] width 421 height 15
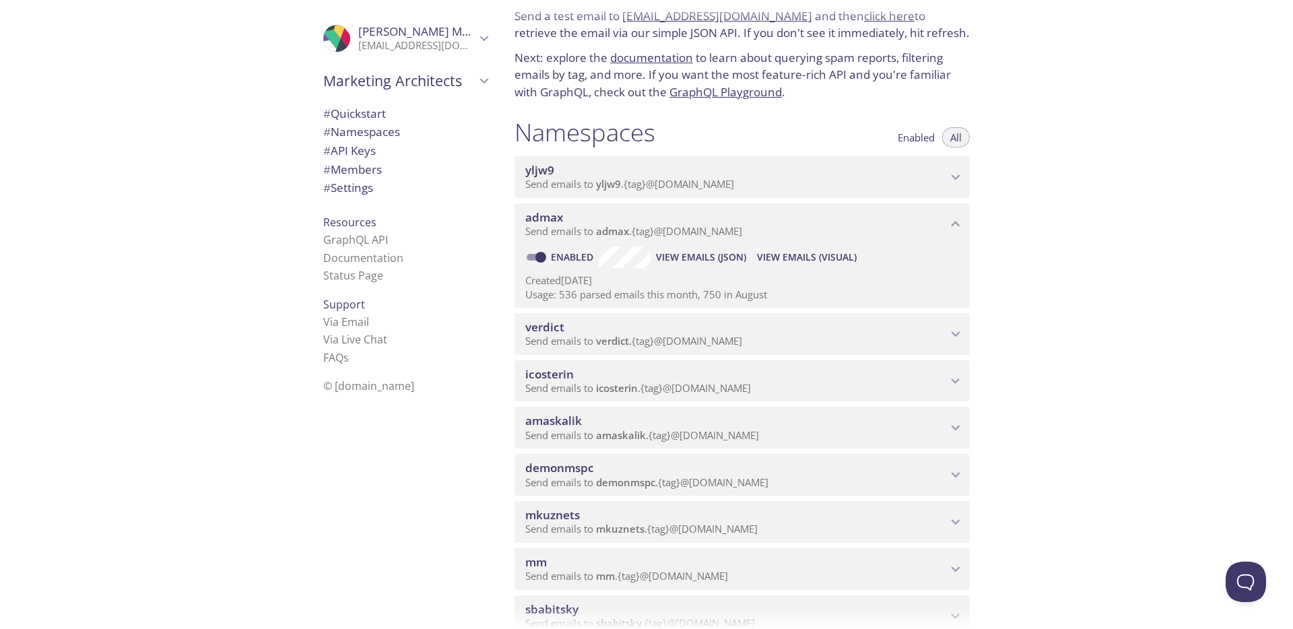
click at [800, 254] on span "View Emails (Visual)" at bounding box center [807, 257] width 100 height 16
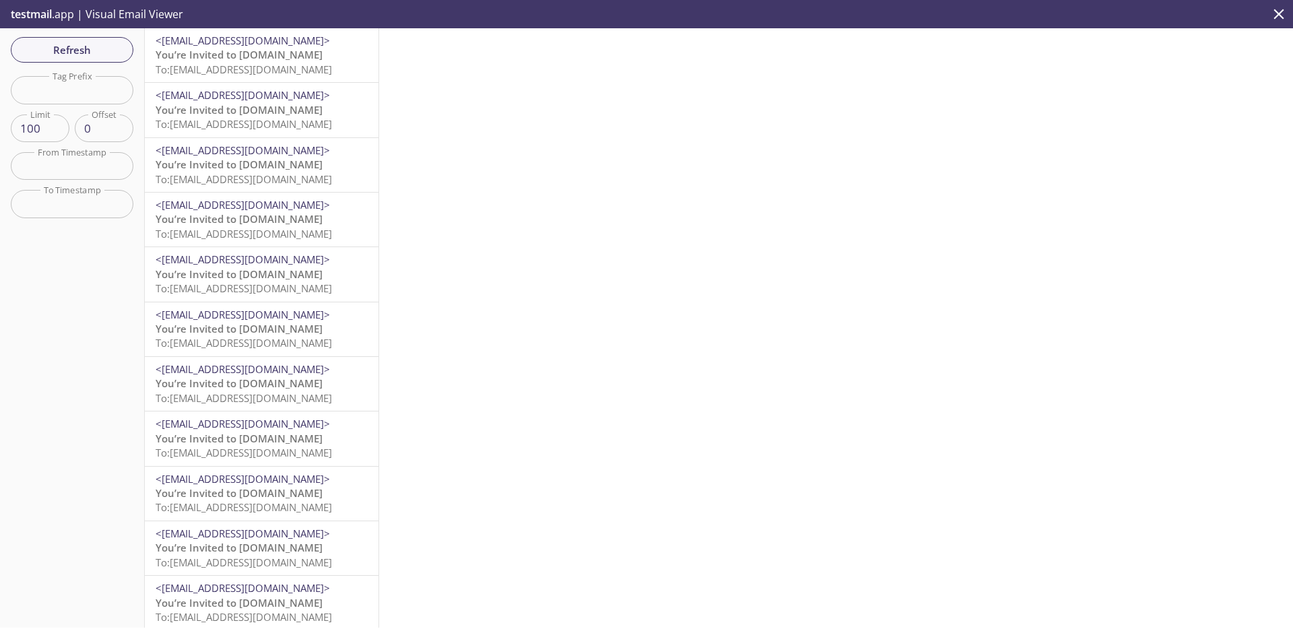
click at [226, 54] on span "You’re Invited to [DOMAIN_NAME]" at bounding box center [239, 54] width 167 height 13
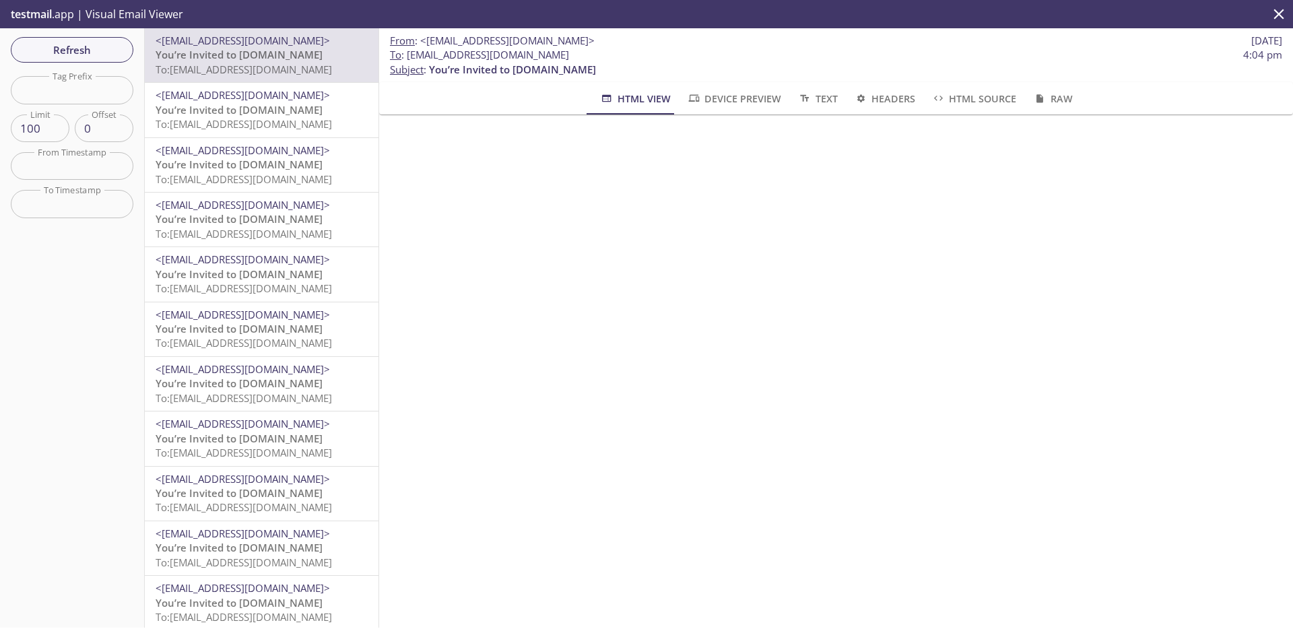
scroll to position [5, 0]
